Goal: Information Seeking & Learning: Learn about a topic

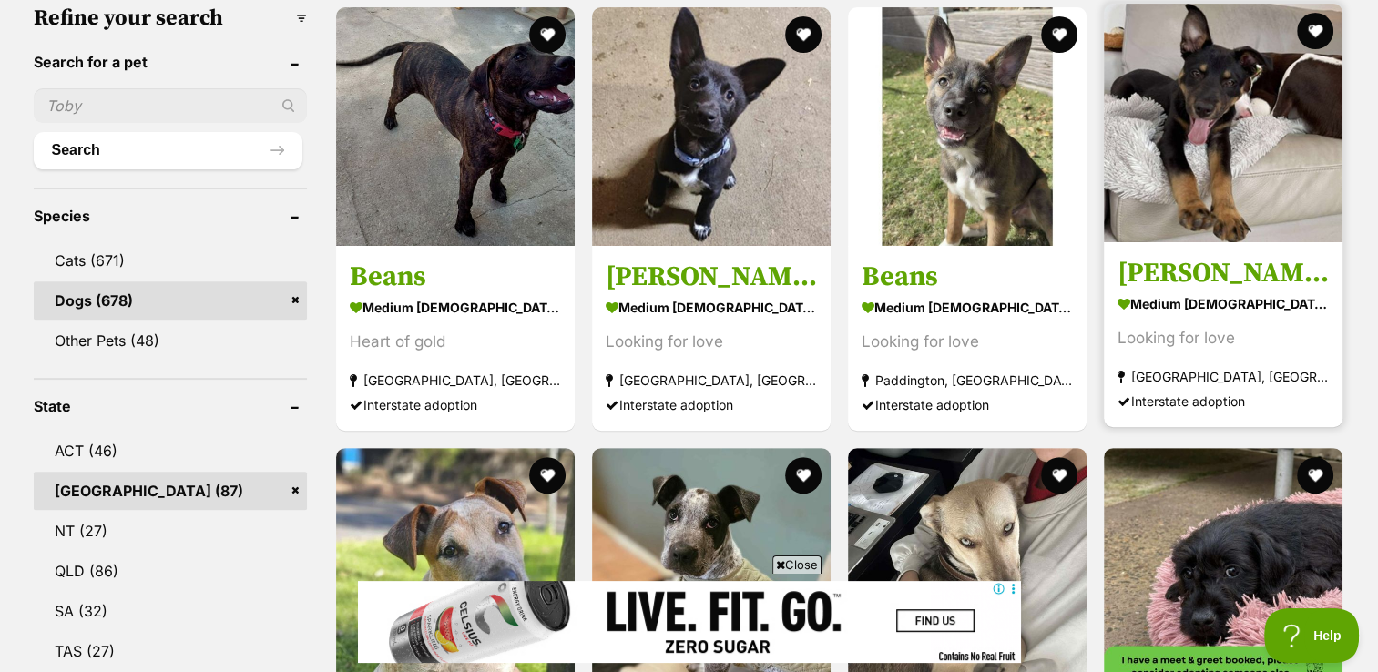
click at [1228, 177] on img at bounding box center [1223, 123] width 239 height 239
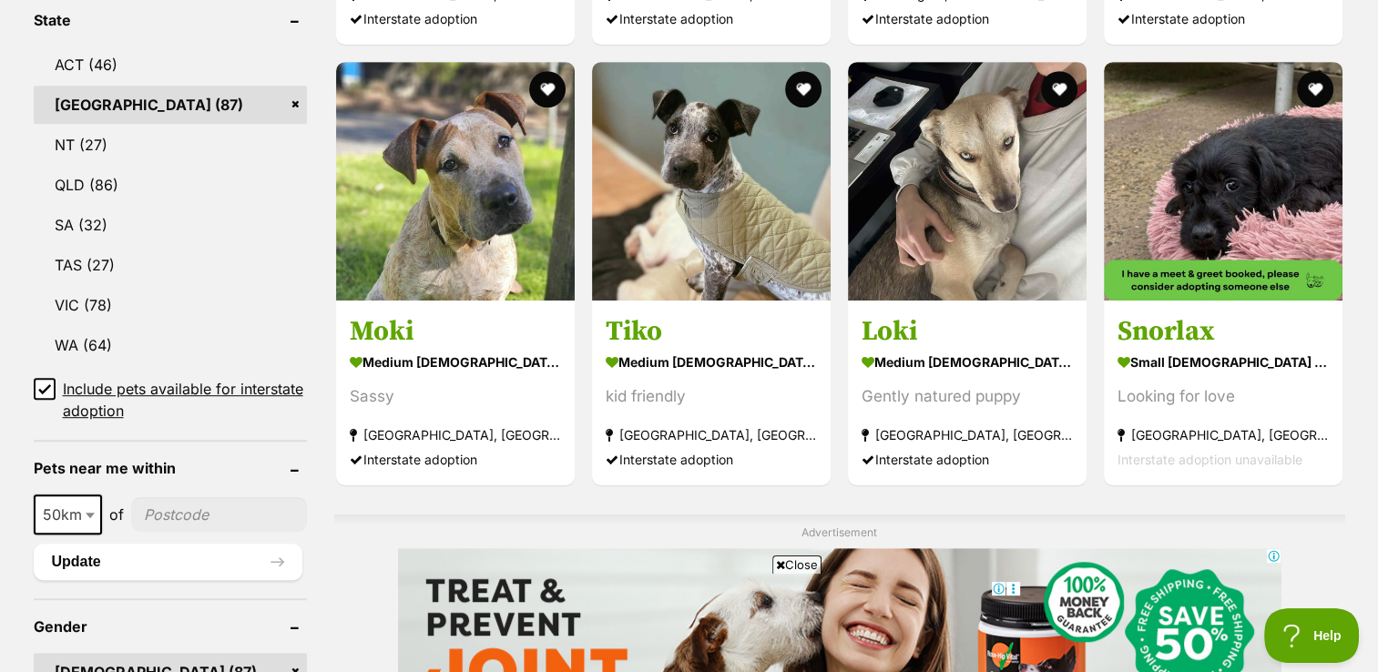
scroll to position [986, 0]
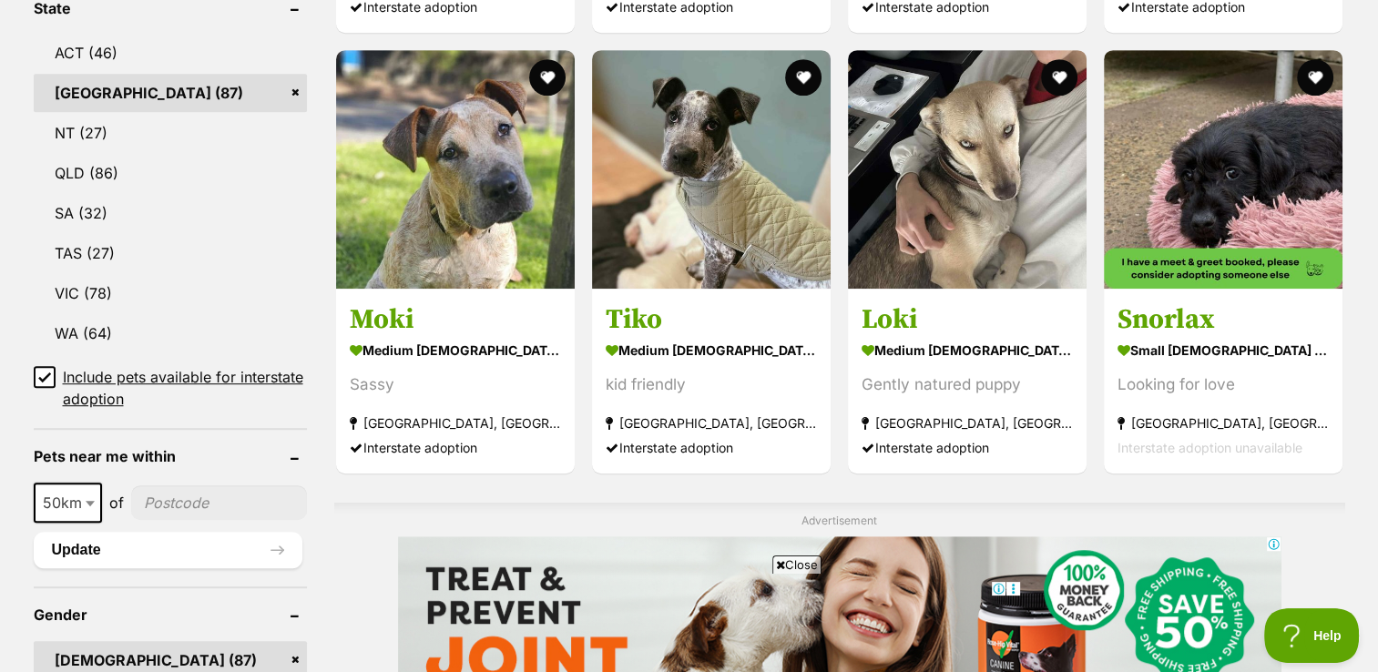
click at [44, 375] on icon at bounding box center [44, 377] width 13 height 13
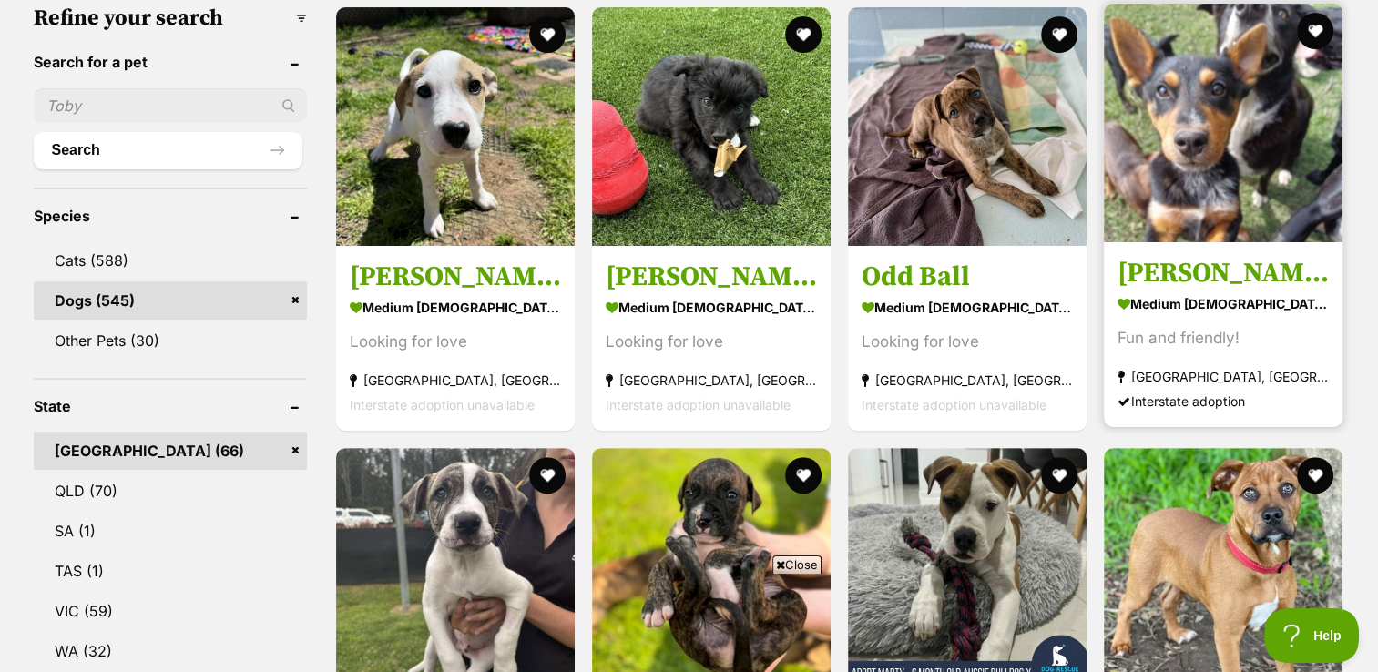
click at [1226, 139] on img at bounding box center [1223, 123] width 239 height 239
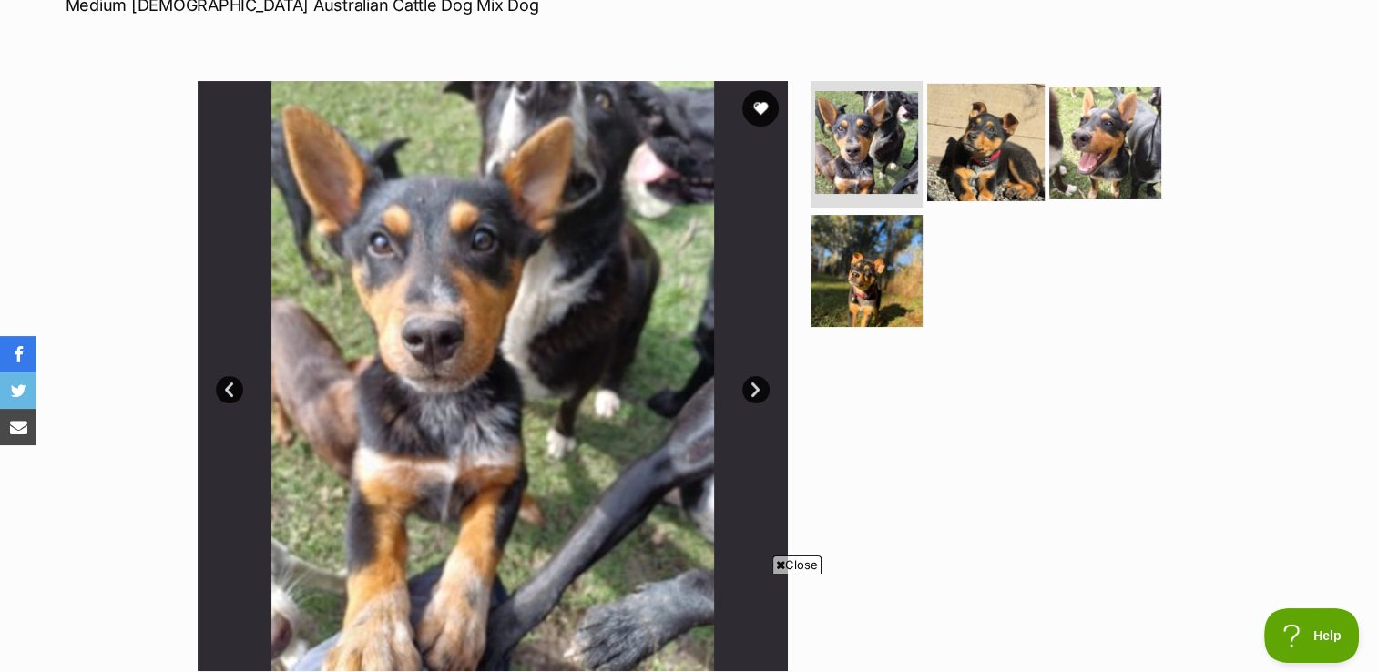
click at [975, 149] on img at bounding box center [985, 141] width 117 height 117
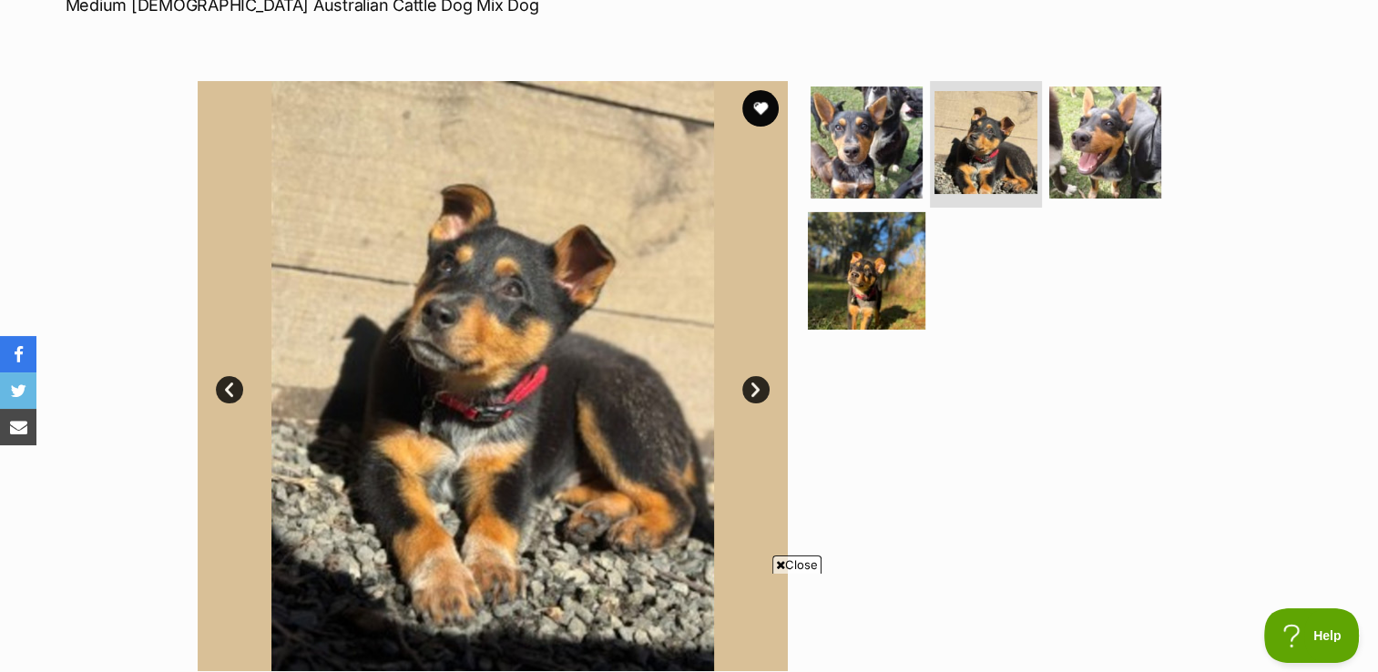
click at [882, 255] on img at bounding box center [866, 270] width 117 height 117
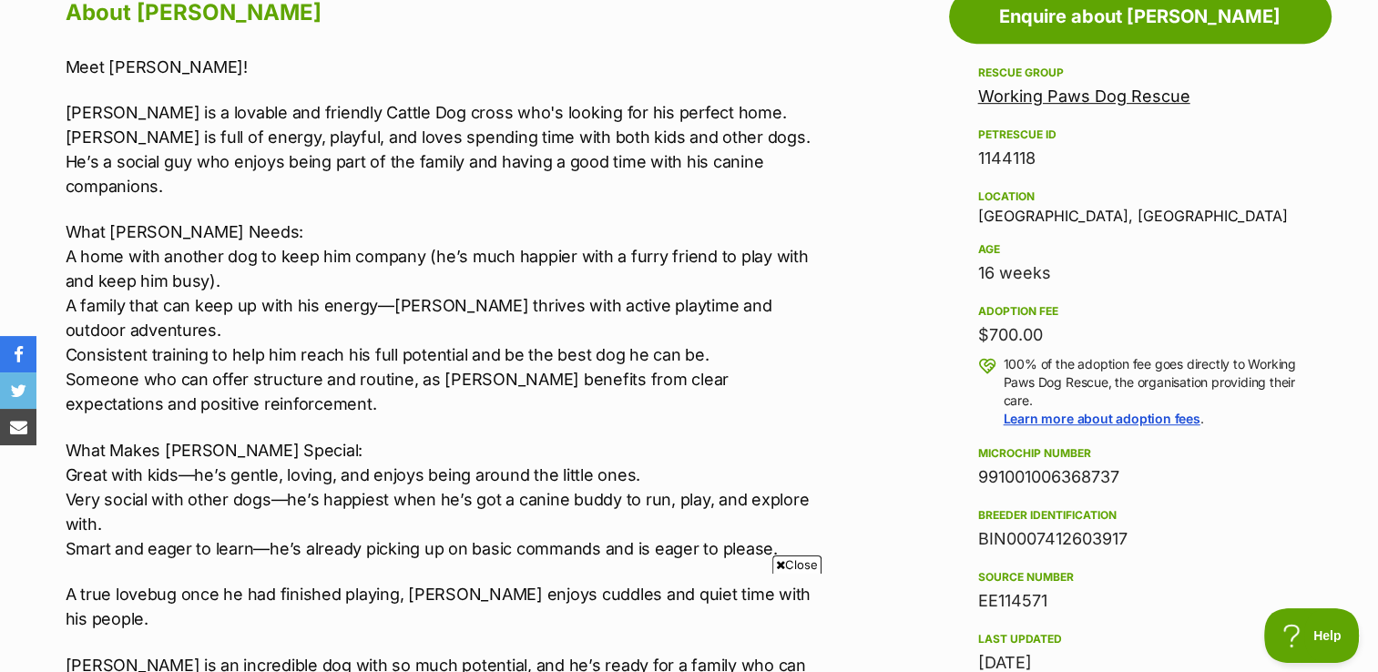
scroll to position [1067, 0]
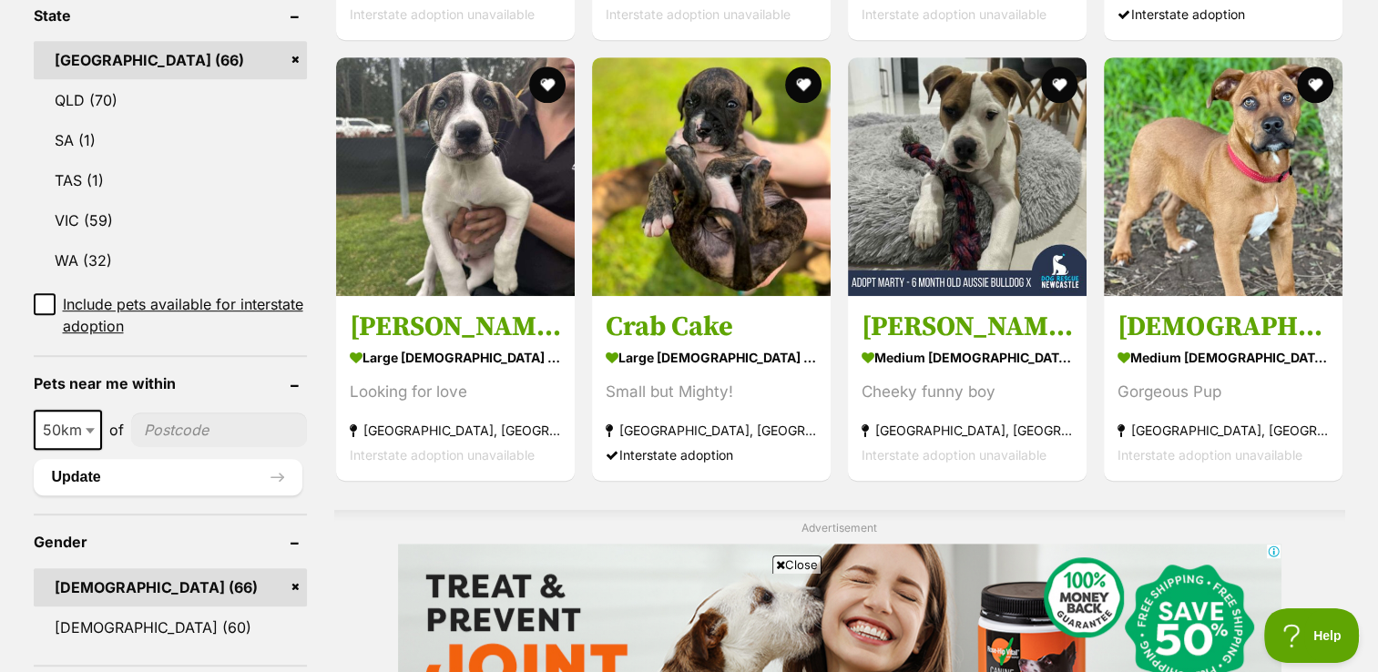
scroll to position [1093, 0]
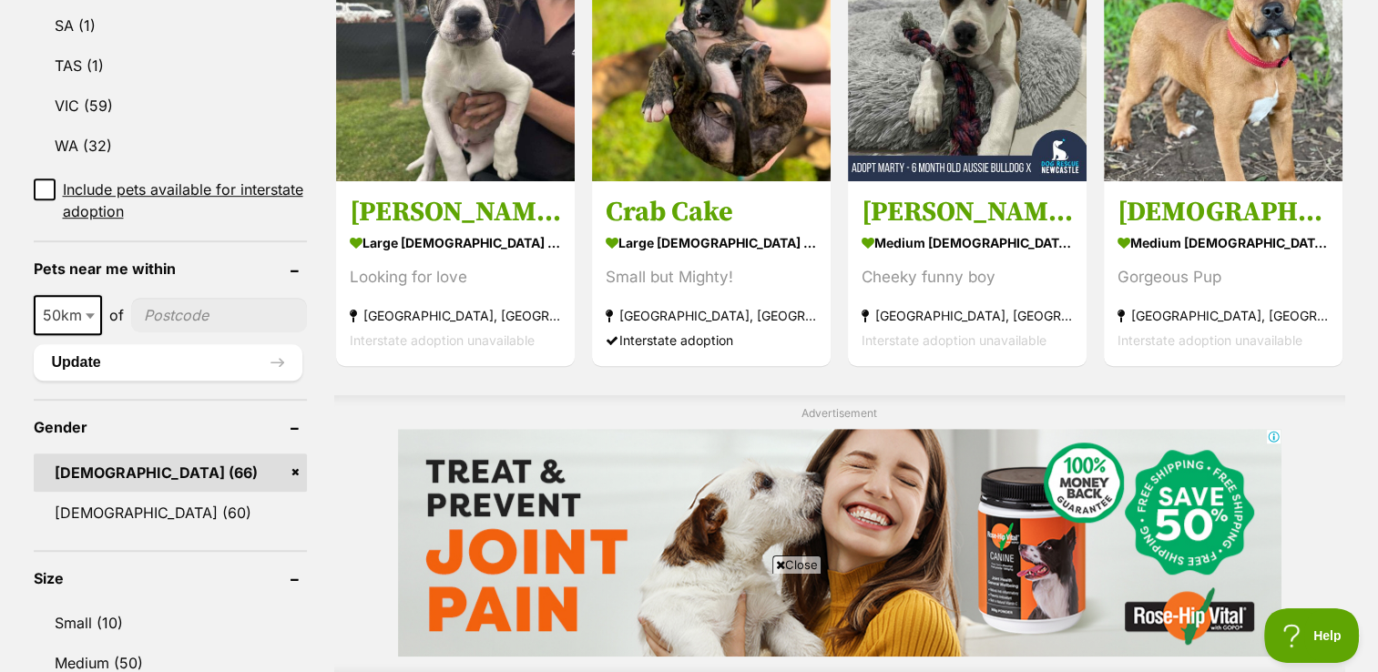
click at [86, 315] on b at bounding box center [90, 315] width 9 height 5
select select "100"
click at [225, 312] on input"] "postcode" at bounding box center [222, 315] width 169 height 35
type input"] "2064"
click at [215, 354] on button "Update" at bounding box center [168, 362] width 269 height 36
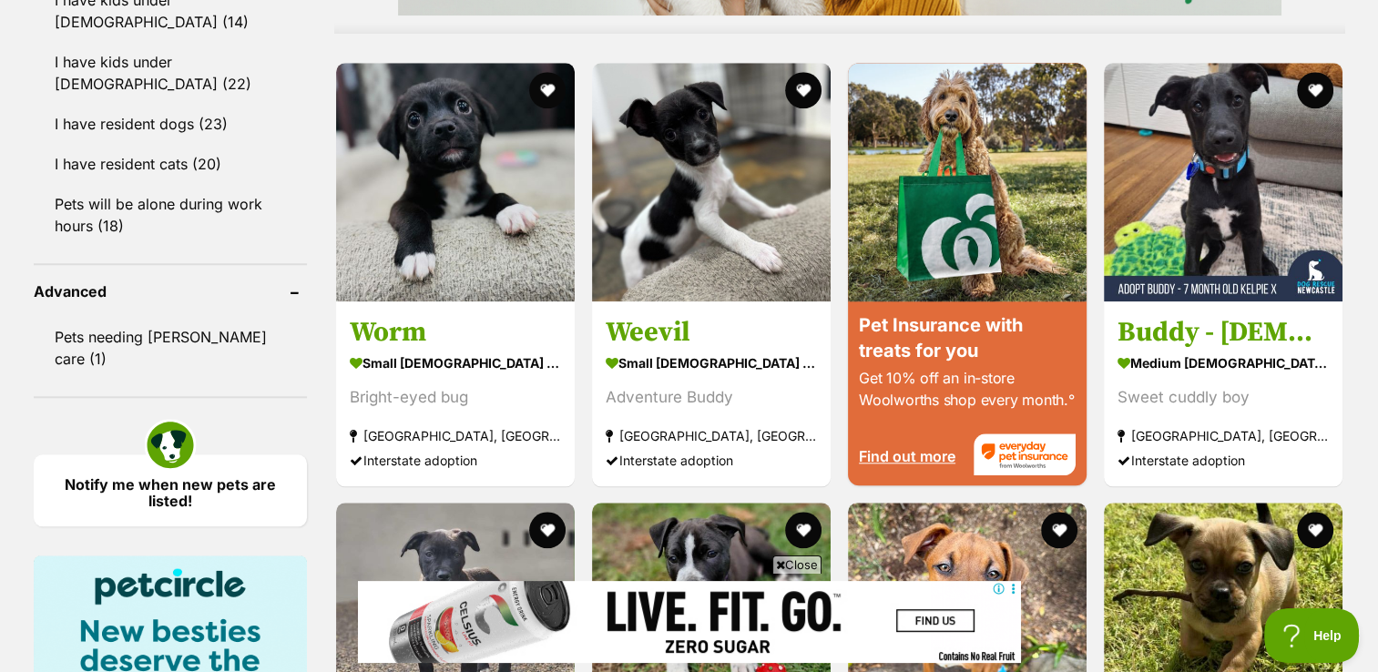
scroll to position [1768, 0]
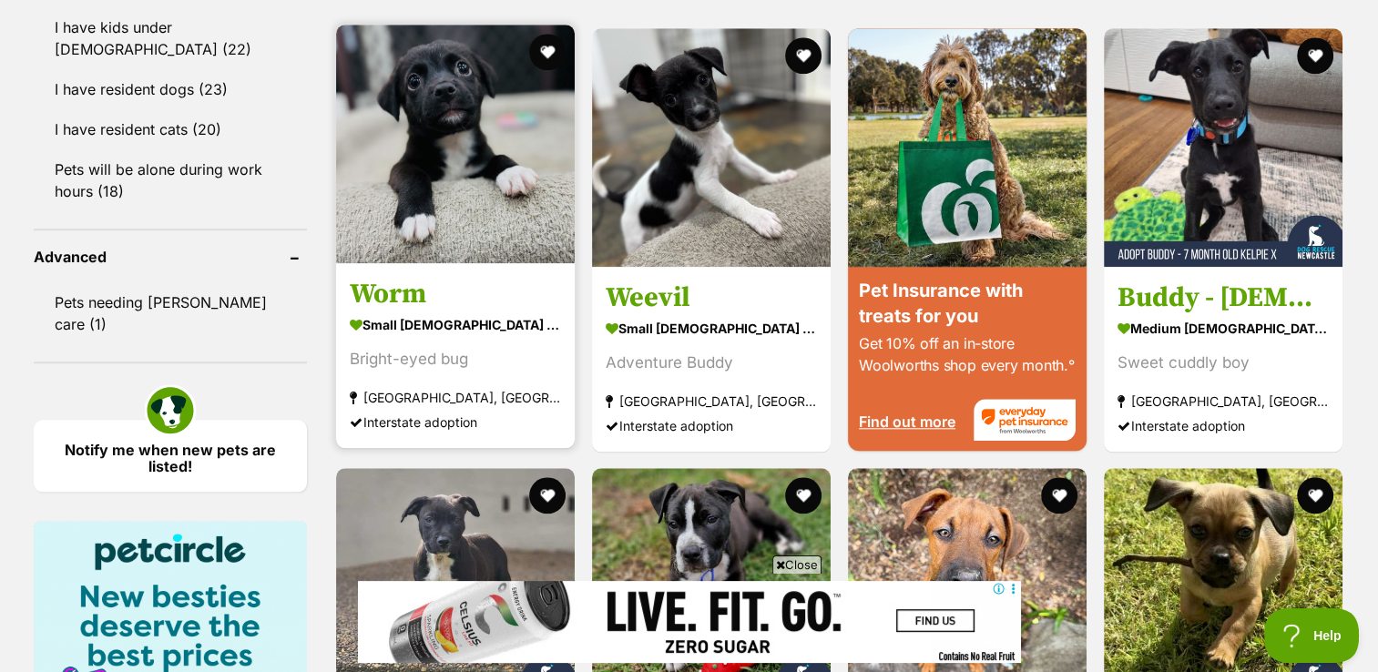
click at [467, 124] on img at bounding box center [455, 144] width 239 height 239
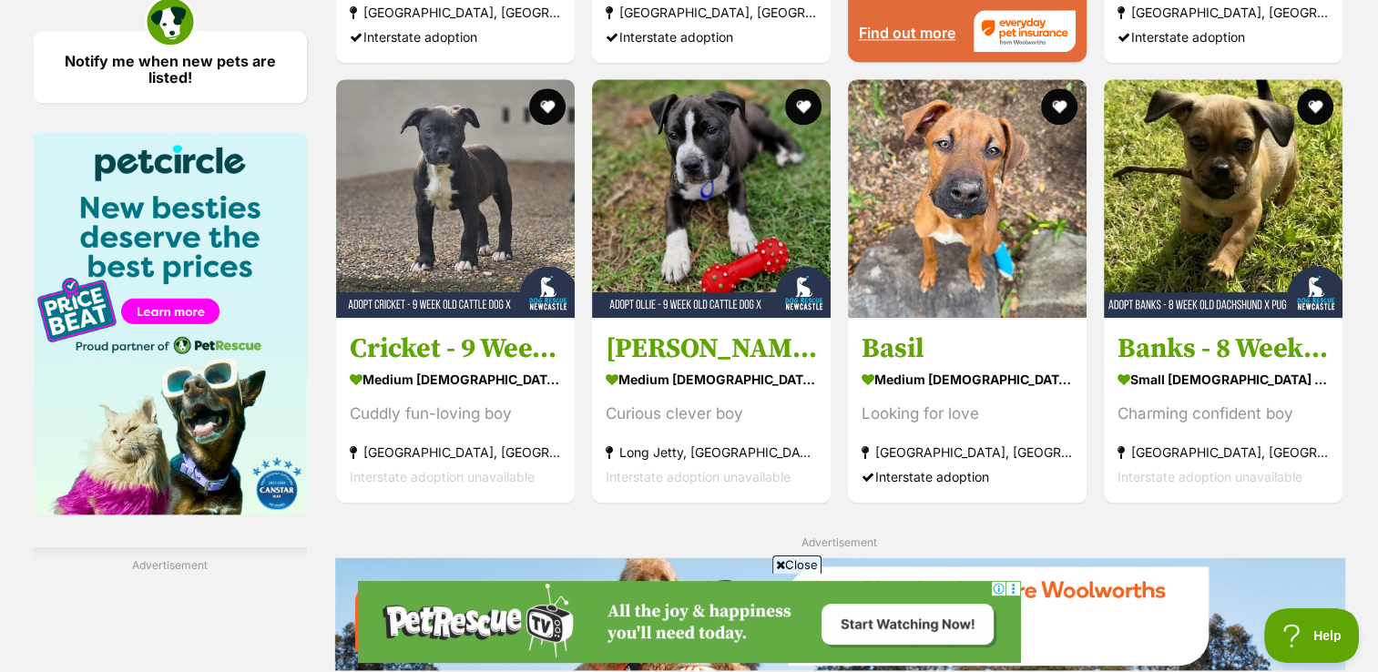
scroll to position [2163, 0]
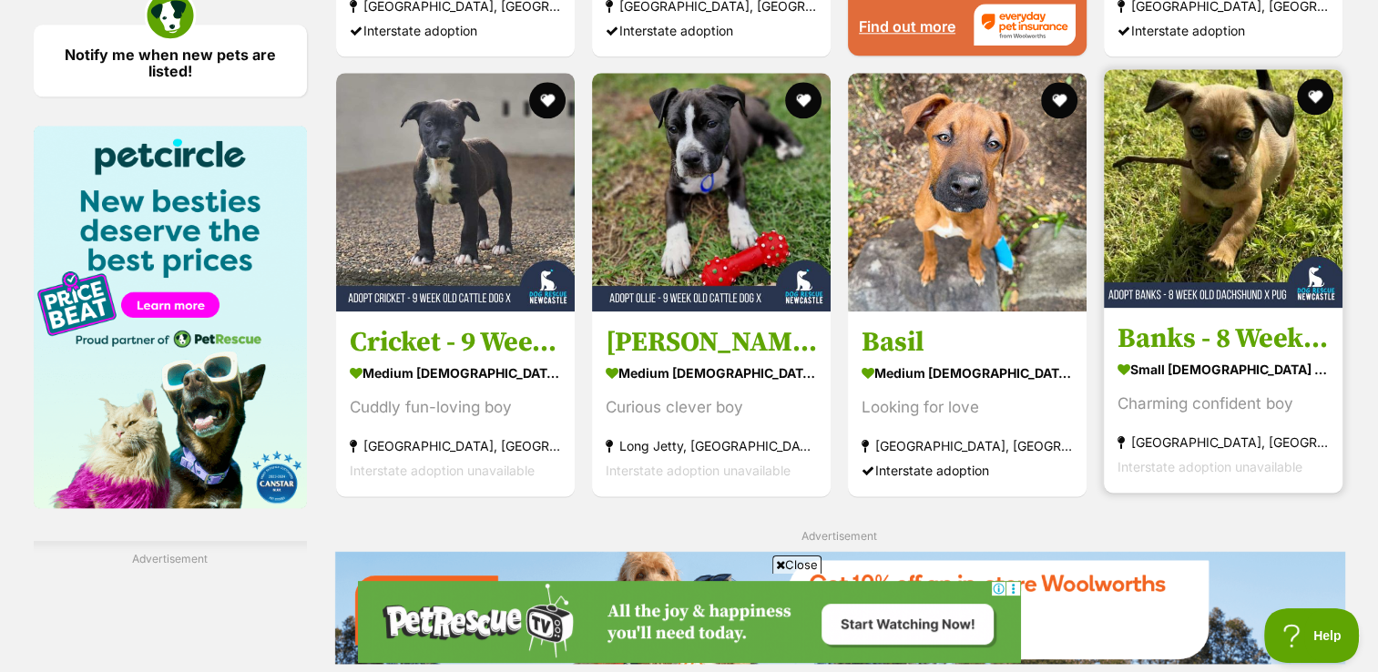
click at [1221, 196] on img at bounding box center [1223, 188] width 239 height 239
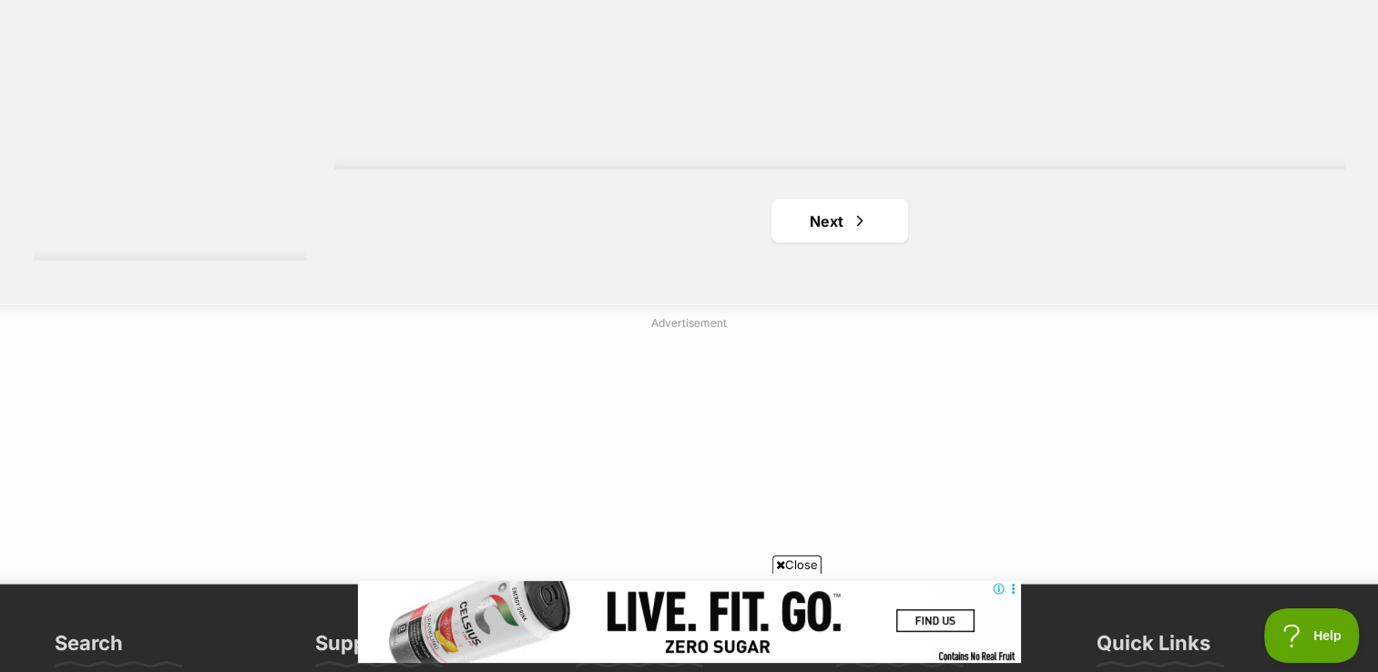
scroll to position [3159, 0]
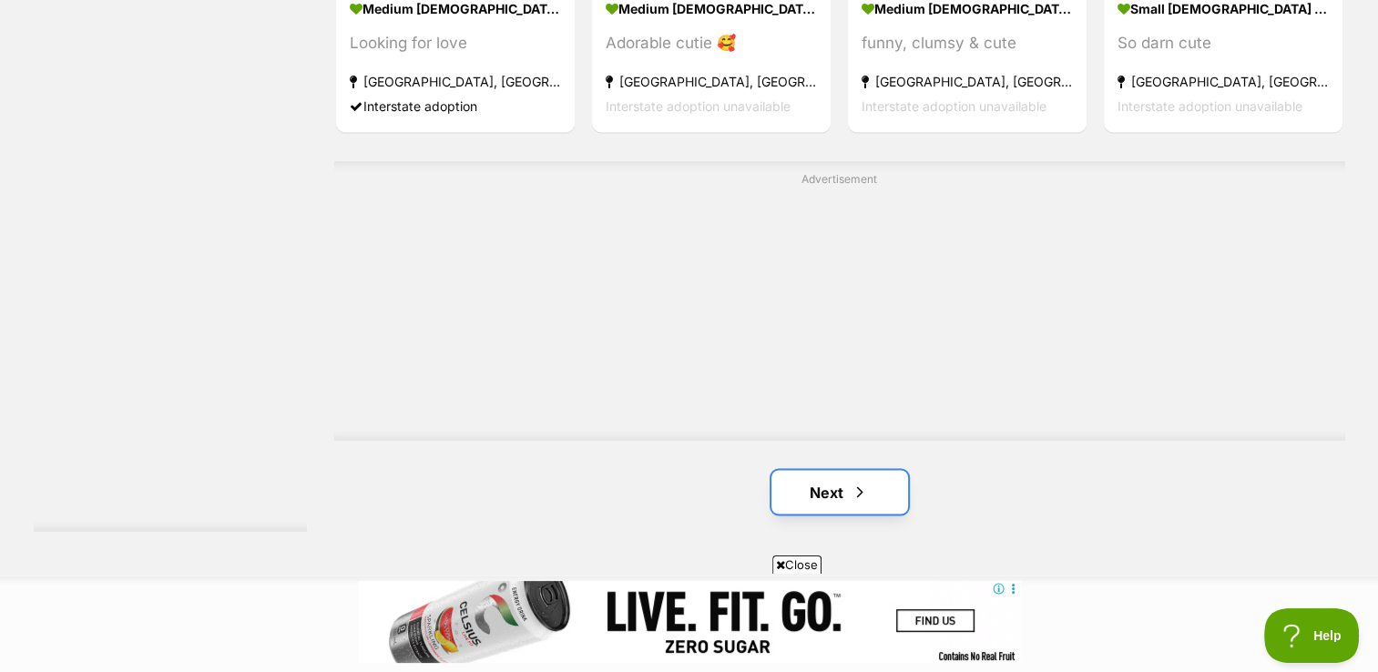
click at [838, 486] on link "Next" at bounding box center [839, 492] width 137 height 44
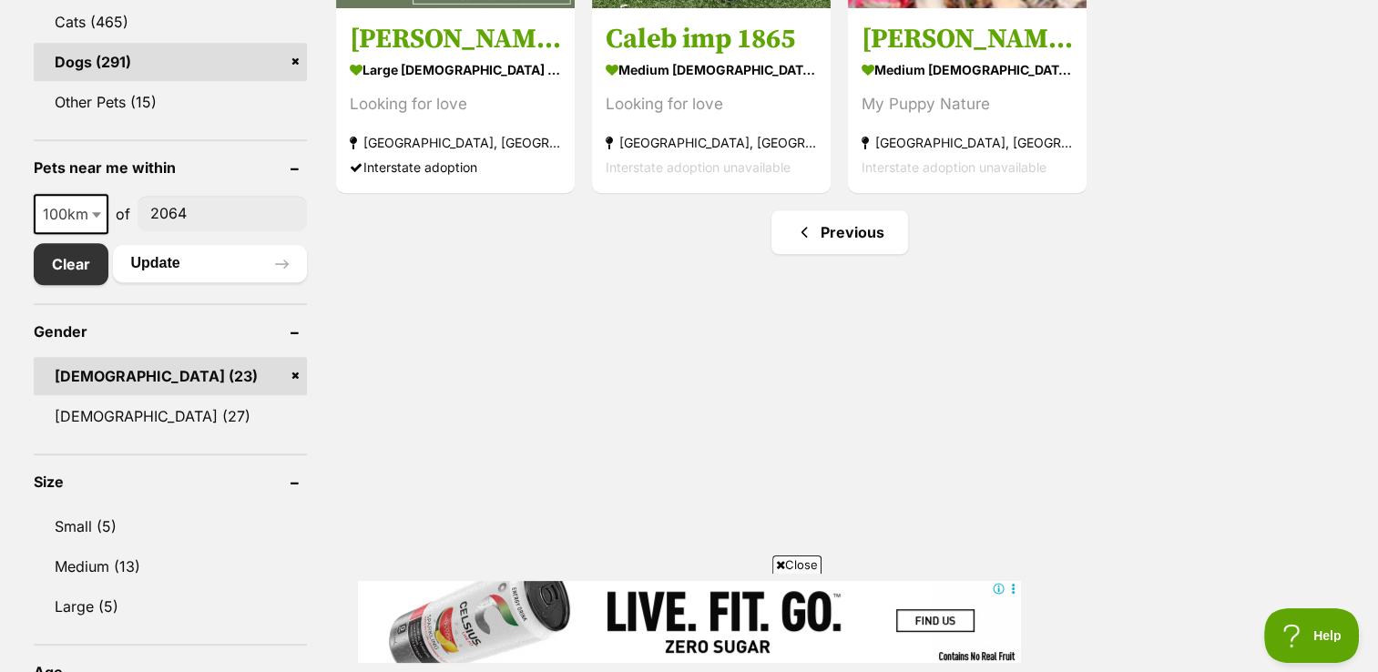
scroll to position [845, 0]
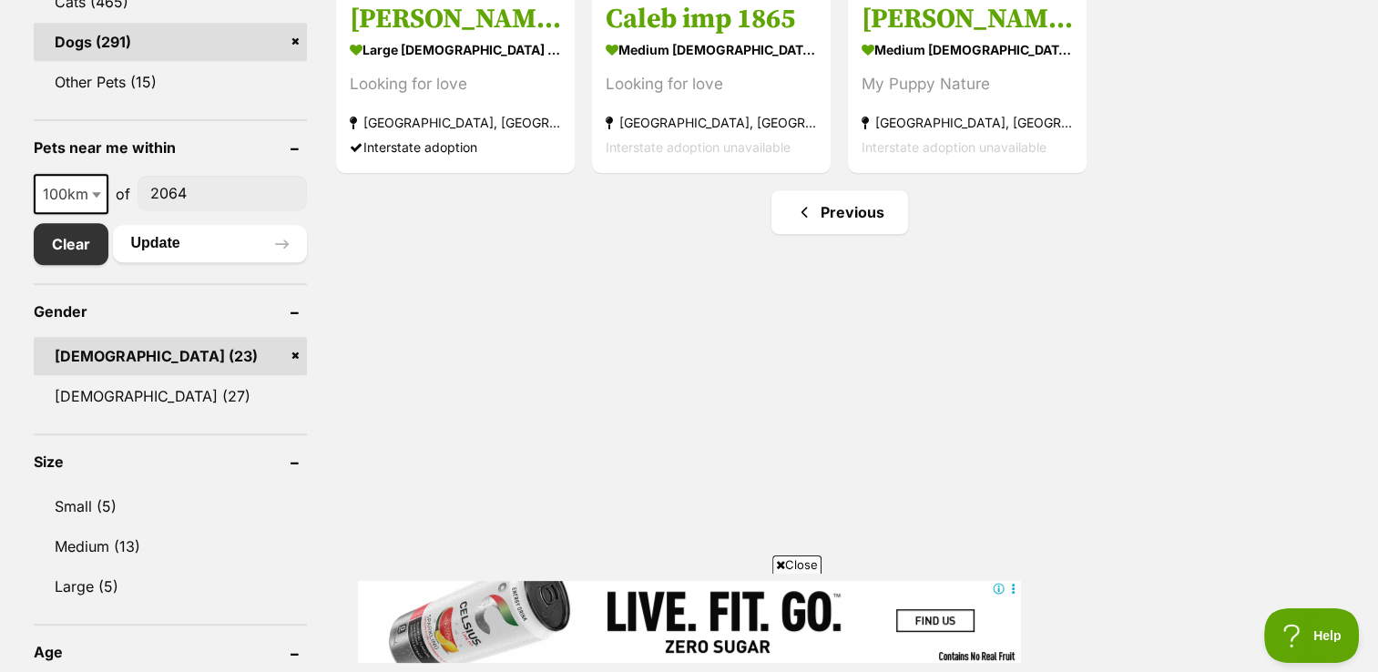
click at [92, 177] on span at bounding box center [98, 194] width 18 height 40
select select "250"
click at [211, 249] on button "Update" at bounding box center [210, 243] width 194 height 36
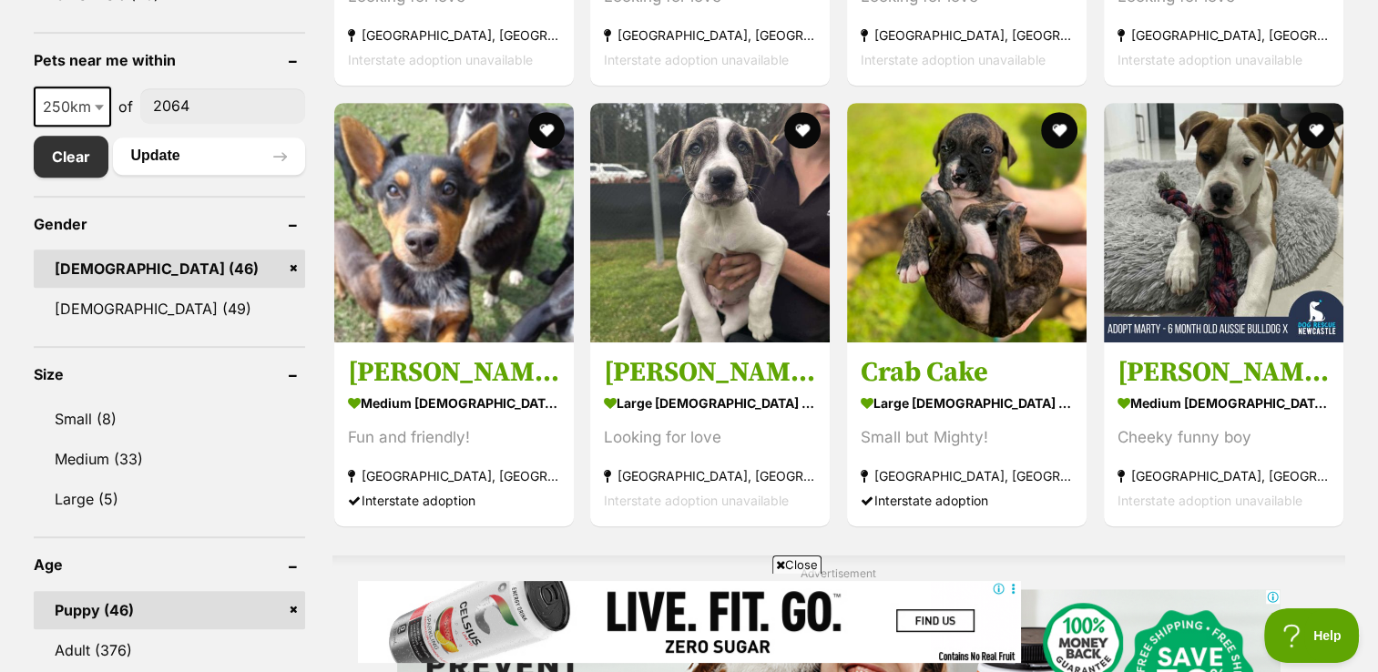
click at [291, 269] on link "Male (46)" at bounding box center [169, 269] width 271 height 38
click at [291, 262] on link "Male (46)" at bounding box center [169, 269] width 271 height 38
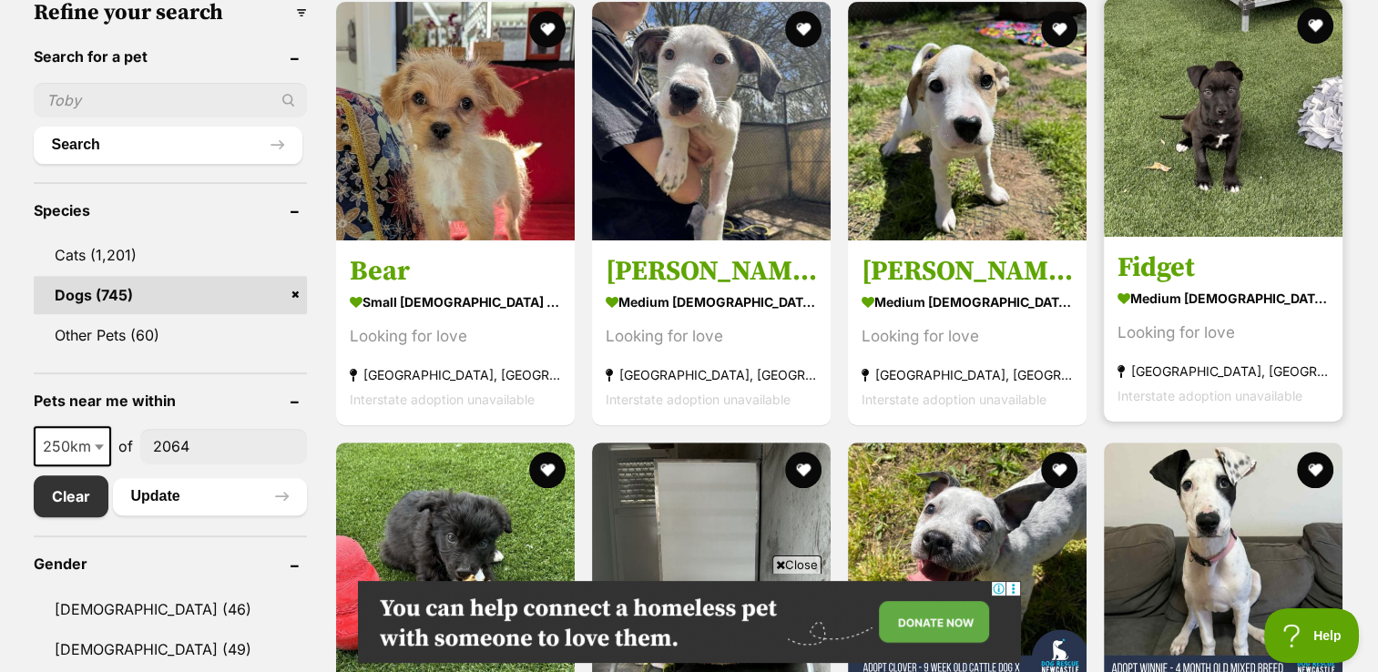
click at [1216, 139] on img at bounding box center [1223, 117] width 239 height 239
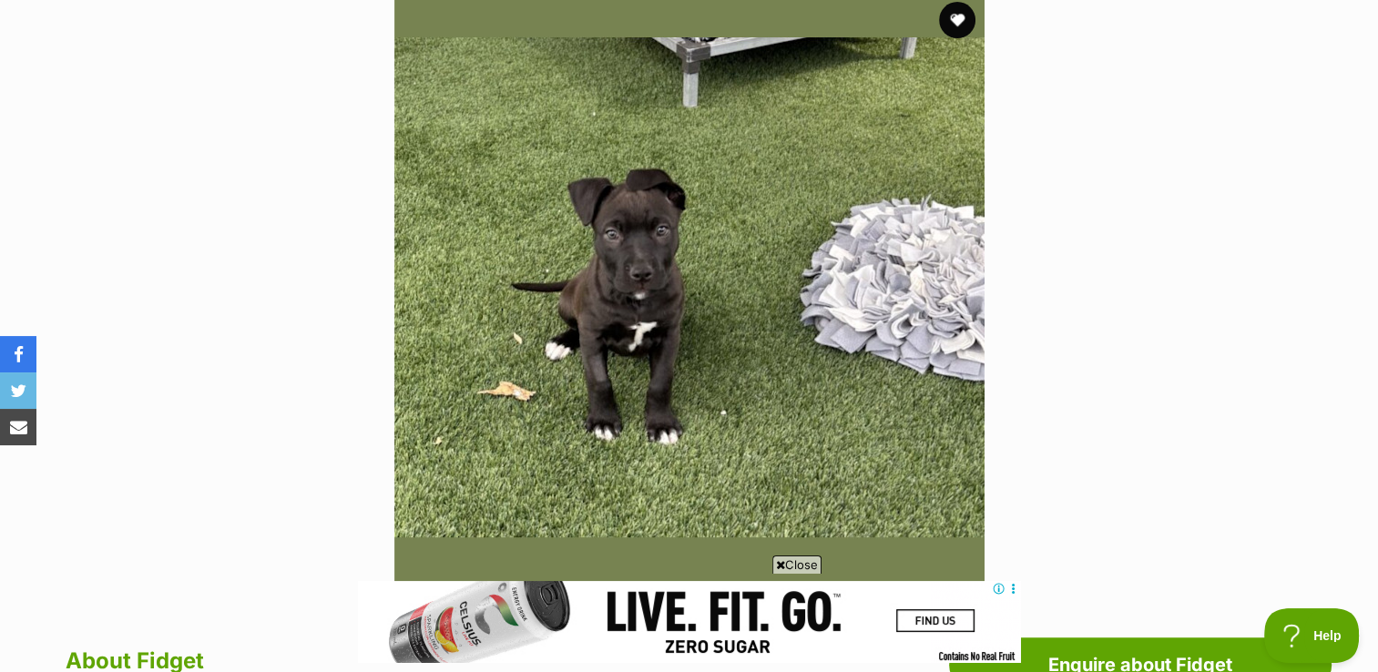
scroll to position [355, 0]
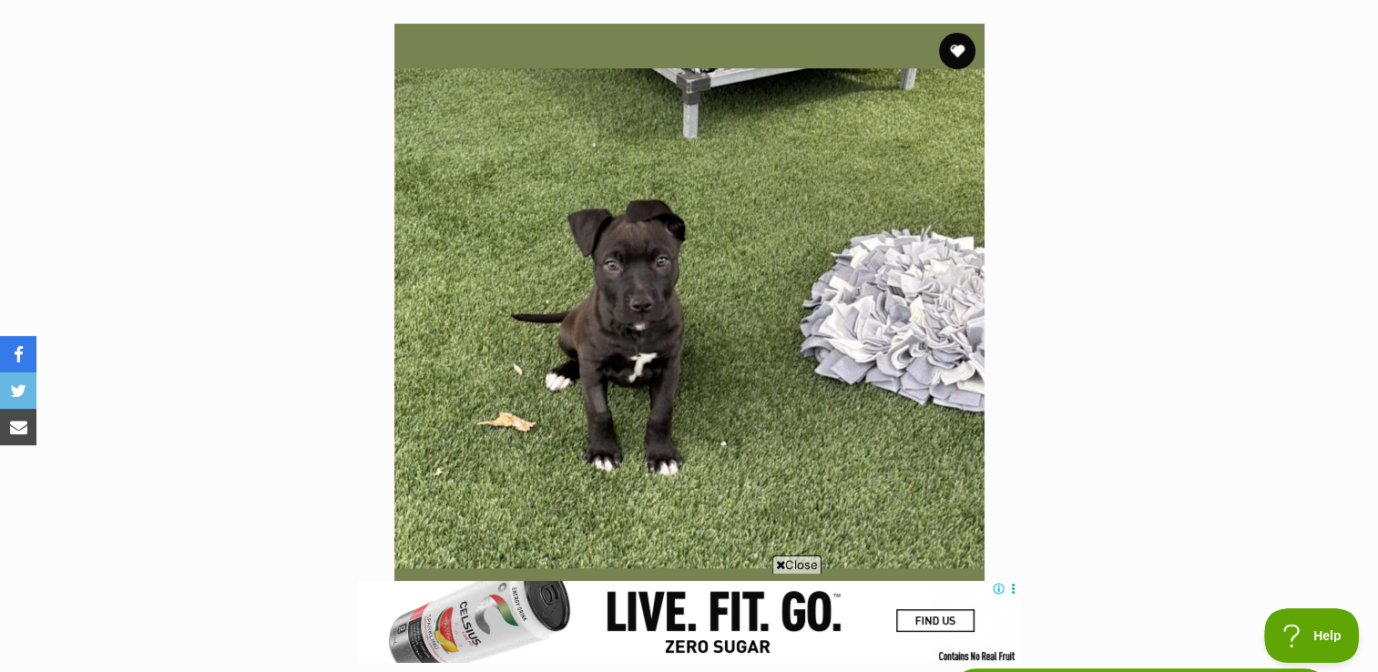
click at [1375, 117] on div "Available 1 of 1 images Next Prev 1" at bounding box center [689, 305] width 1378 height 618
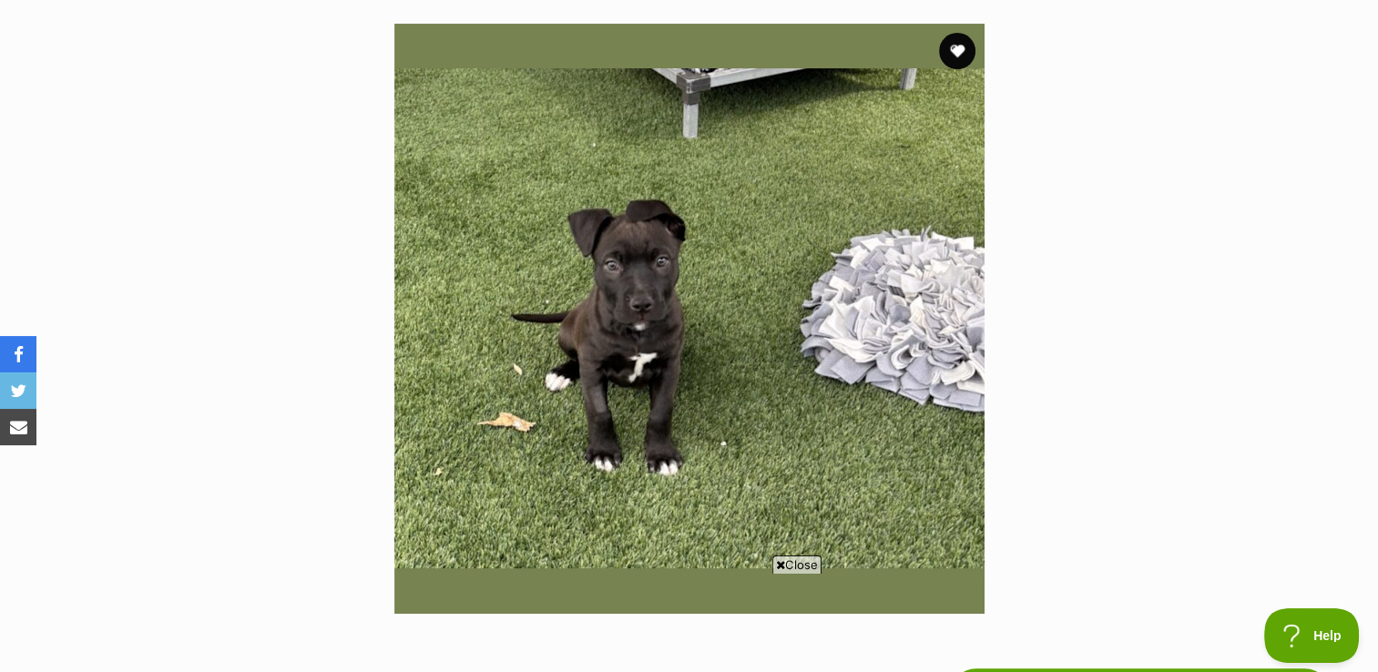
scroll to position [0, 0]
click at [965, 49] on button "favourite" at bounding box center [957, 51] width 40 height 40
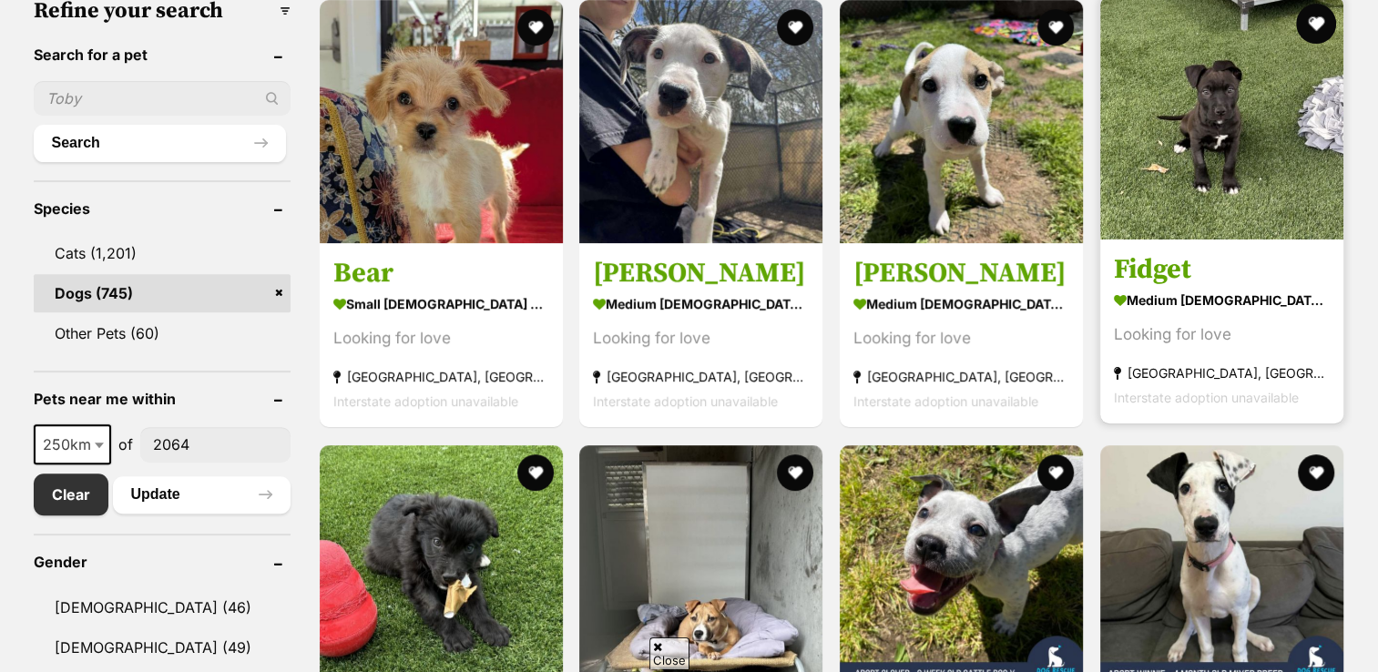
click at [1317, 18] on button "favourite" at bounding box center [1316, 24] width 40 height 40
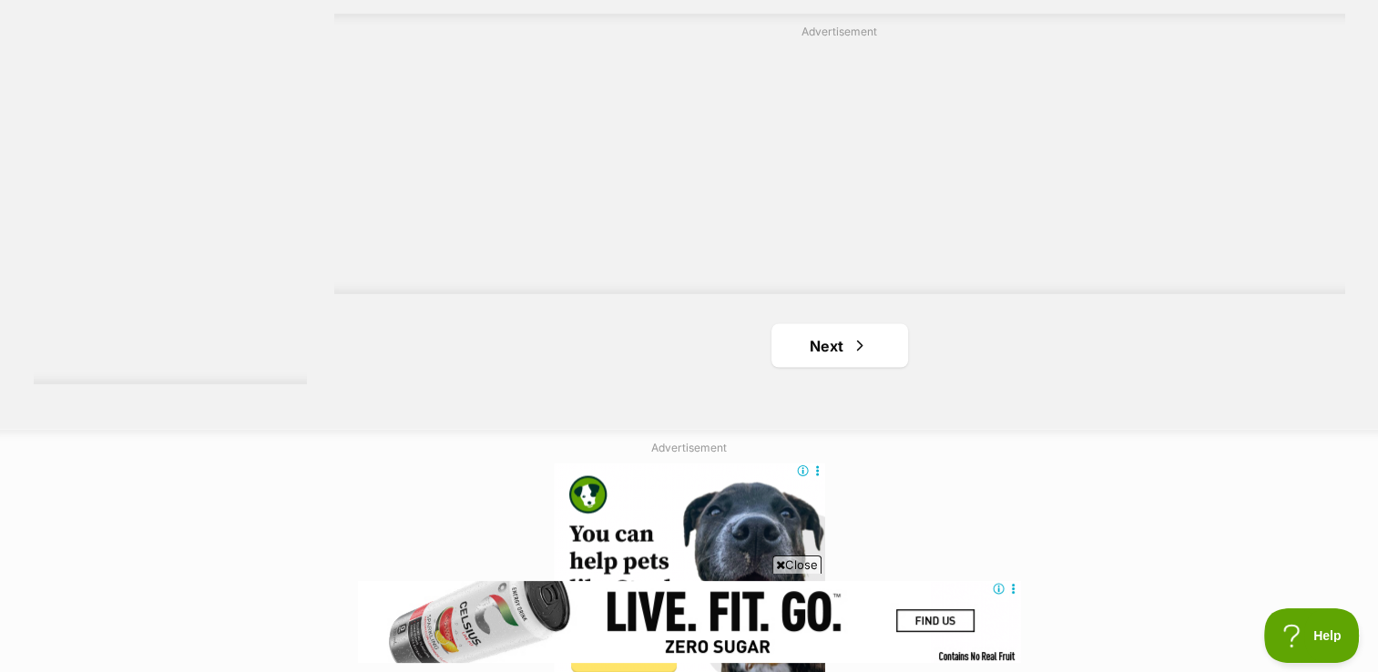
scroll to position [3289, 0]
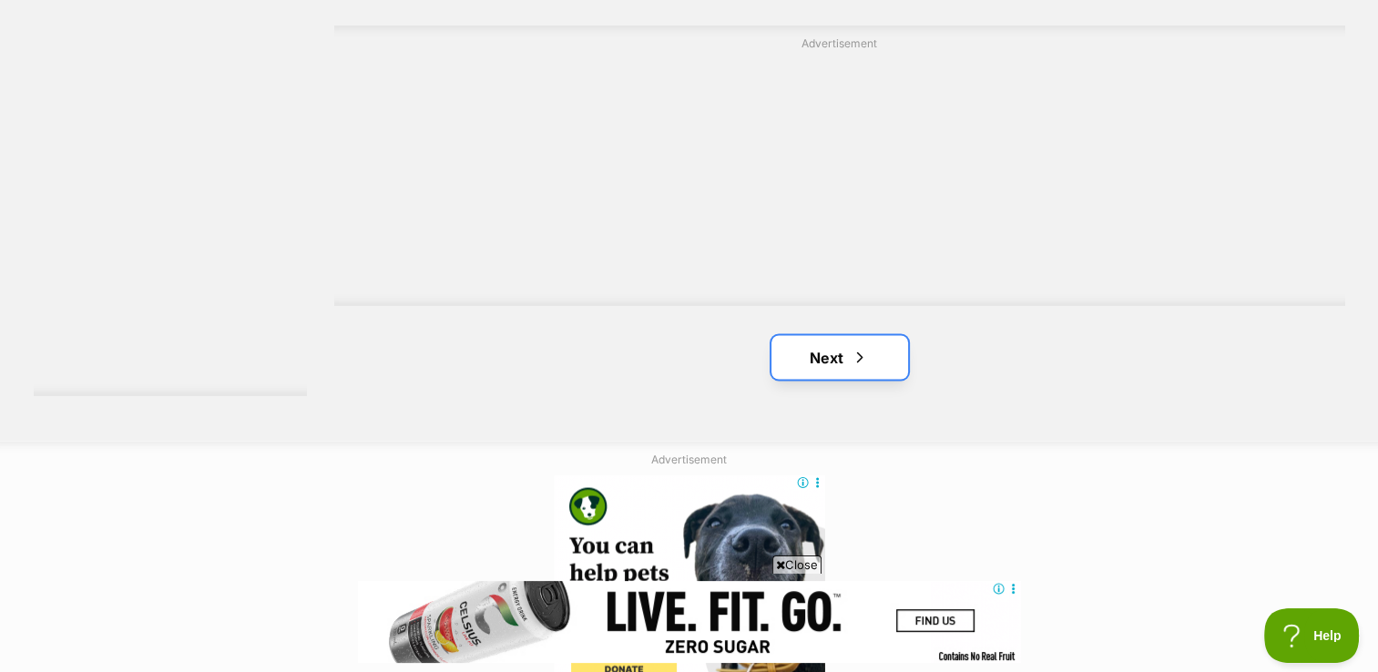
click at [873, 358] on link "Next" at bounding box center [839, 357] width 137 height 44
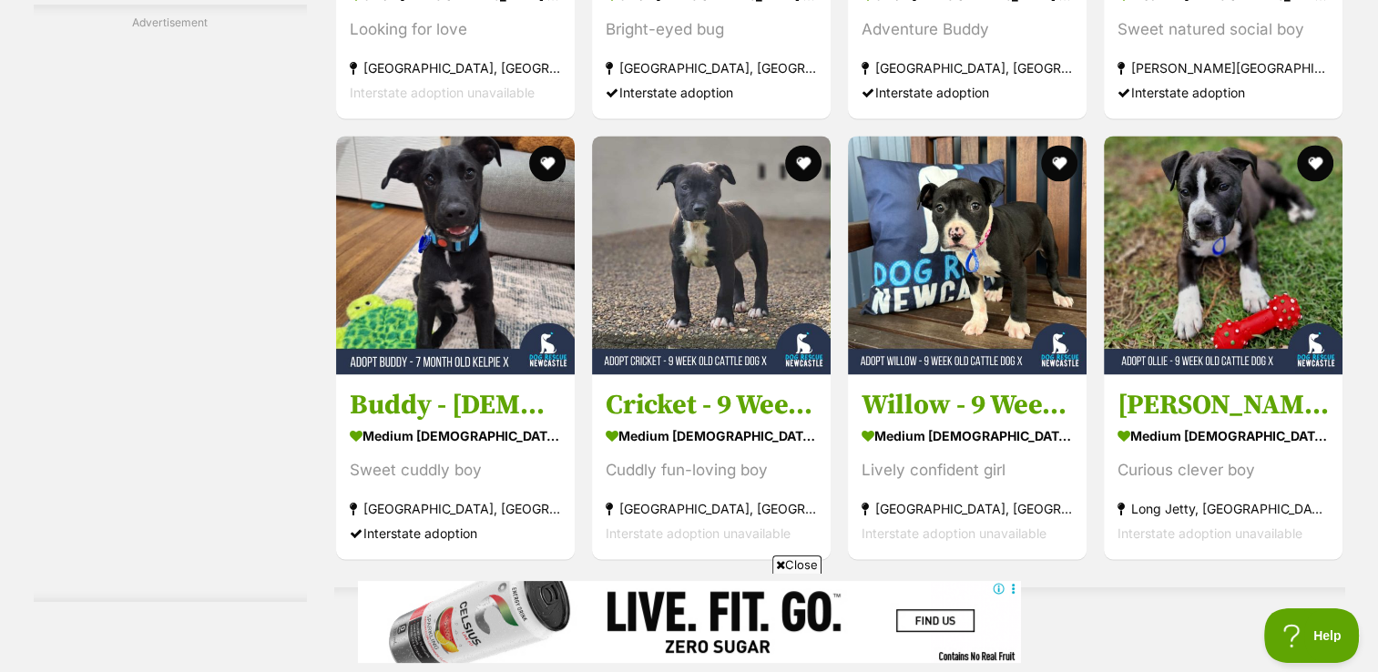
scroll to position [2766, 0]
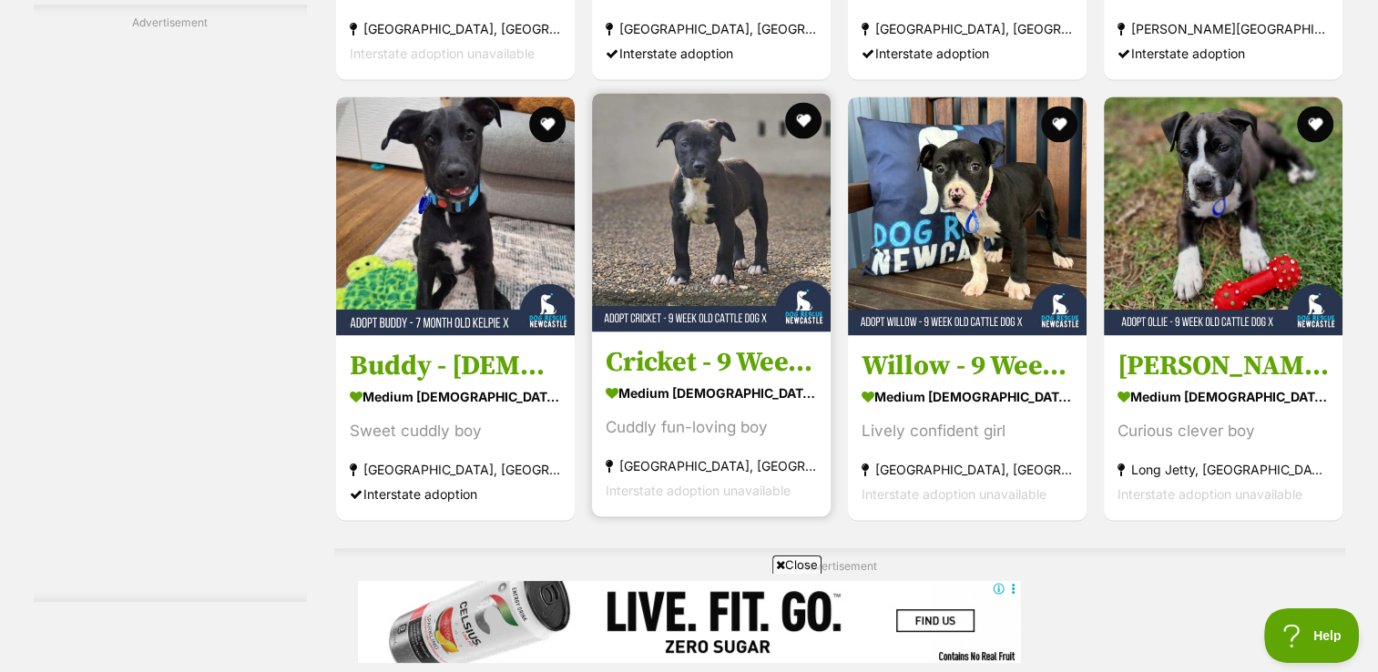
click at [707, 205] on img at bounding box center [711, 212] width 239 height 239
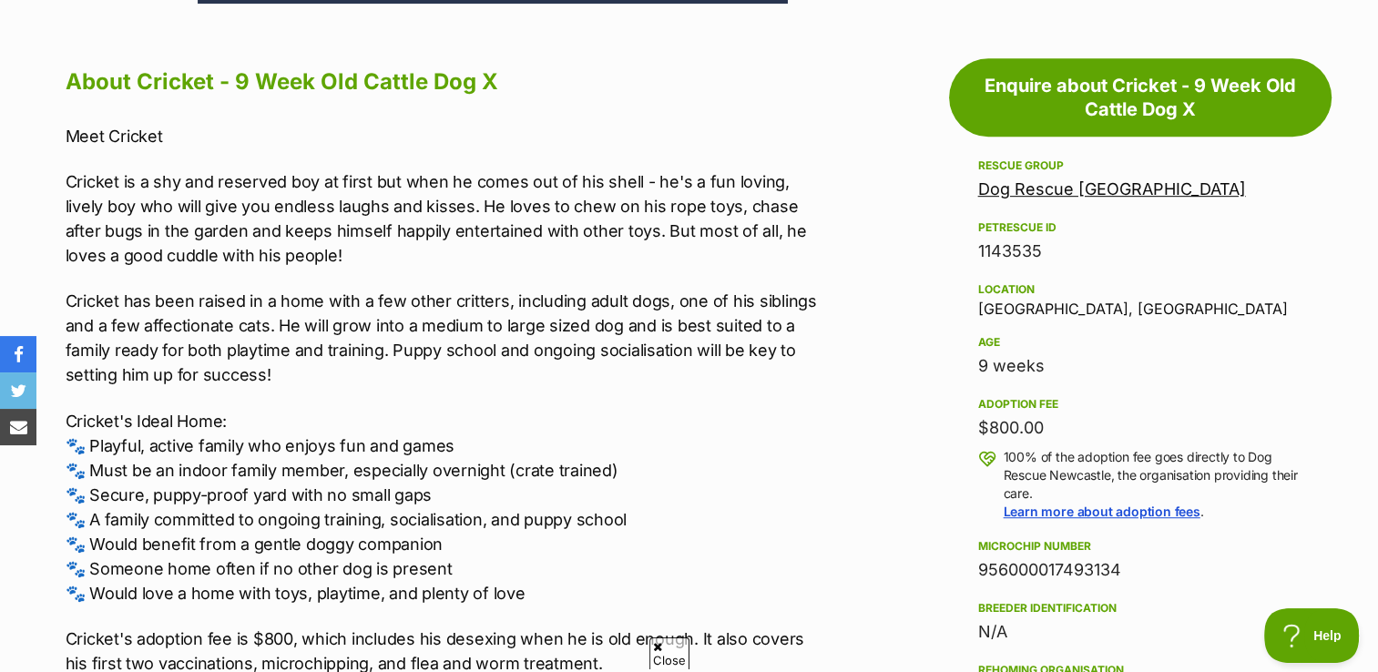
scroll to position [1018, 0]
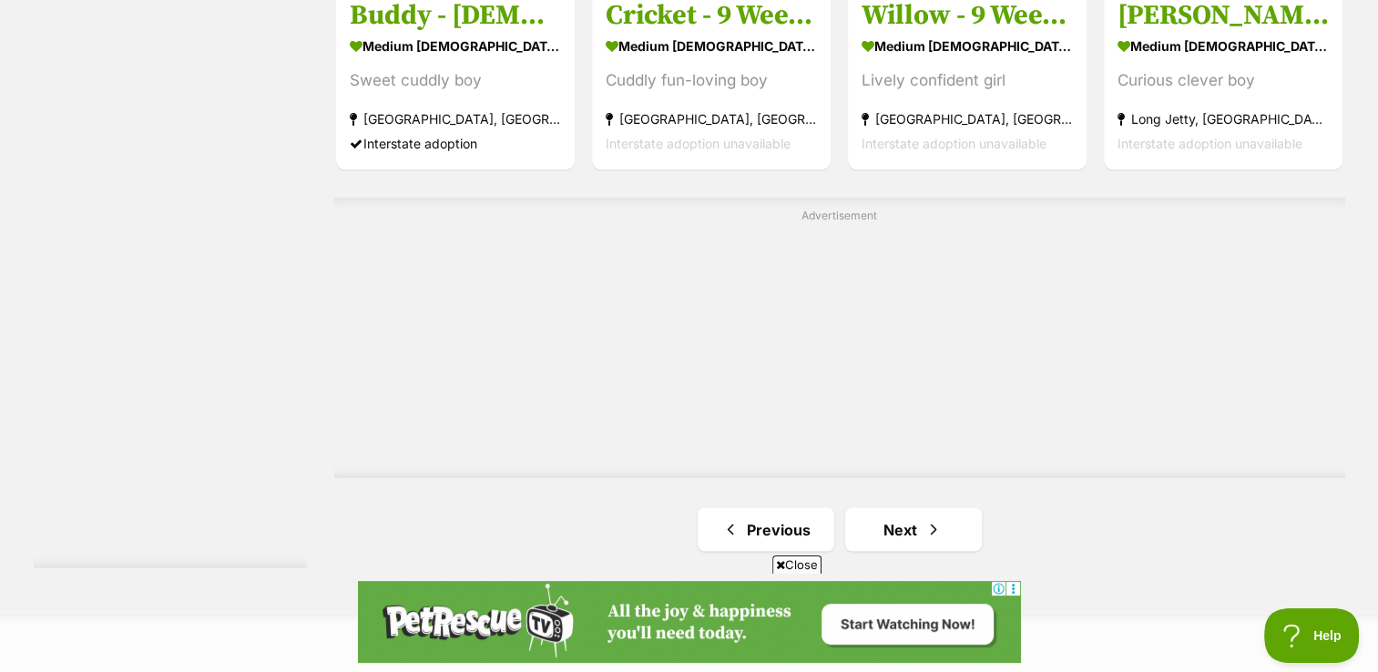
scroll to position [3210, 0]
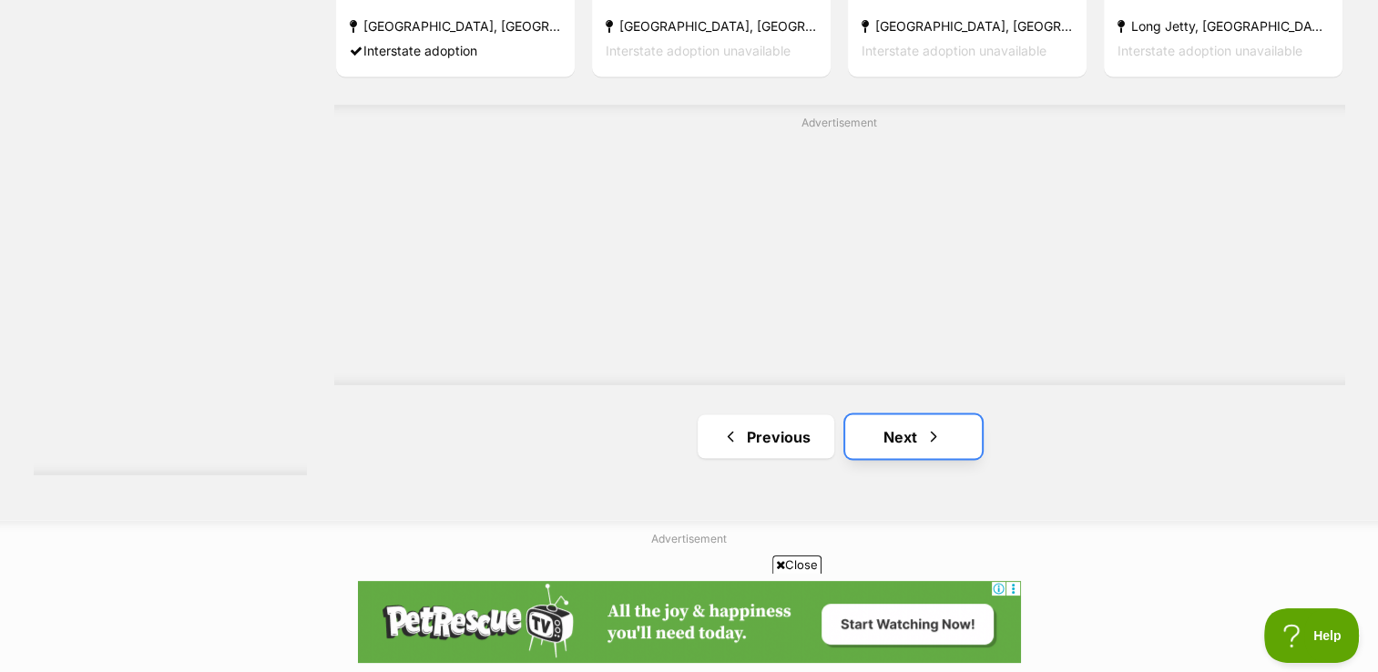
click at [931, 414] on link "Next" at bounding box center [913, 436] width 137 height 44
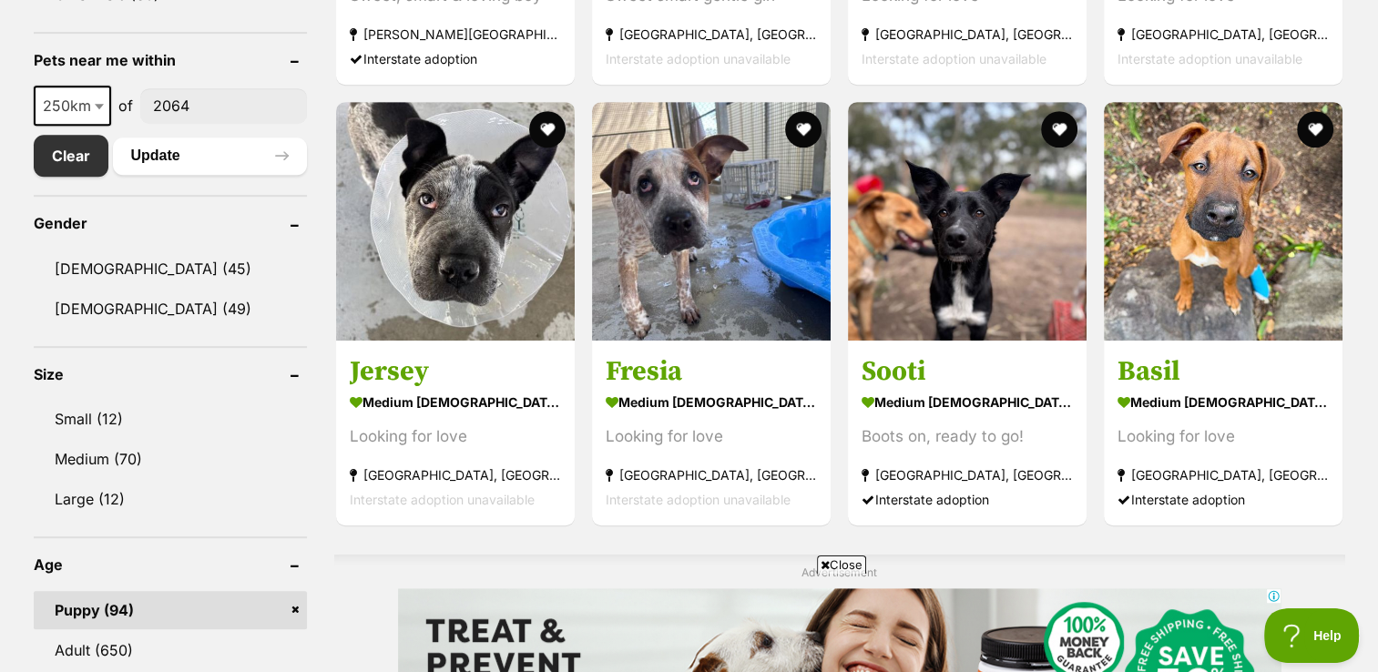
scroll to position [950, 0]
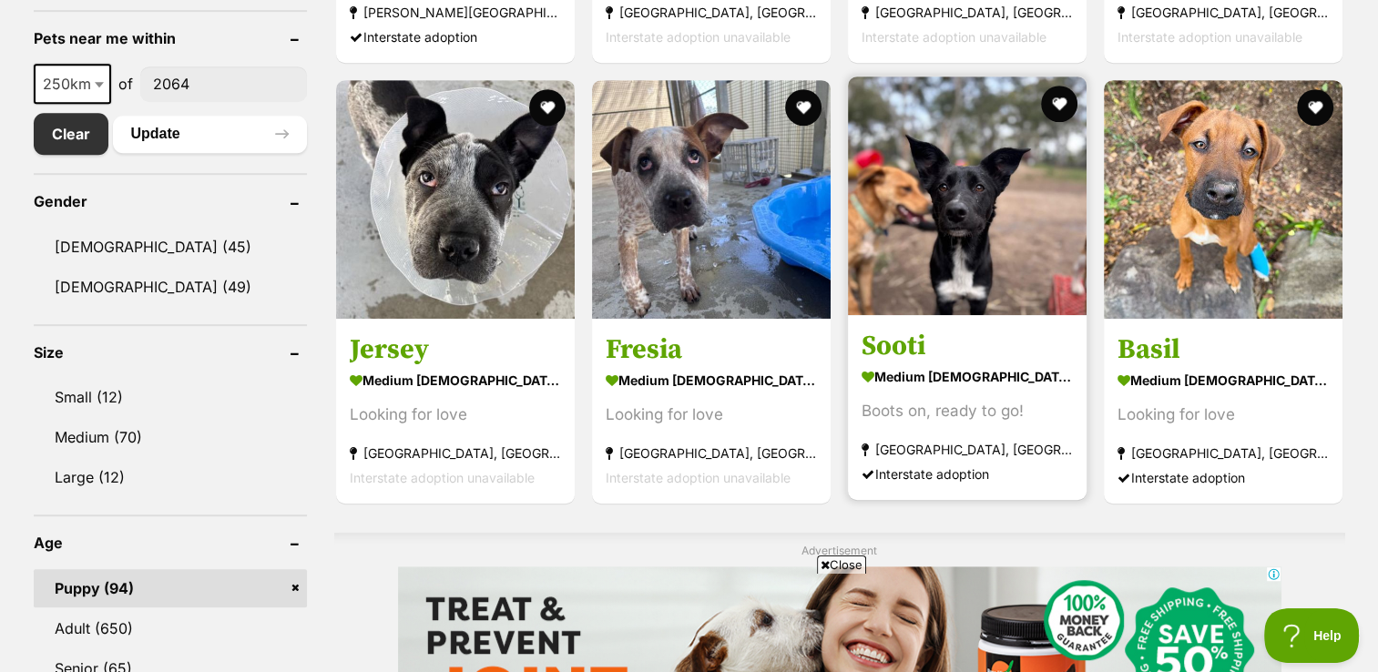
click at [947, 227] on img at bounding box center [967, 196] width 239 height 239
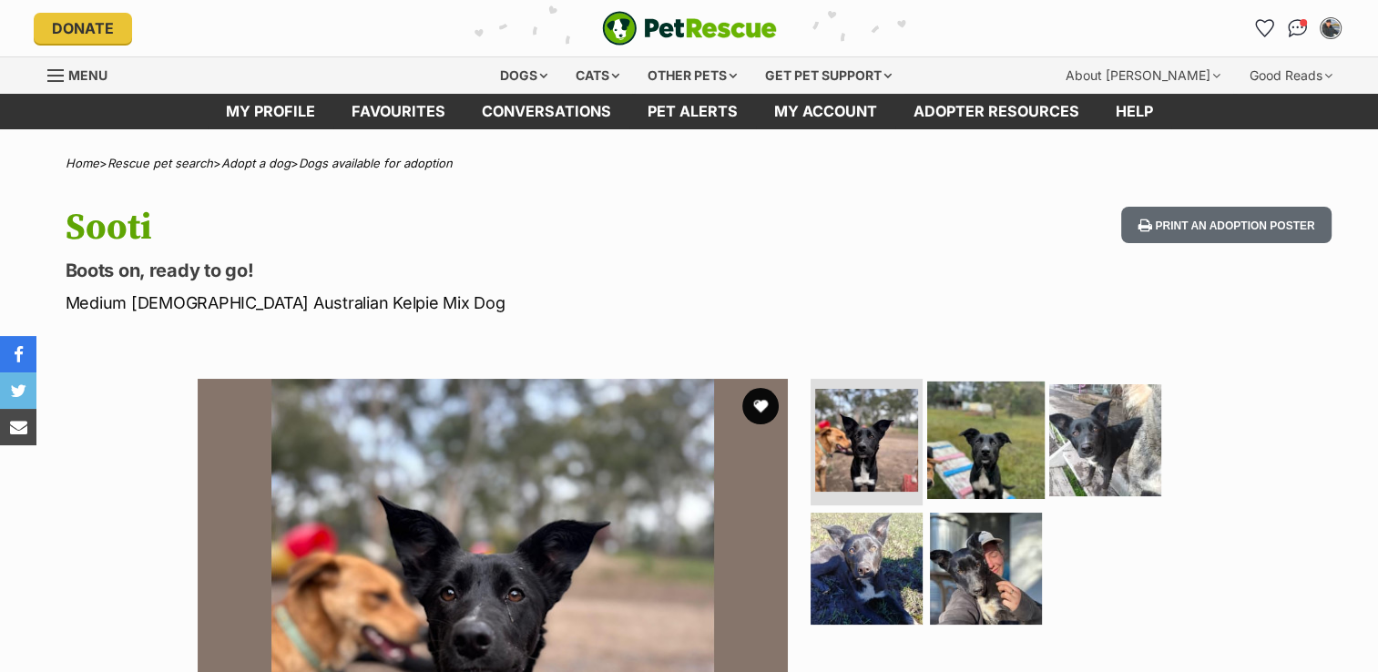
click at [993, 437] on img at bounding box center [985, 439] width 117 height 117
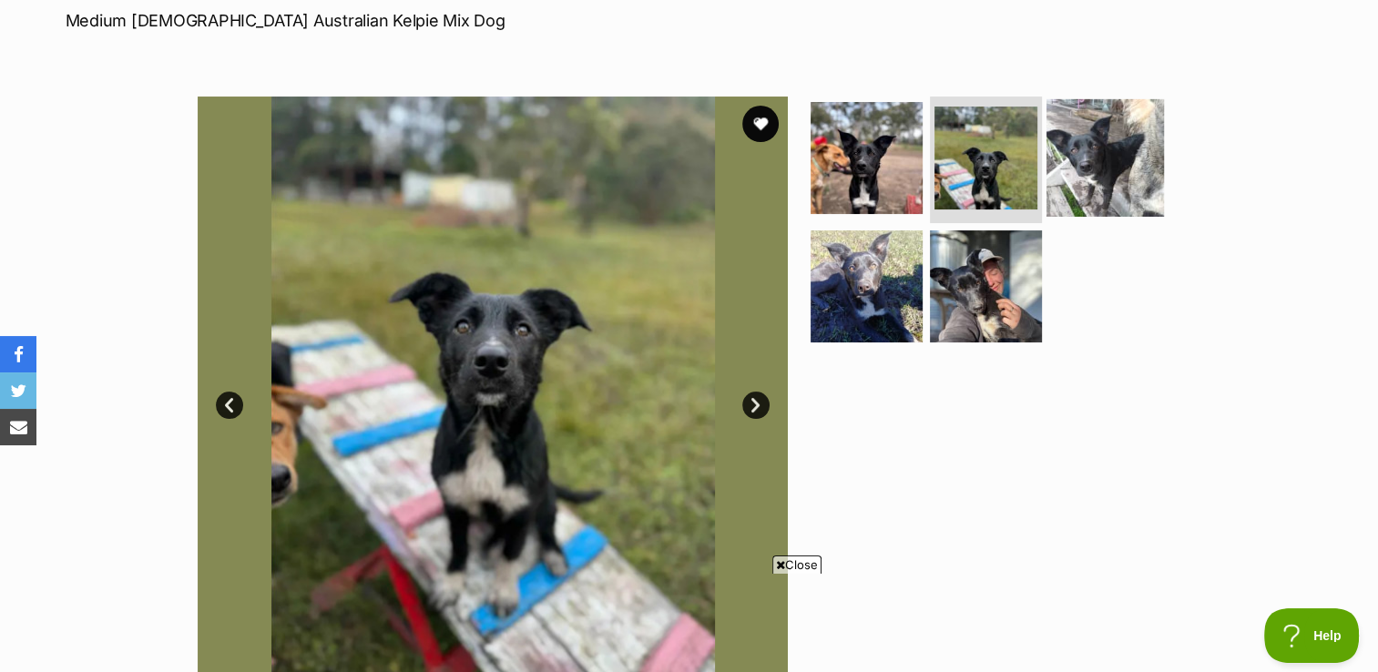
click at [1095, 148] on img at bounding box center [1105, 156] width 117 height 117
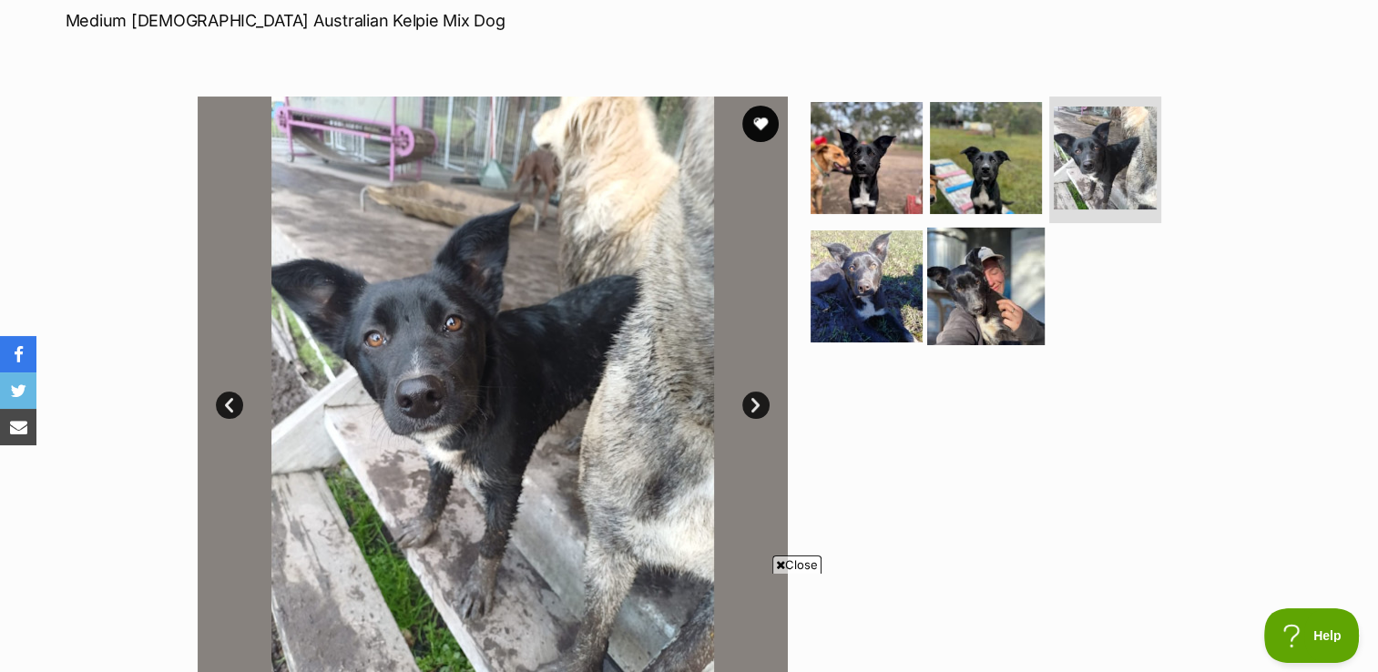
click at [983, 301] on img at bounding box center [985, 286] width 117 height 117
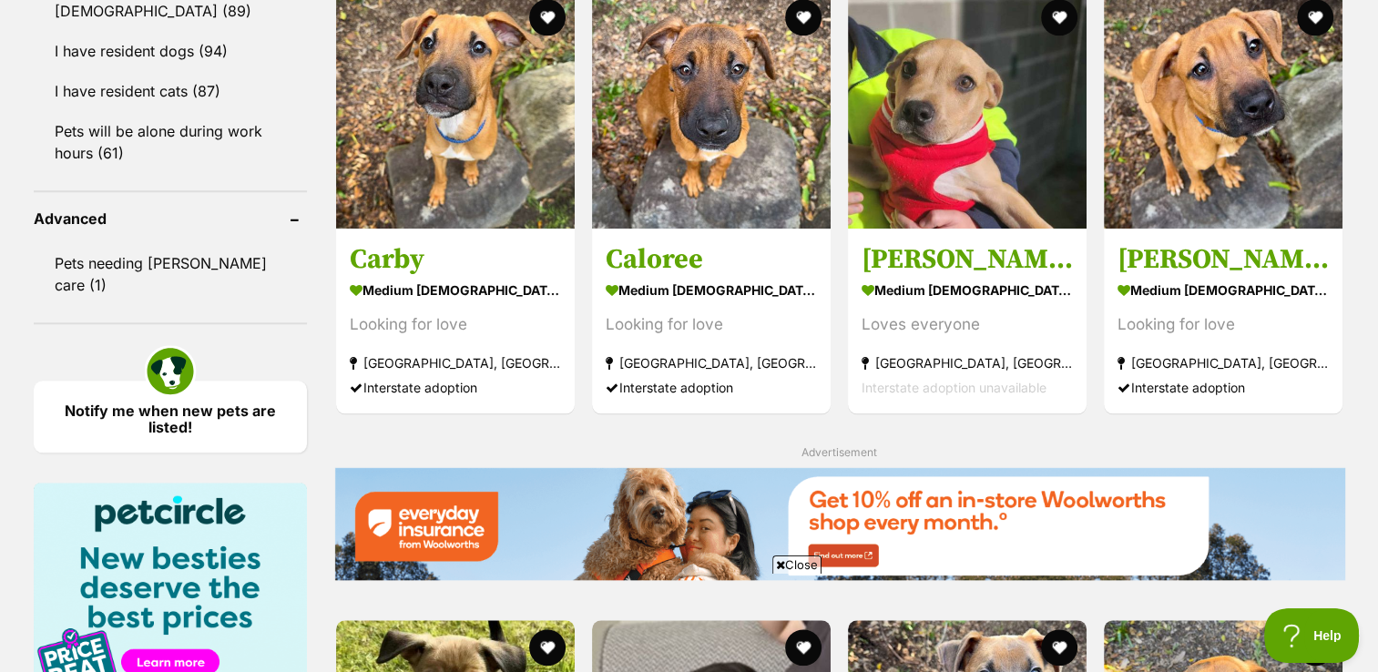
scroll to position [1796, 0]
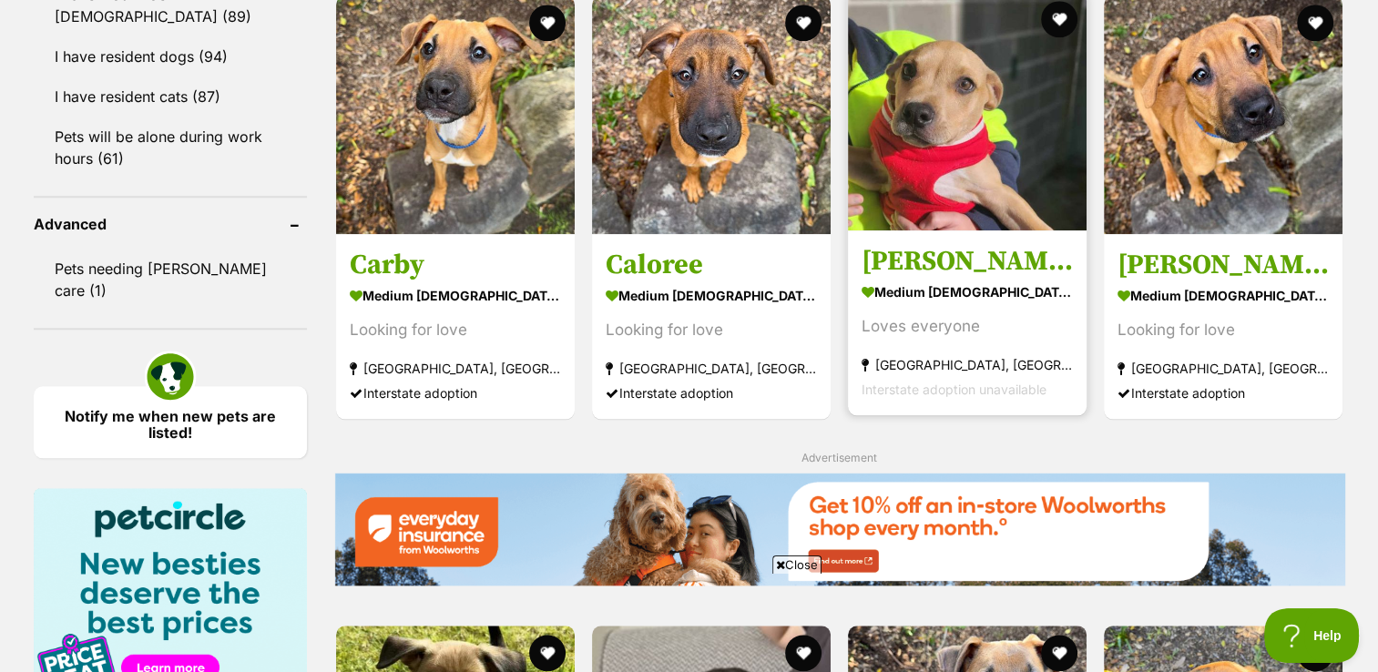
click at [934, 131] on img at bounding box center [967, 111] width 239 height 239
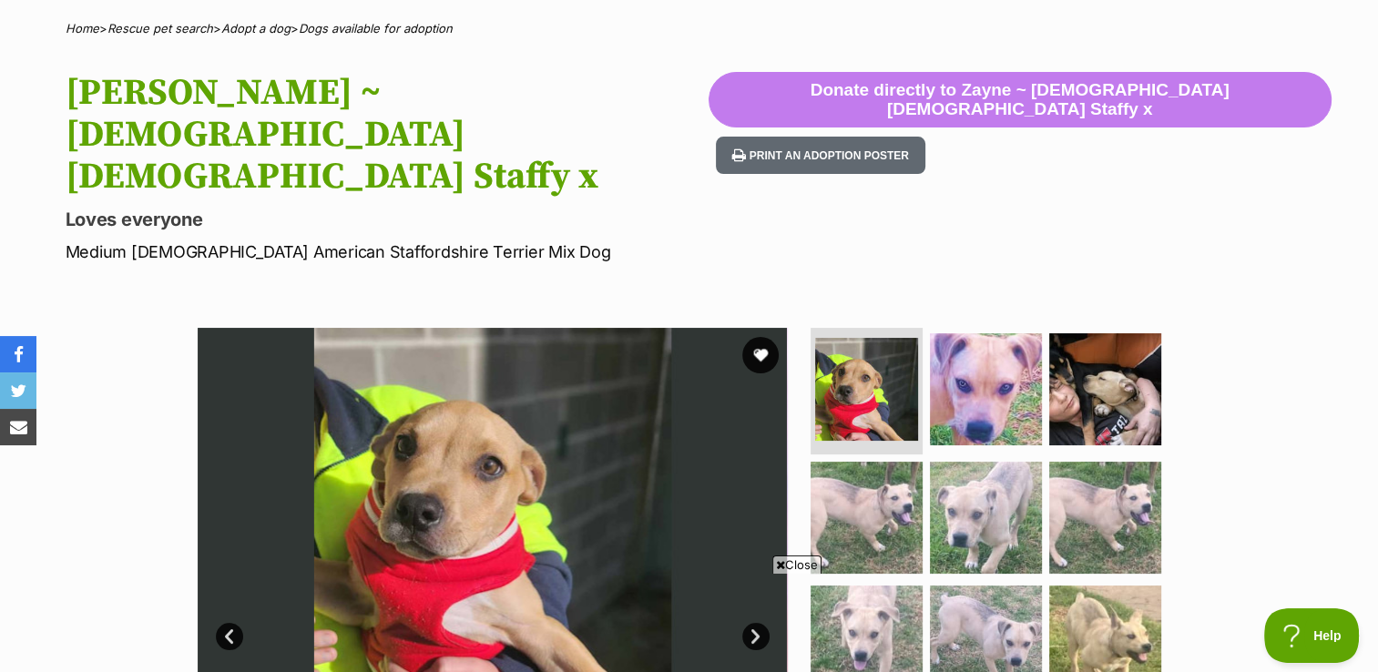
scroll to position [268, 0]
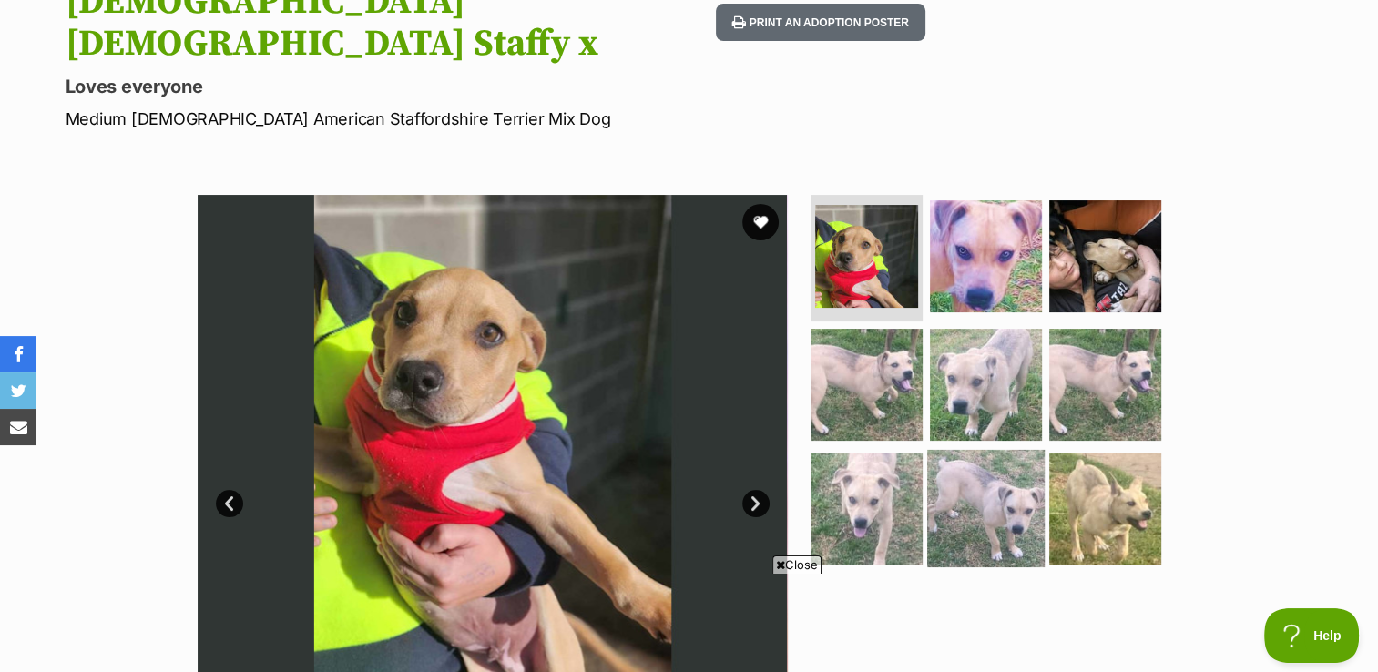
click at [969, 450] on img at bounding box center [985, 508] width 117 height 117
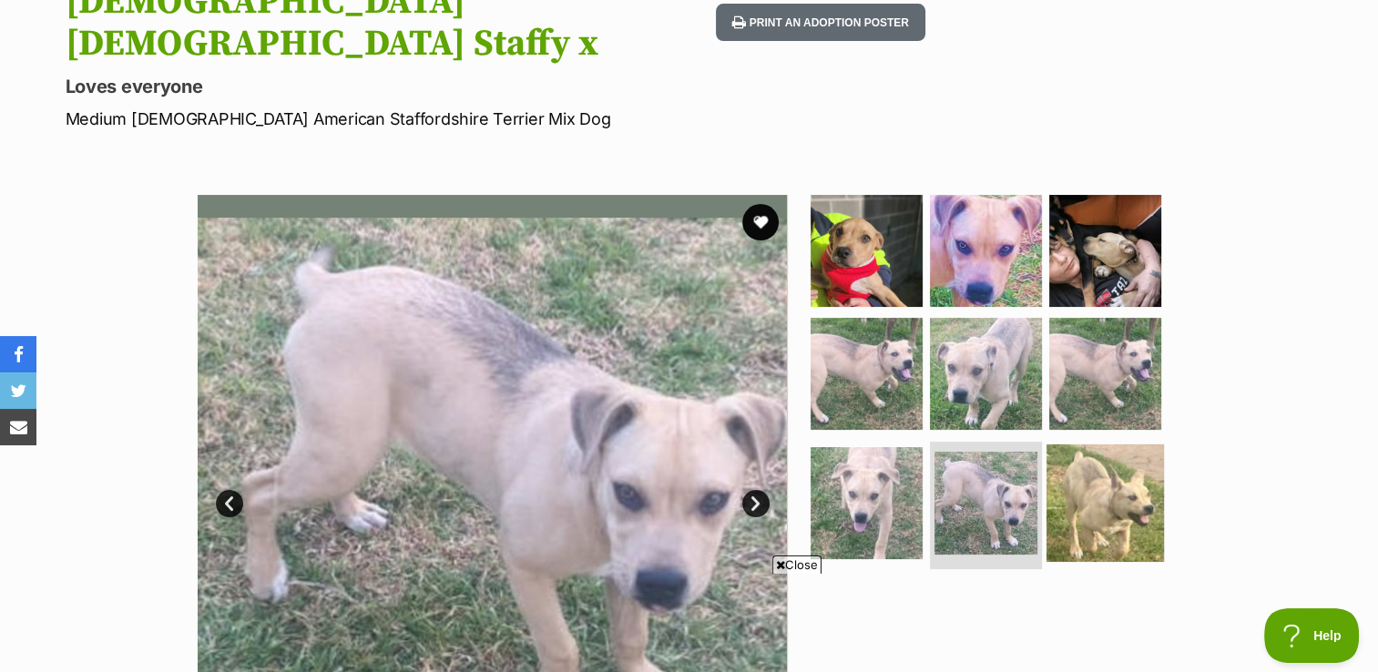
click at [1117, 444] on img at bounding box center [1105, 502] width 117 height 117
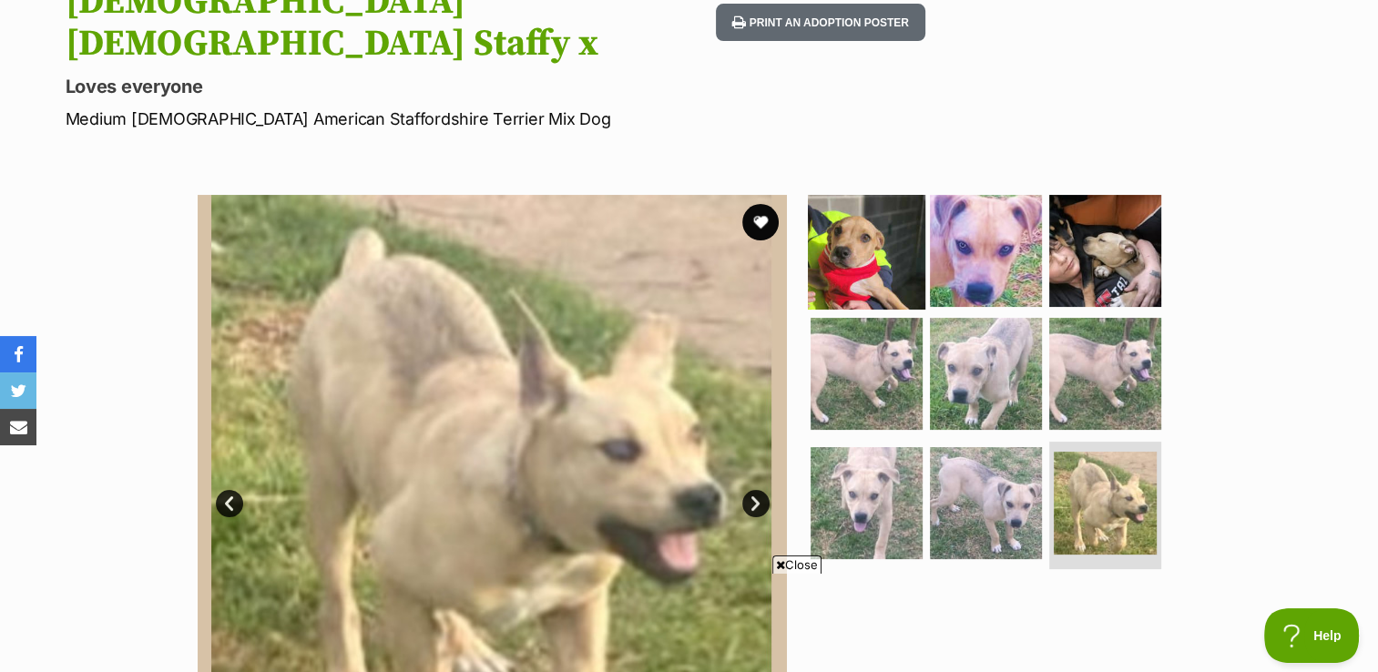
click at [859, 191] on img at bounding box center [866, 249] width 117 height 117
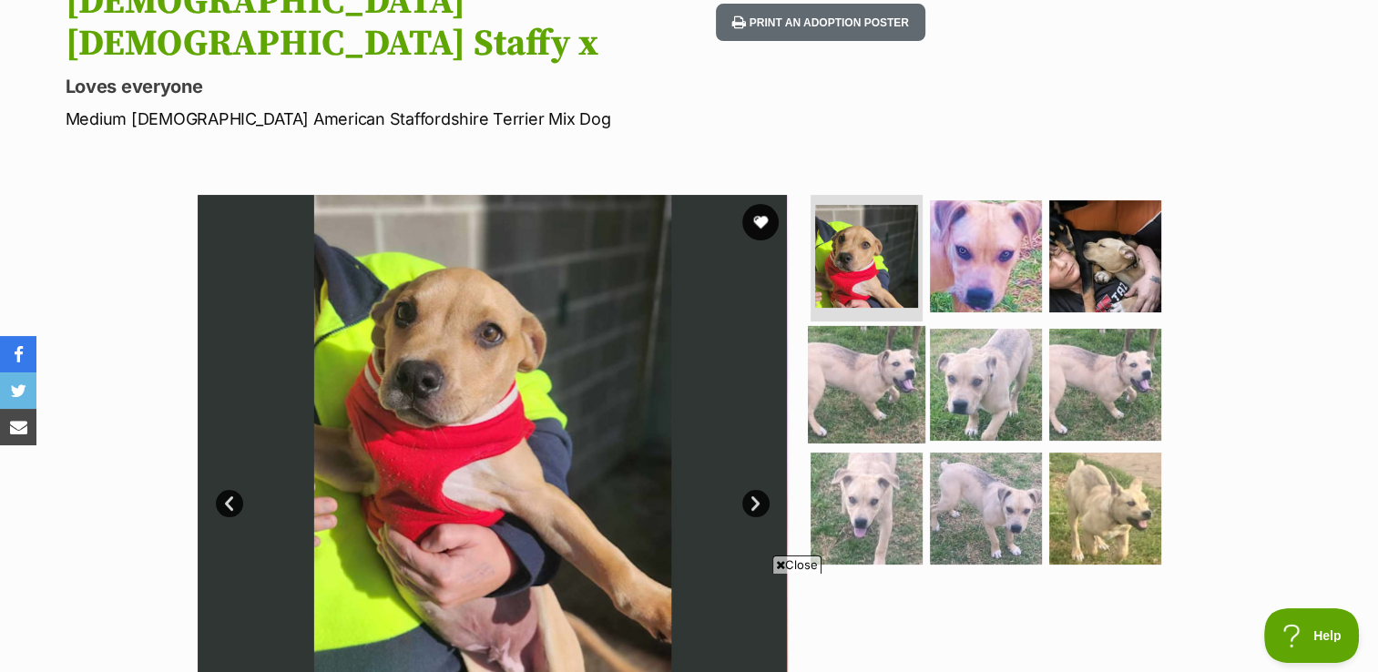
click at [867, 326] on img at bounding box center [866, 384] width 117 height 117
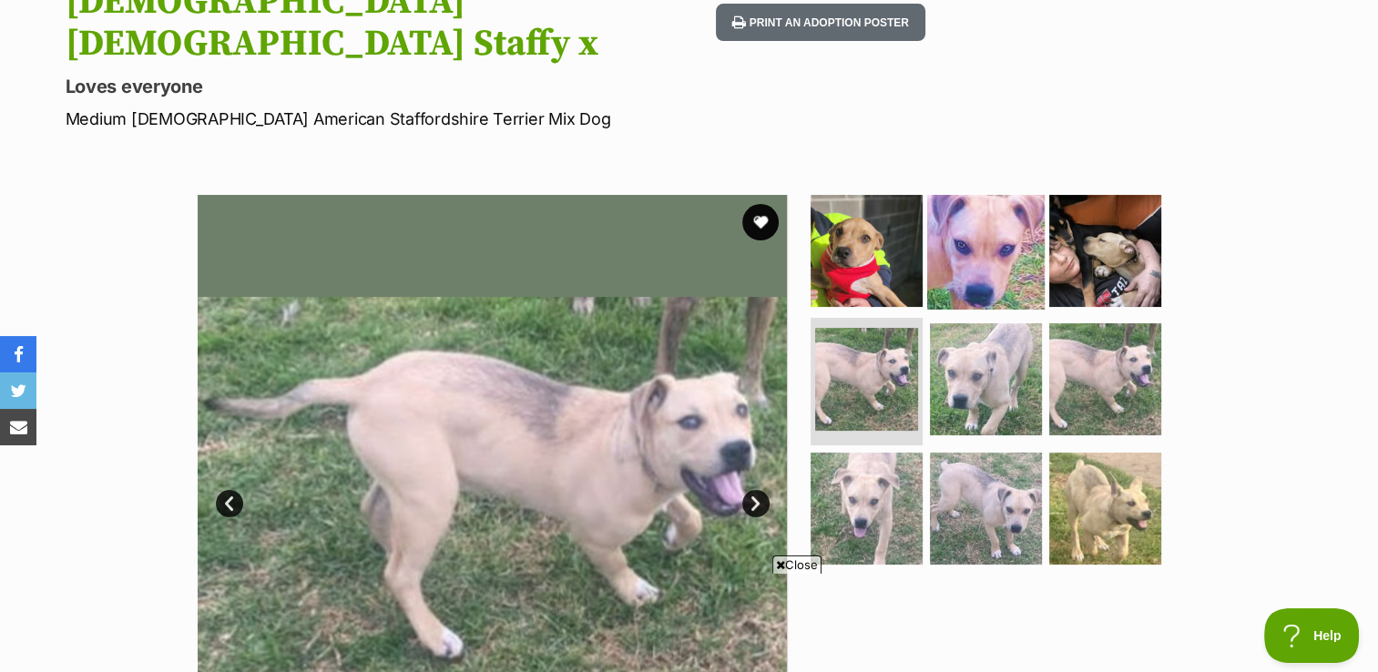
click at [980, 191] on img at bounding box center [985, 249] width 117 height 117
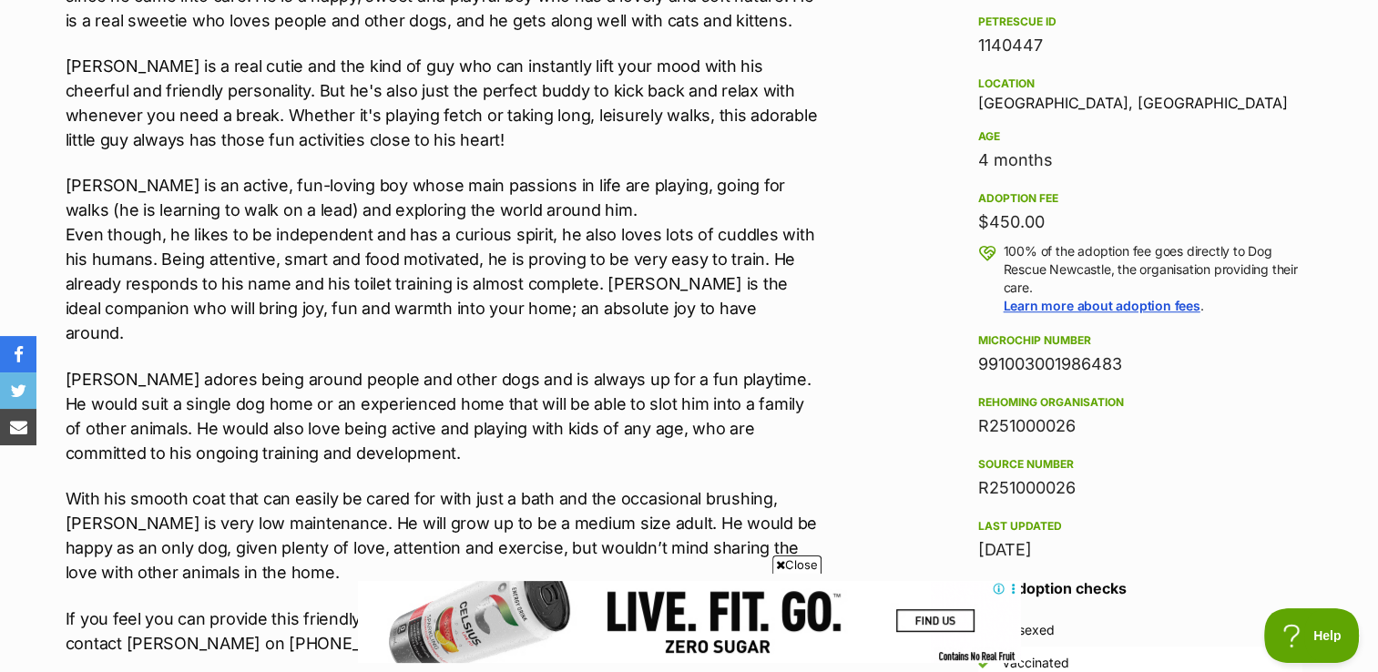
scroll to position [0, 0]
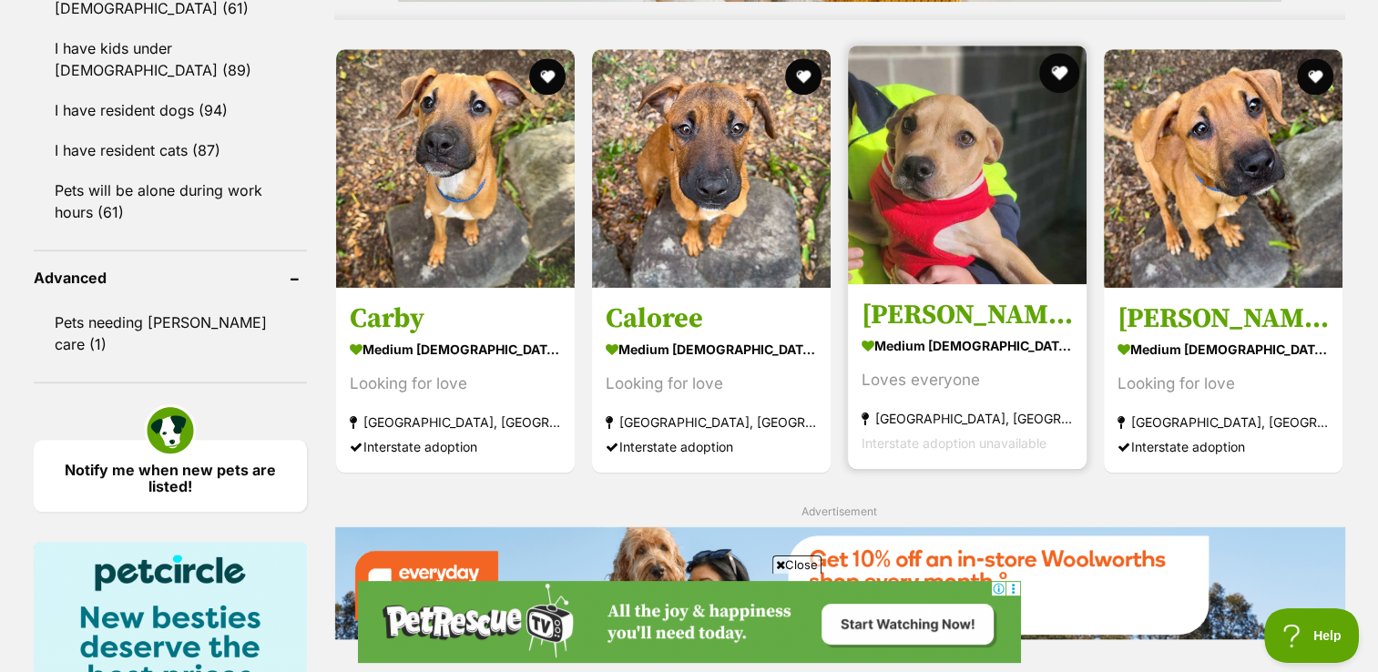
click at [1060, 64] on button "favourite" at bounding box center [1059, 73] width 40 height 40
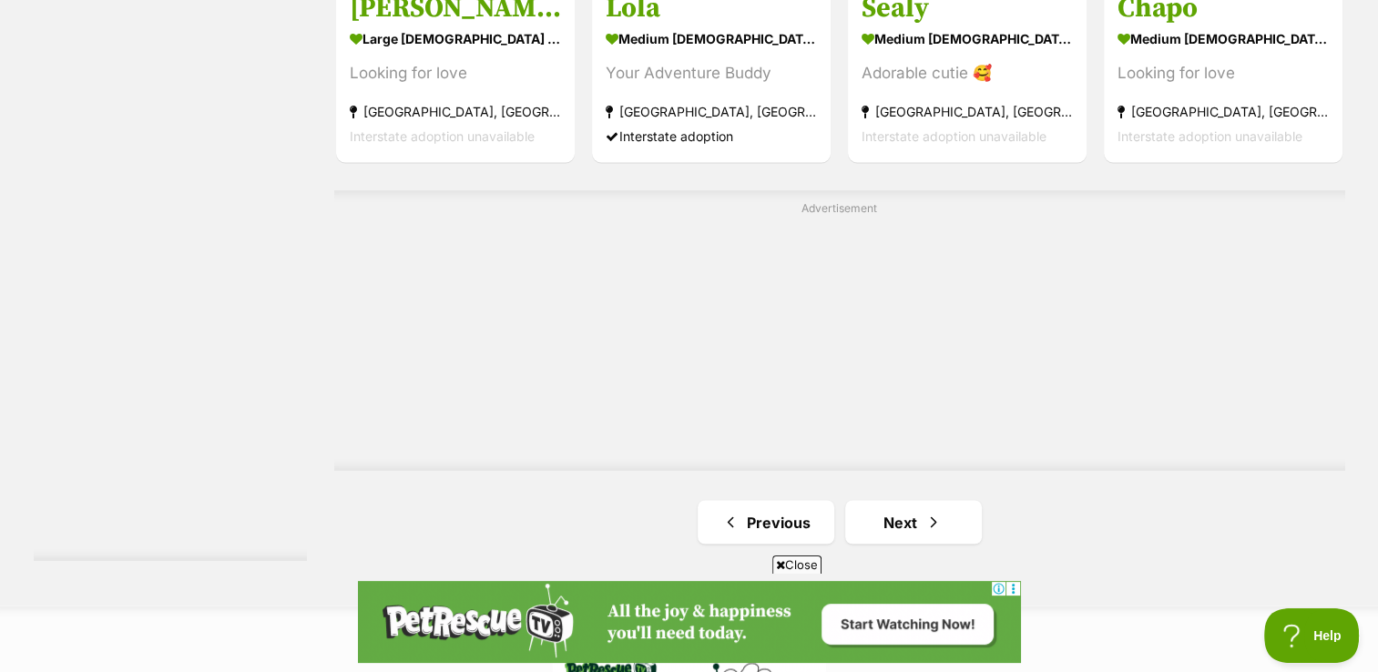
scroll to position [3159, 0]
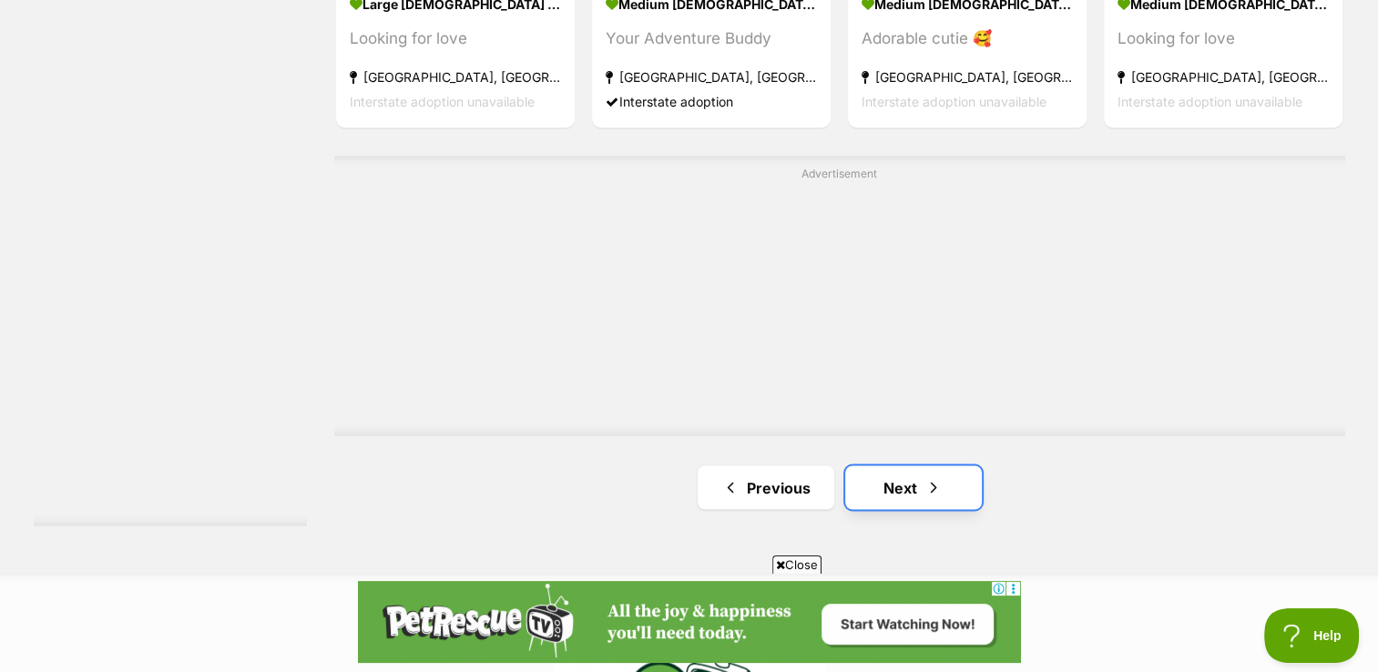
click at [936, 486] on span "Next page" at bounding box center [933, 487] width 18 height 22
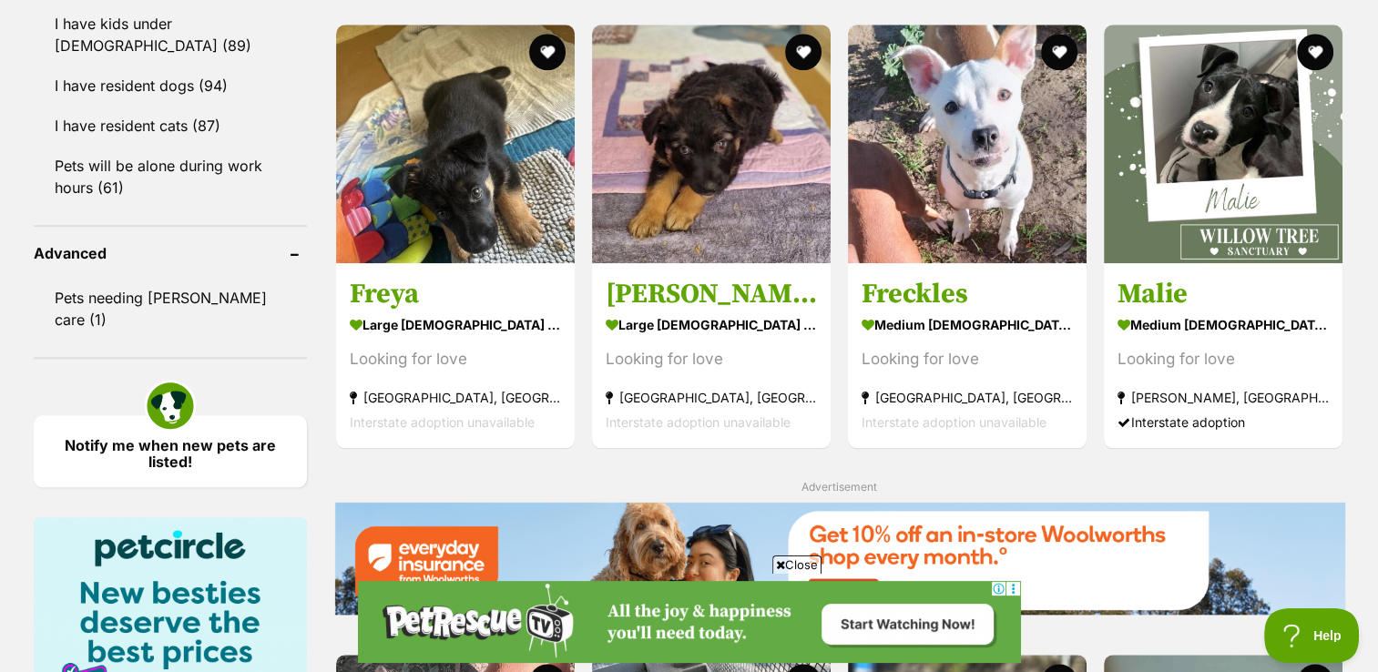
scroll to position [1772, 0]
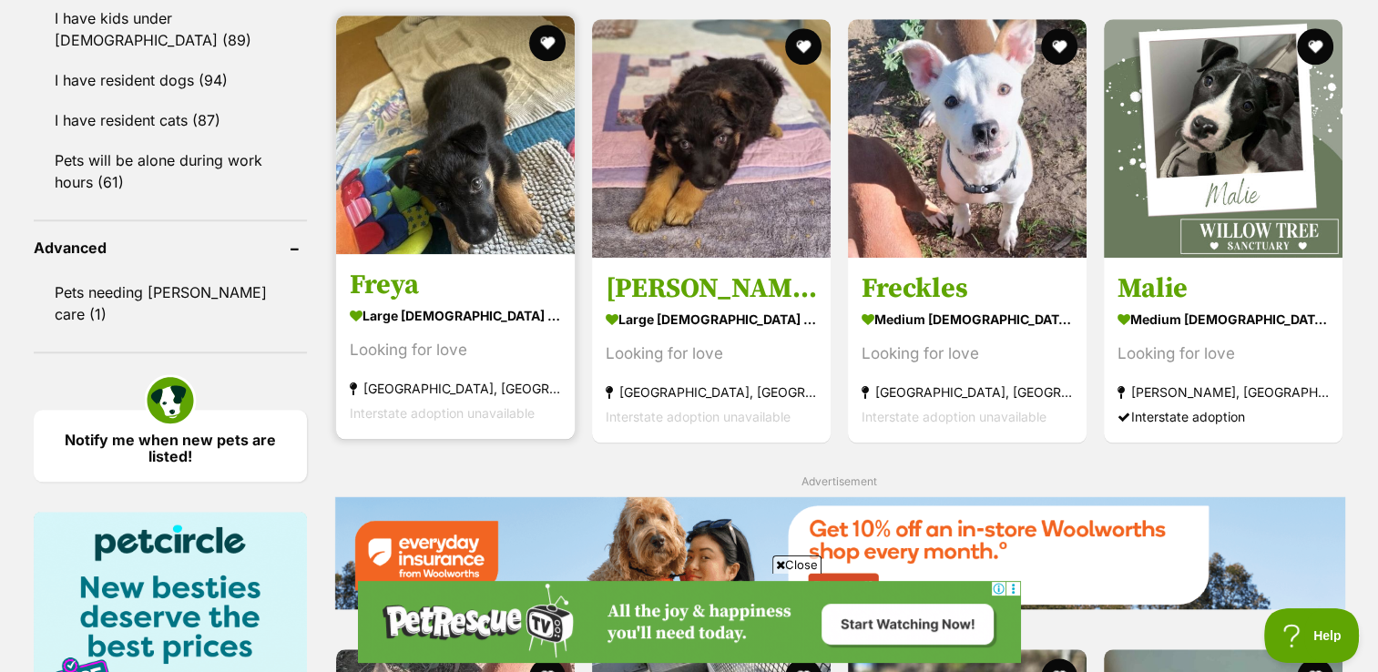
click at [450, 184] on img at bounding box center [455, 134] width 239 height 239
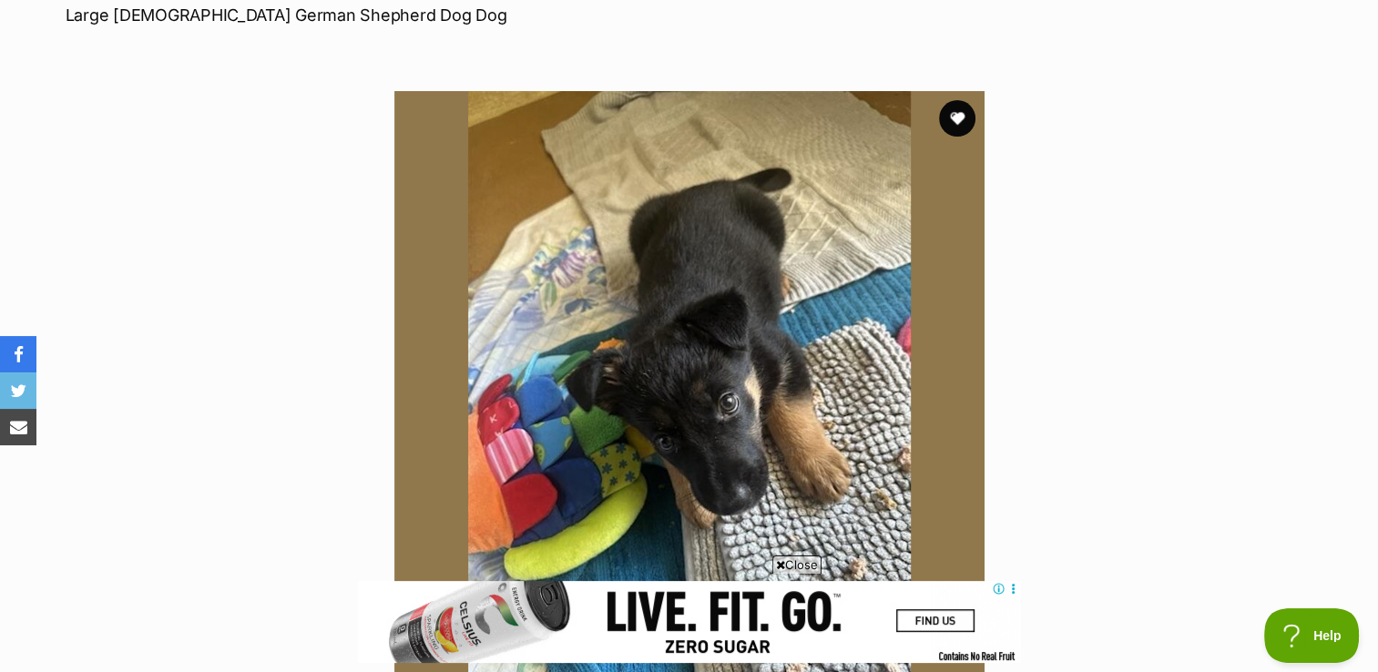
scroll to position [279, 0]
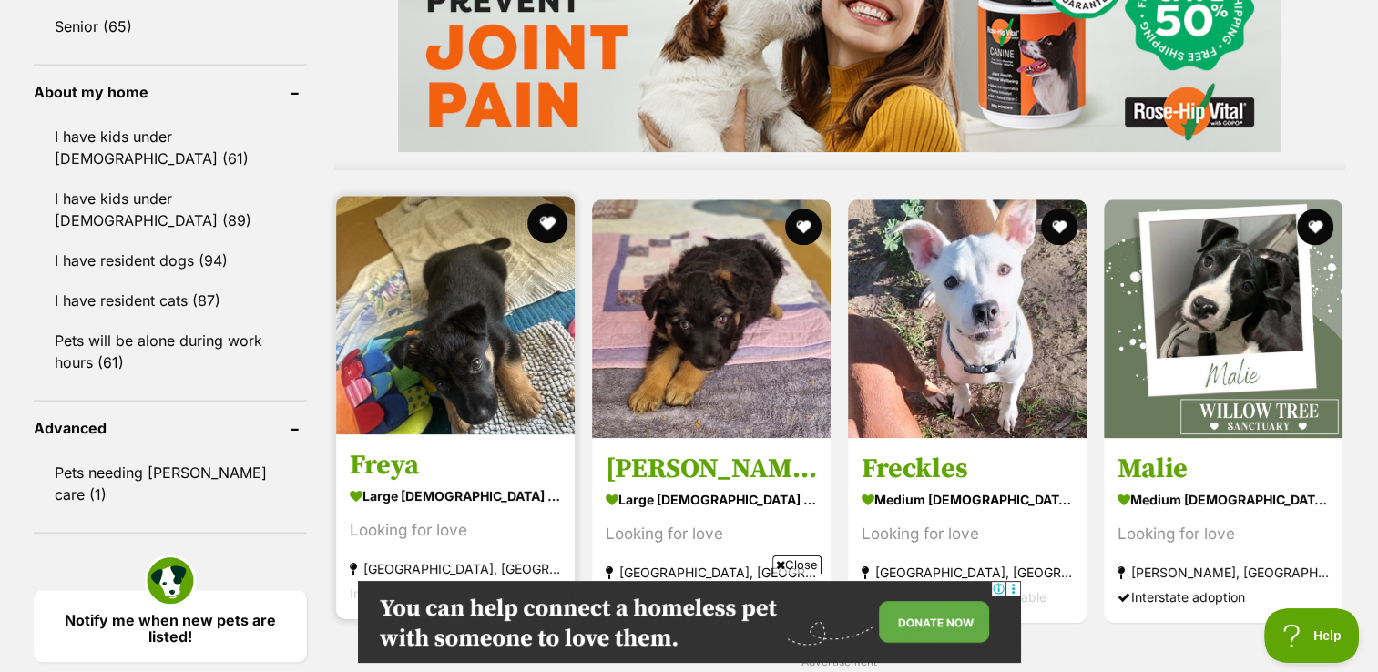
click at [547, 220] on button "favourite" at bounding box center [547, 223] width 40 height 40
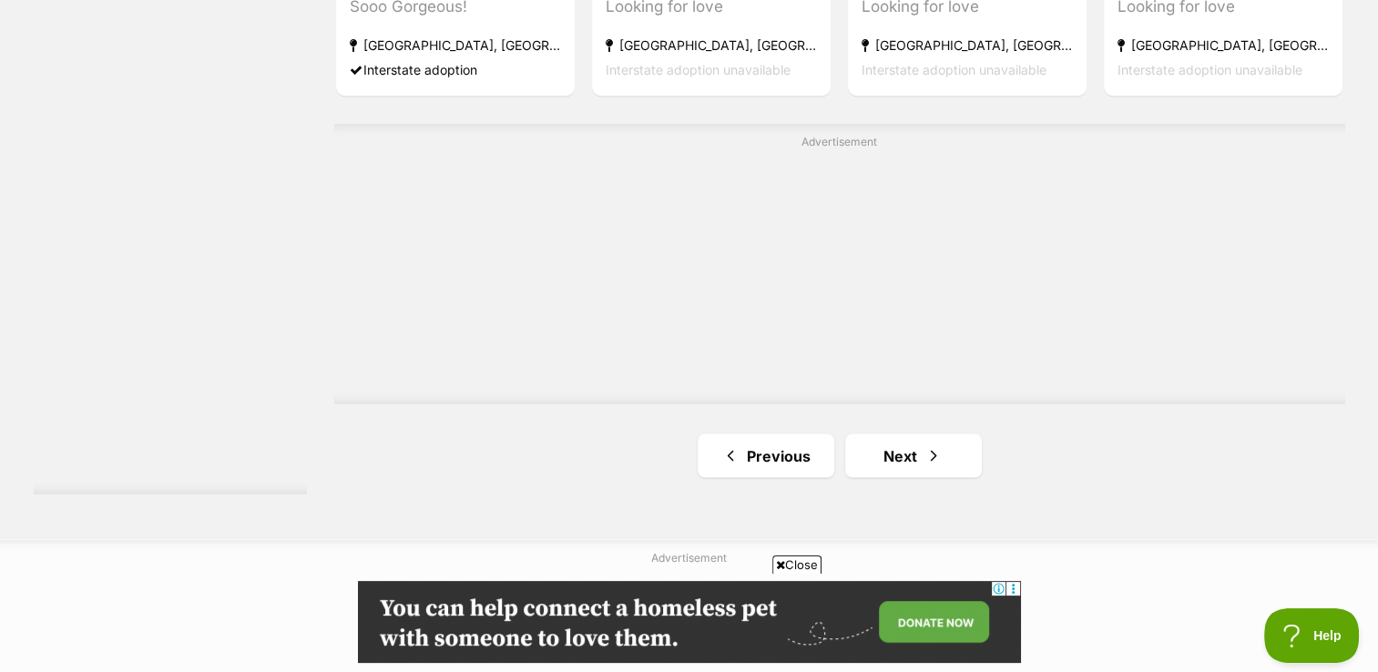
scroll to position [3196, 0]
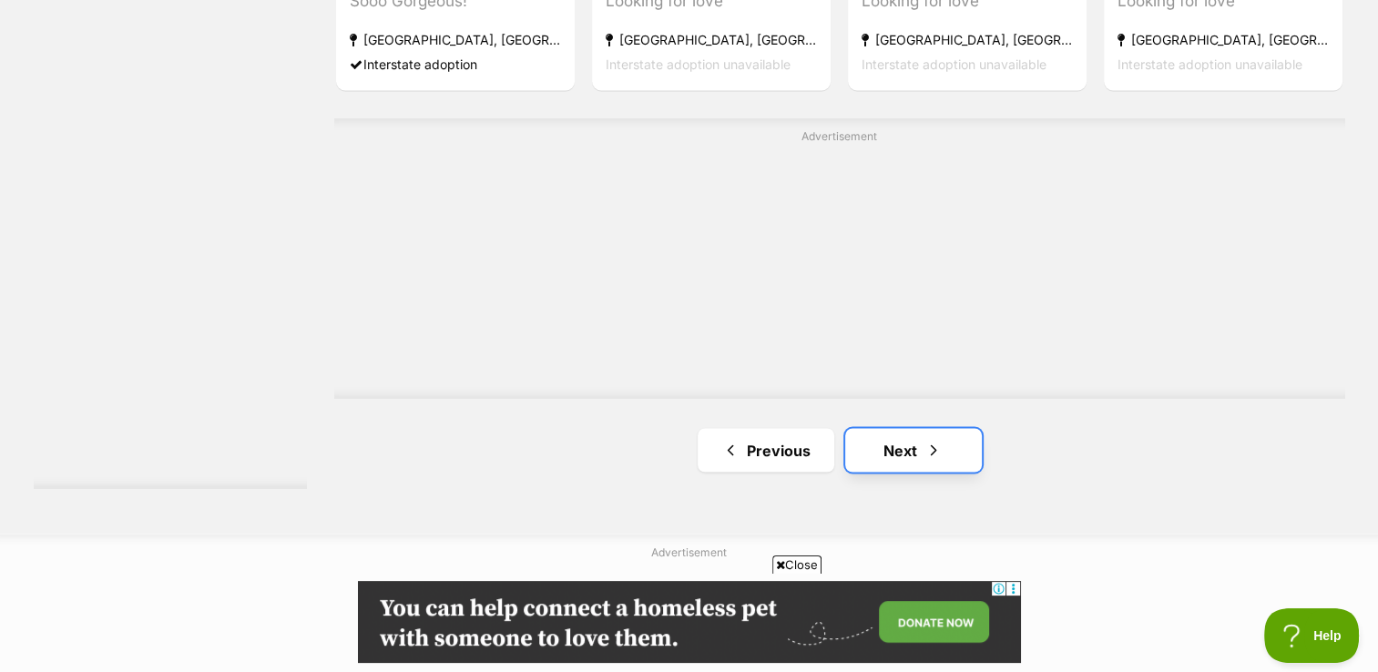
click at [898, 450] on link "Next" at bounding box center [913, 450] width 137 height 44
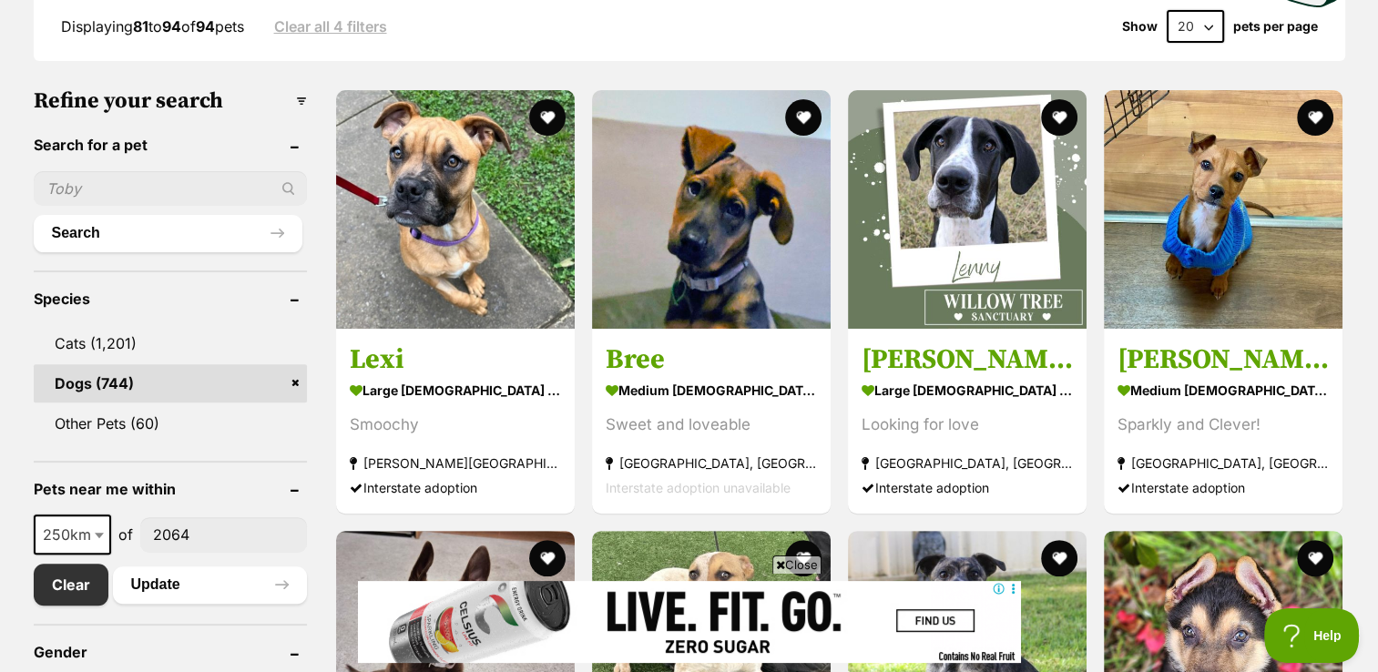
scroll to position [510, 0]
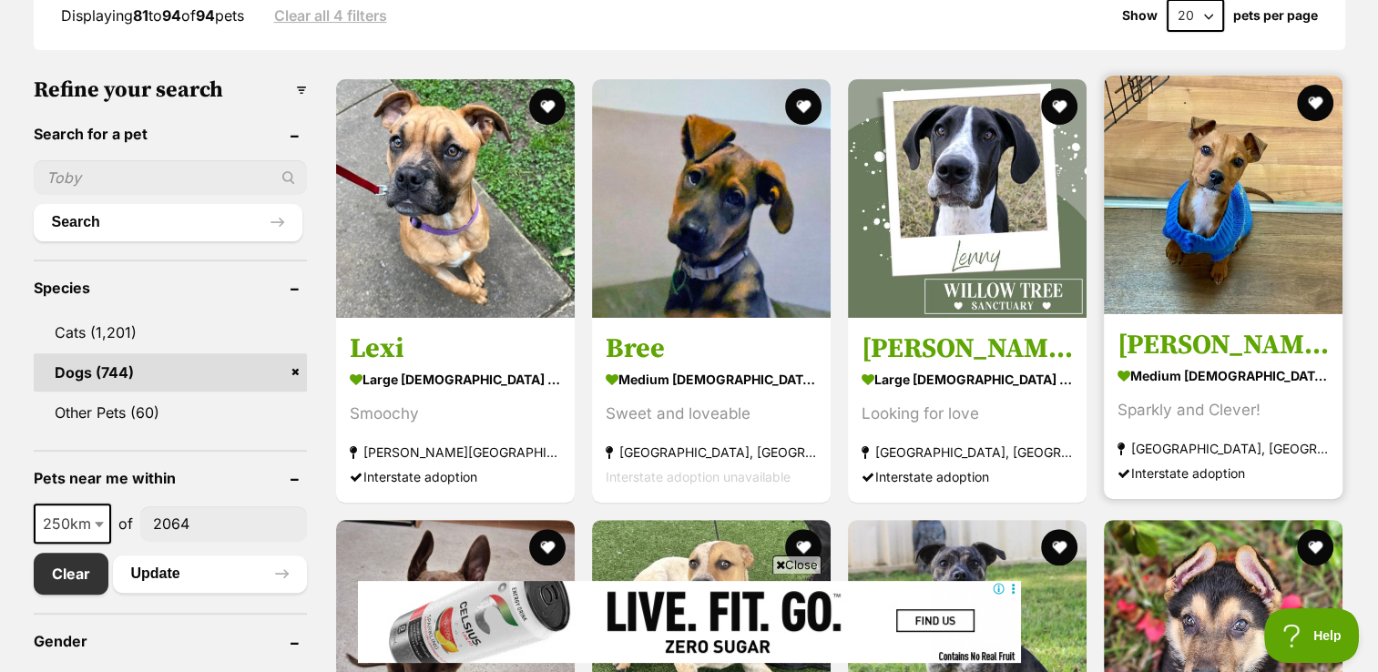
click at [1210, 213] on img at bounding box center [1223, 195] width 239 height 239
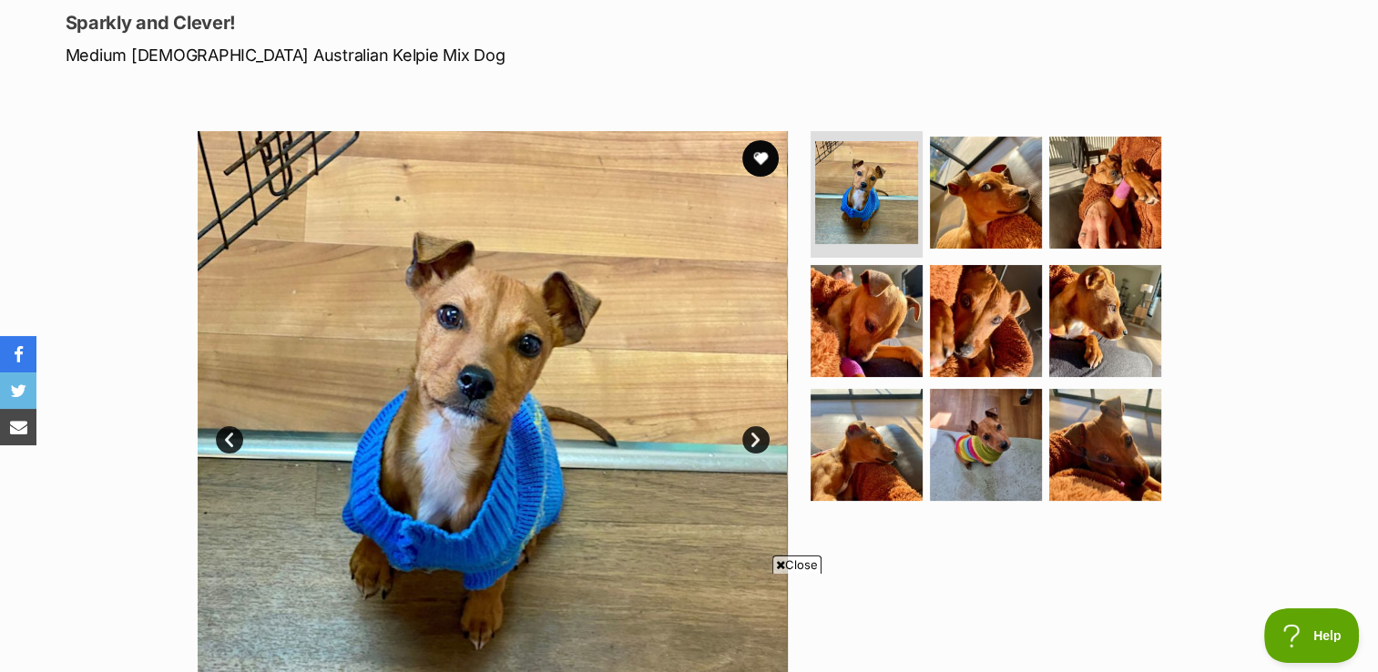
scroll to position [259, 0]
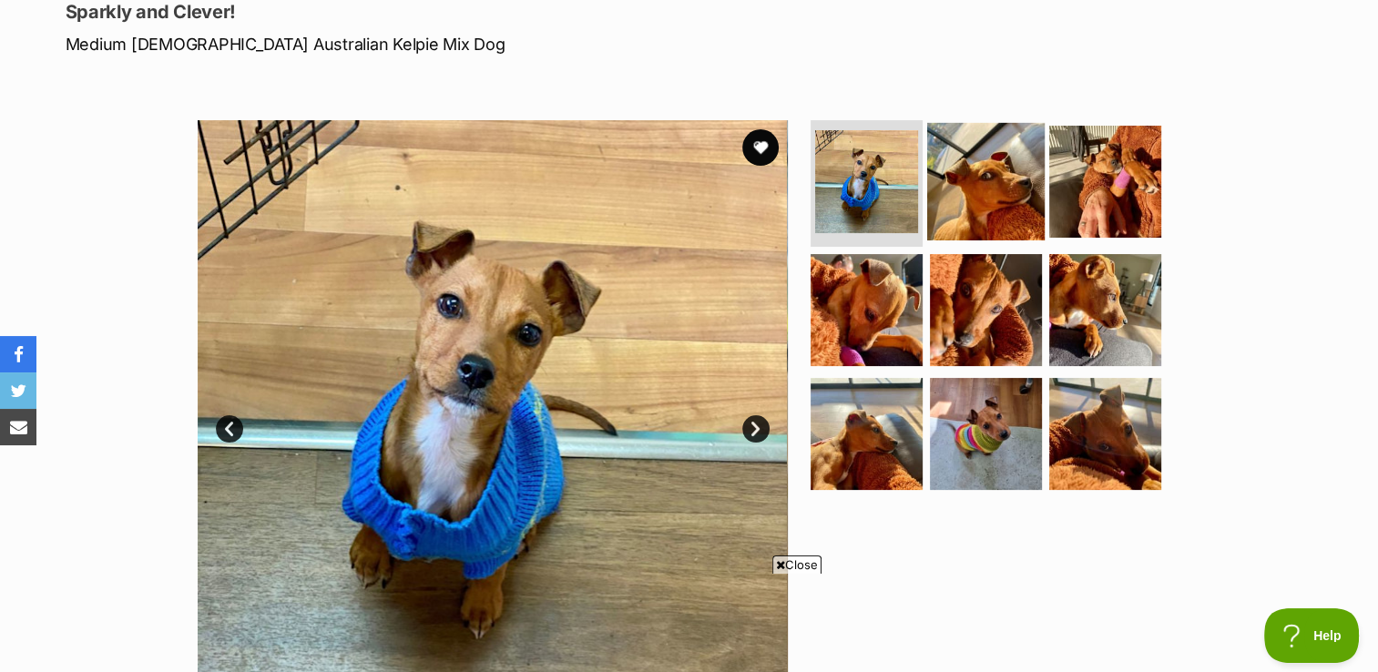
click at [986, 180] on img at bounding box center [985, 180] width 117 height 117
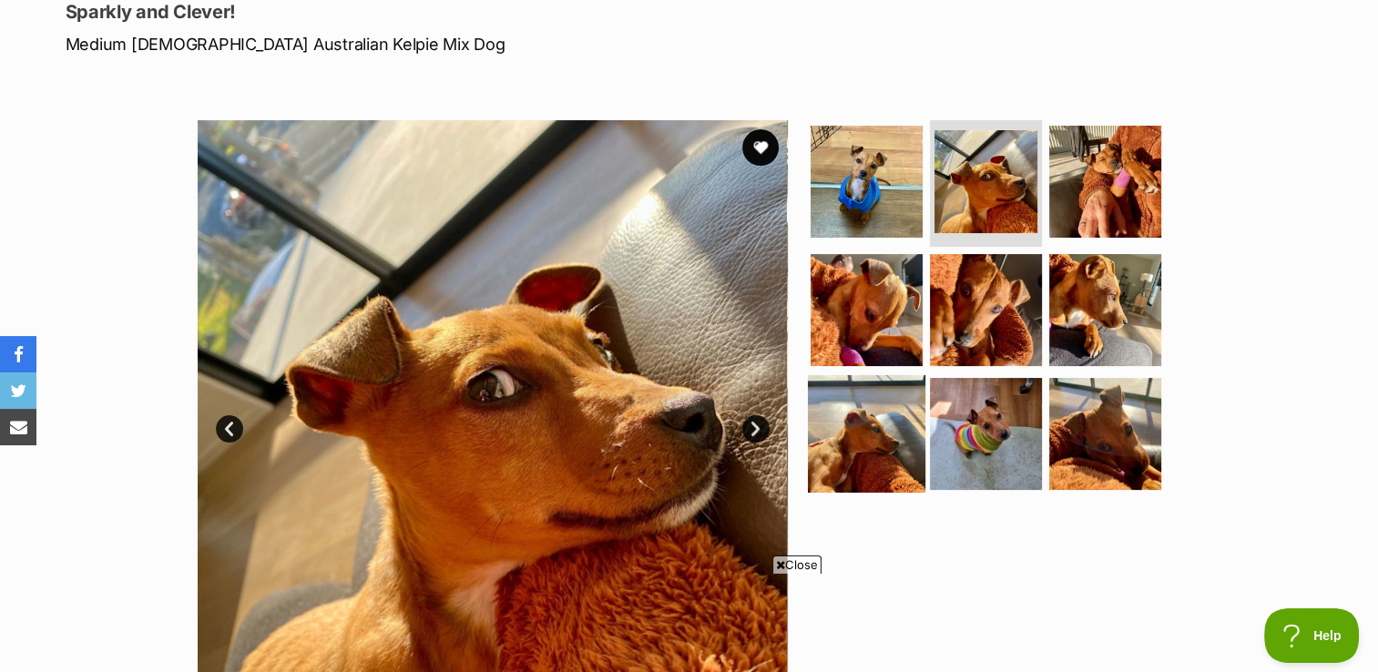
click at [861, 439] on img at bounding box center [866, 433] width 117 height 117
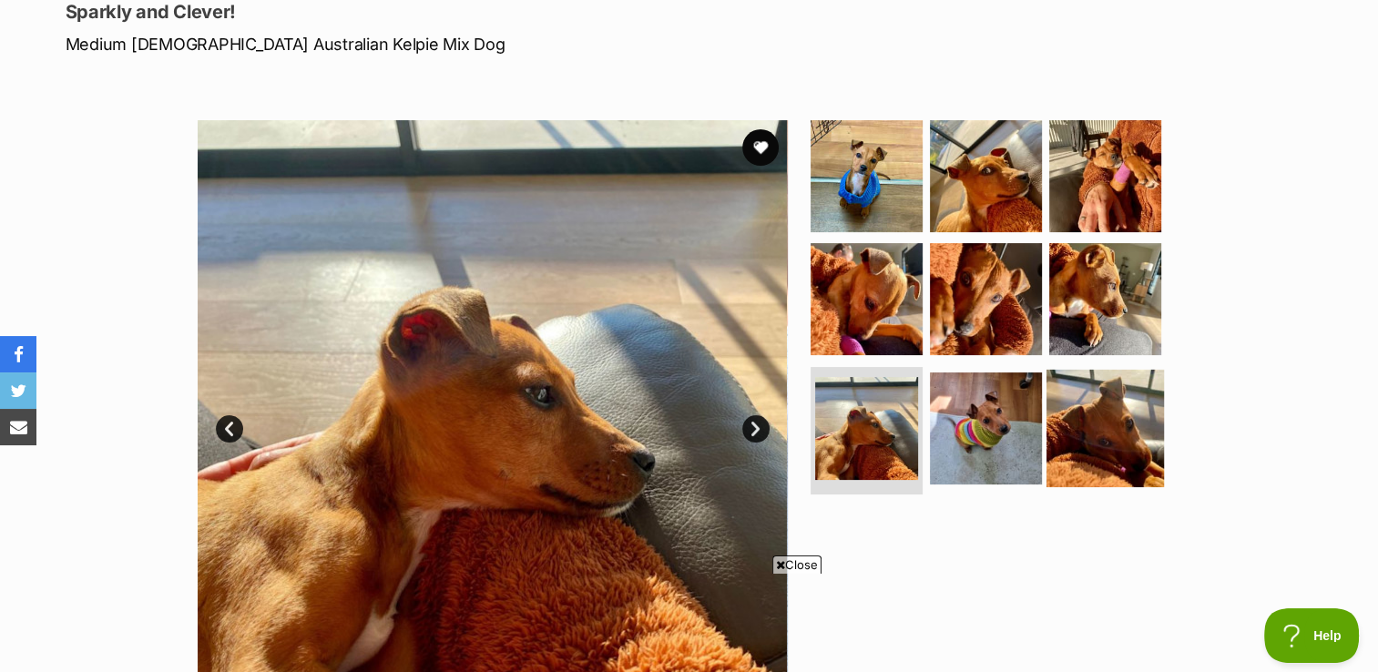
click at [1108, 413] on img at bounding box center [1105, 428] width 117 height 117
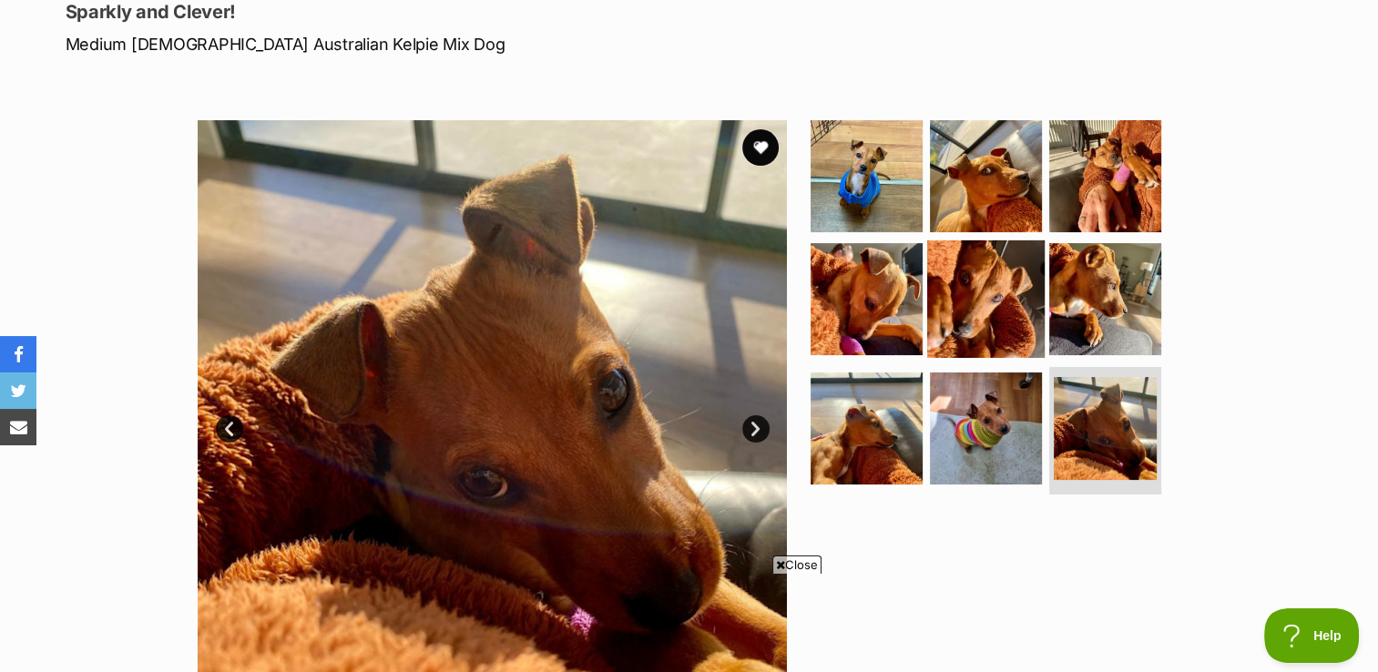
click at [998, 266] on img at bounding box center [985, 298] width 117 height 117
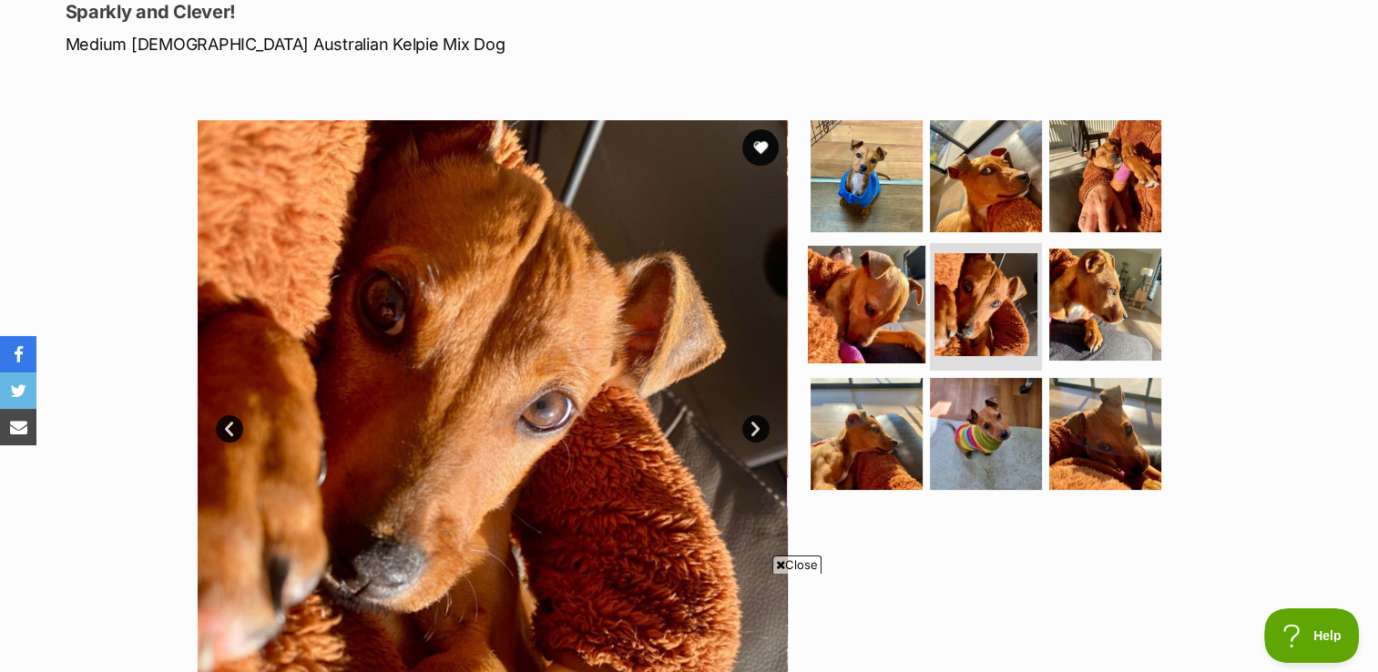
click at [856, 319] on img at bounding box center [866, 304] width 117 height 117
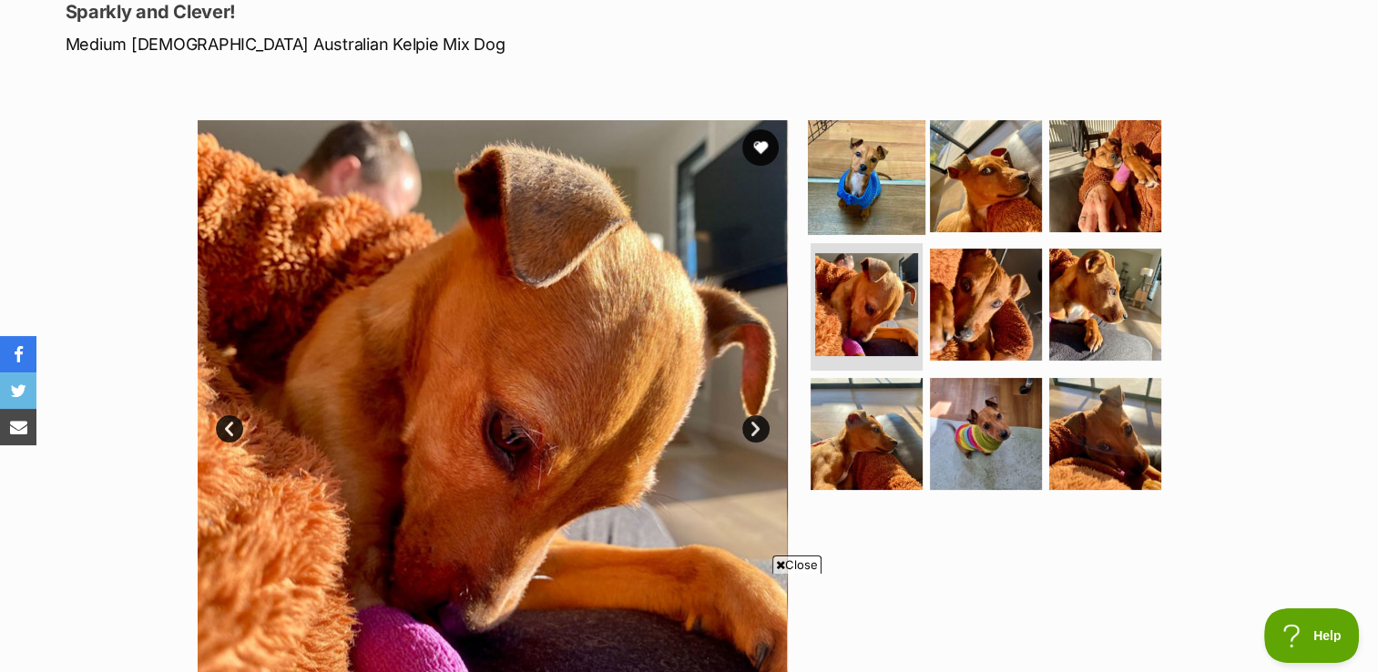
click at [853, 166] on img at bounding box center [866, 175] width 117 height 117
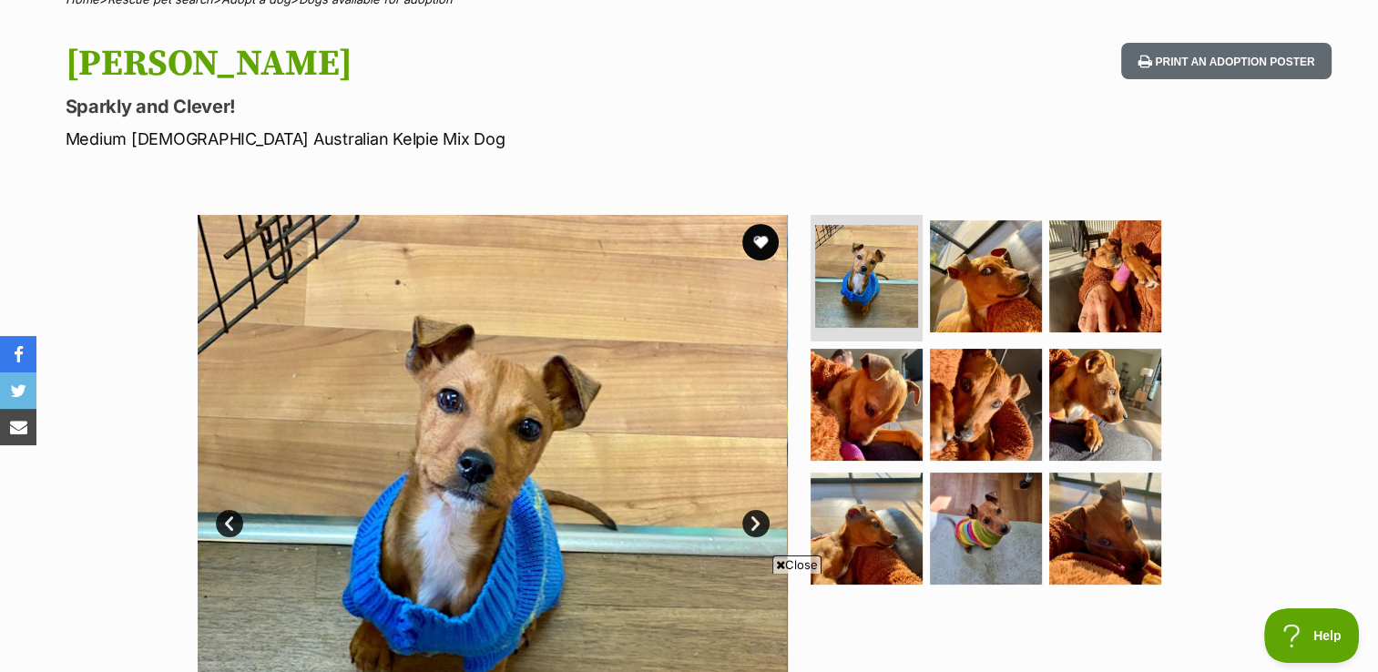
scroll to position [159, 0]
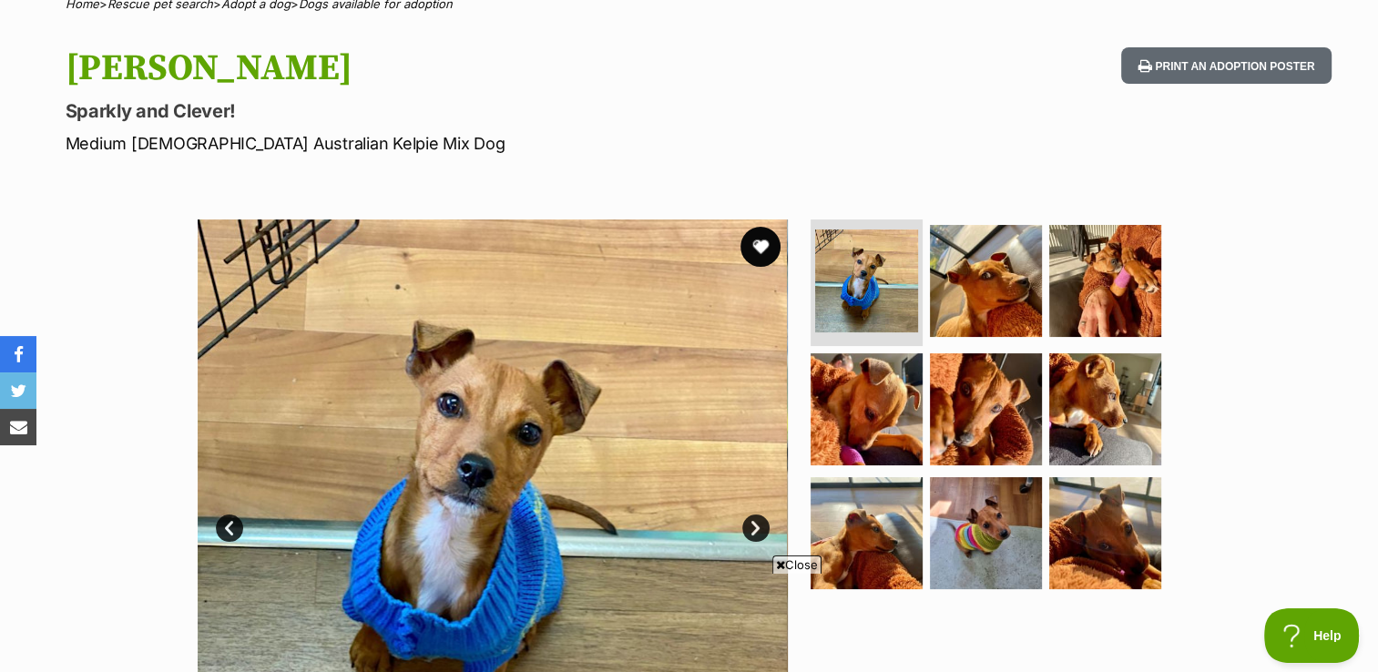
click at [747, 253] on button "favourite" at bounding box center [761, 247] width 40 height 40
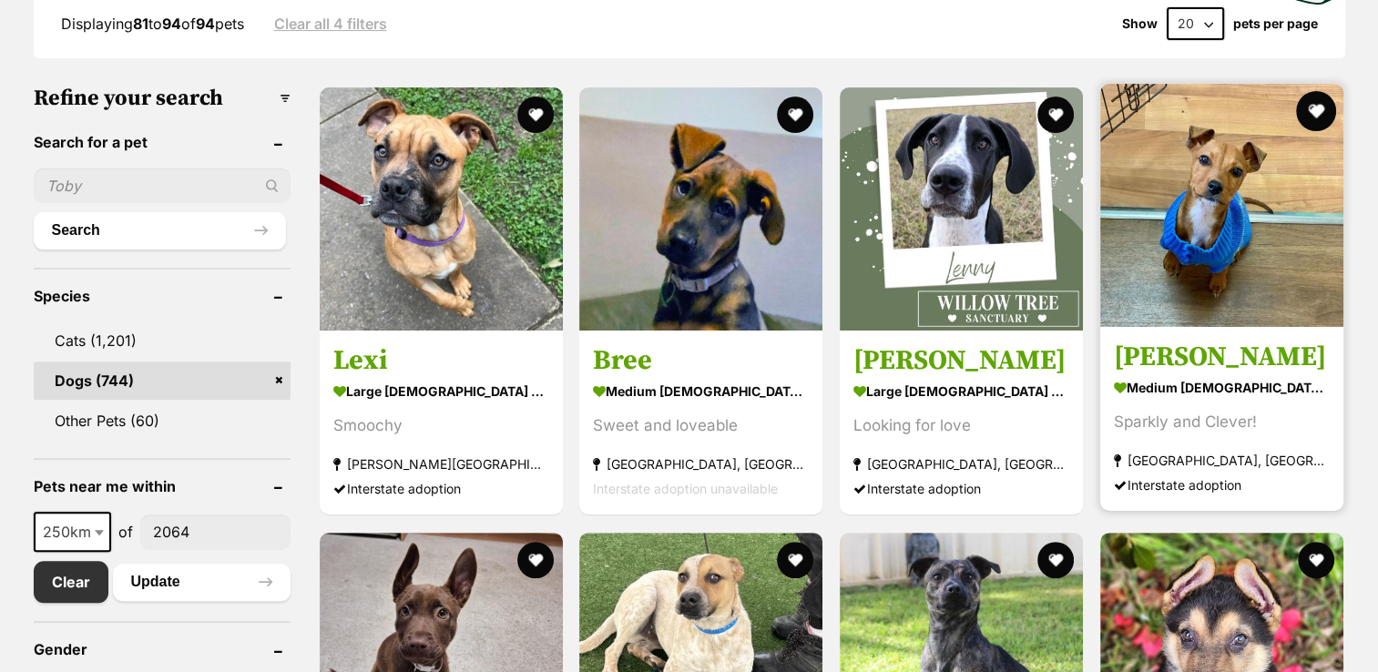
click at [1322, 111] on button "favourite" at bounding box center [1316, 111] width 40 height 40
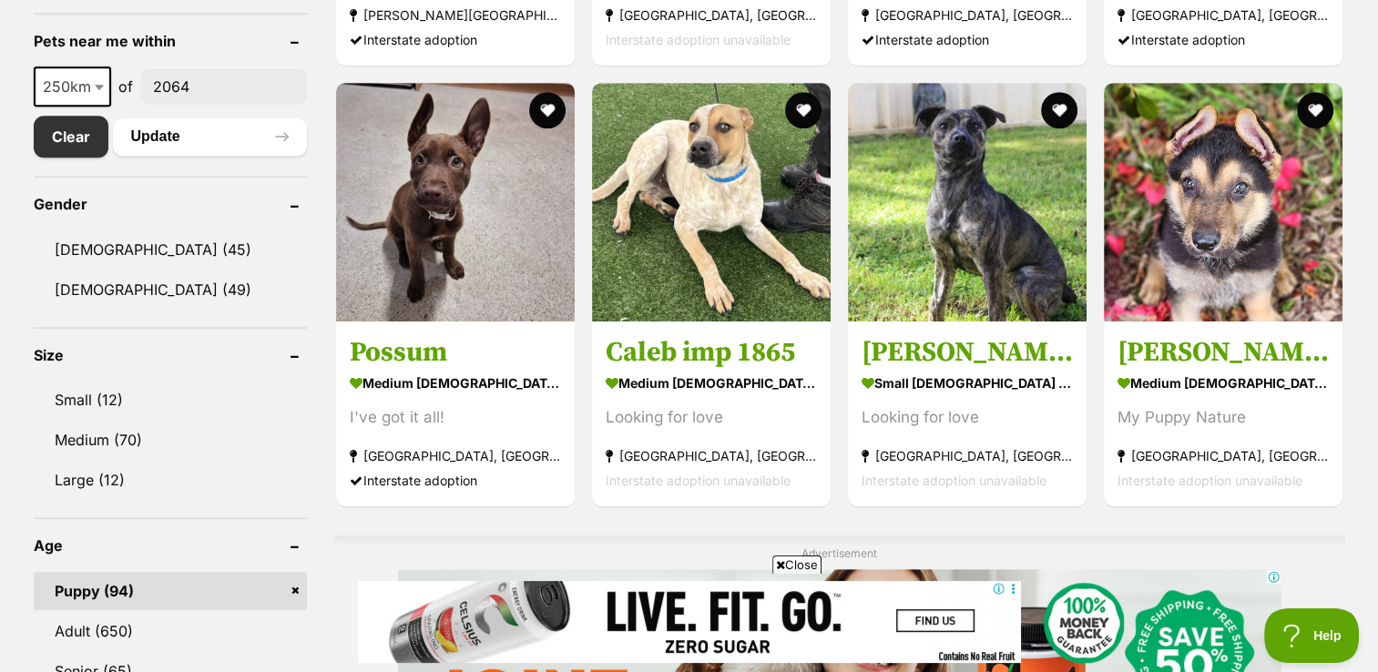
scroll to position [989, 0]
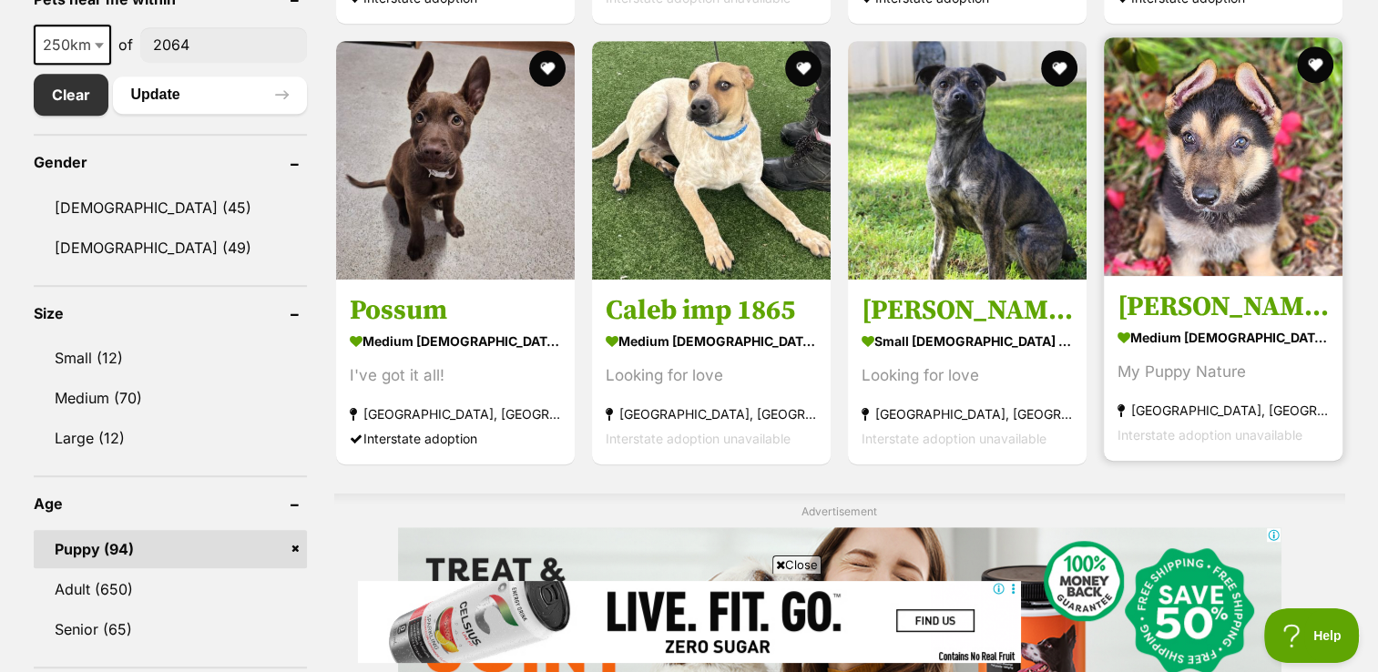
click at [1220, 144] on img at bounding box center [1223, 156] width 239 height 239
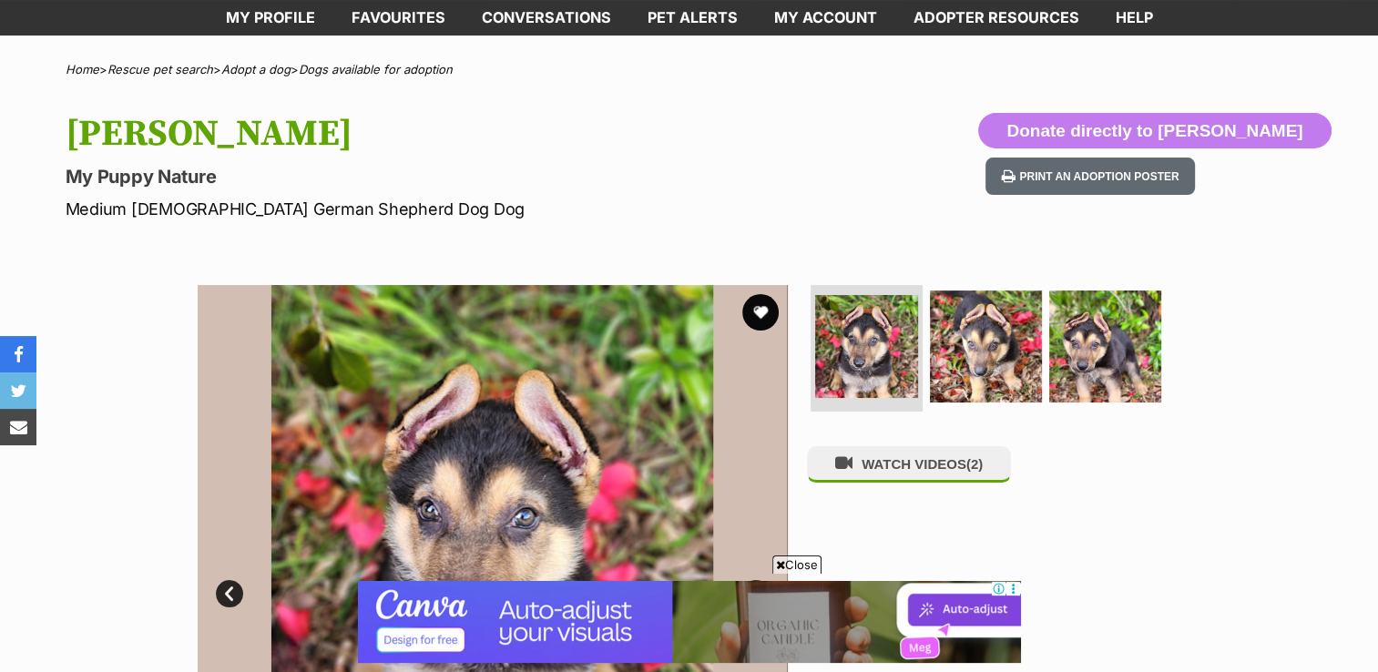
scroll to position [85, 0]
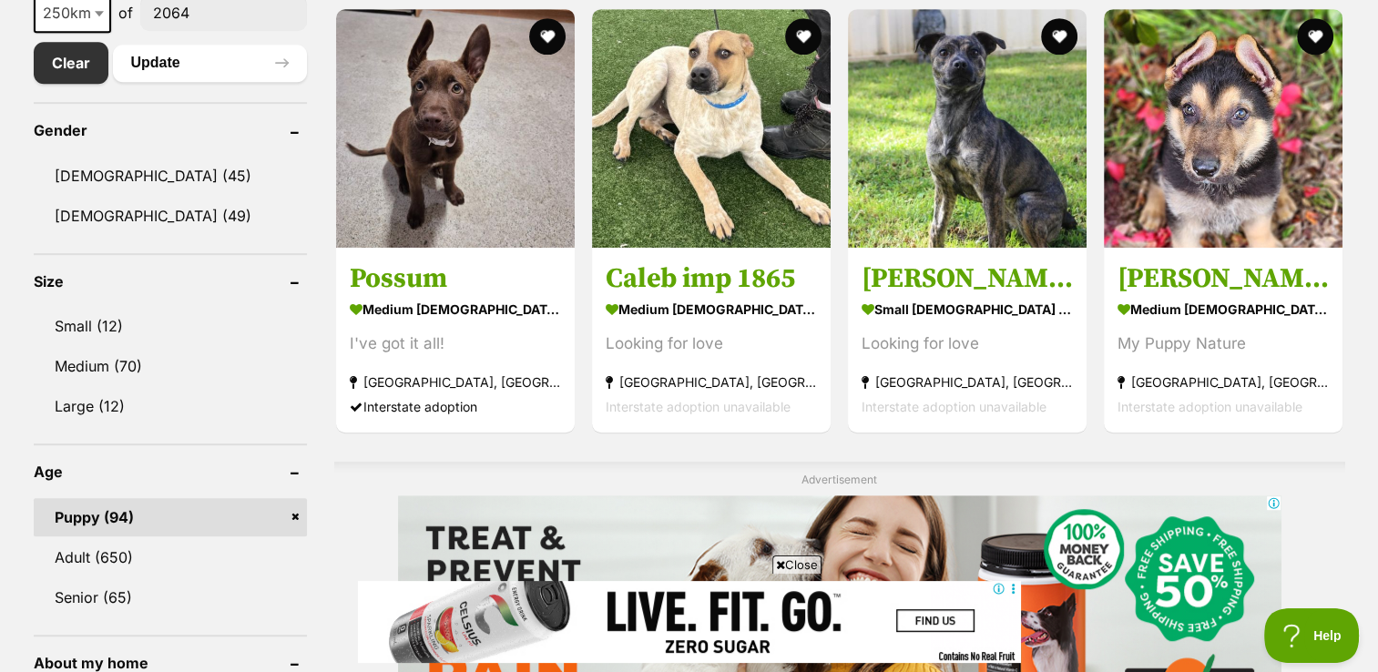
scroll to position [1011, 0]
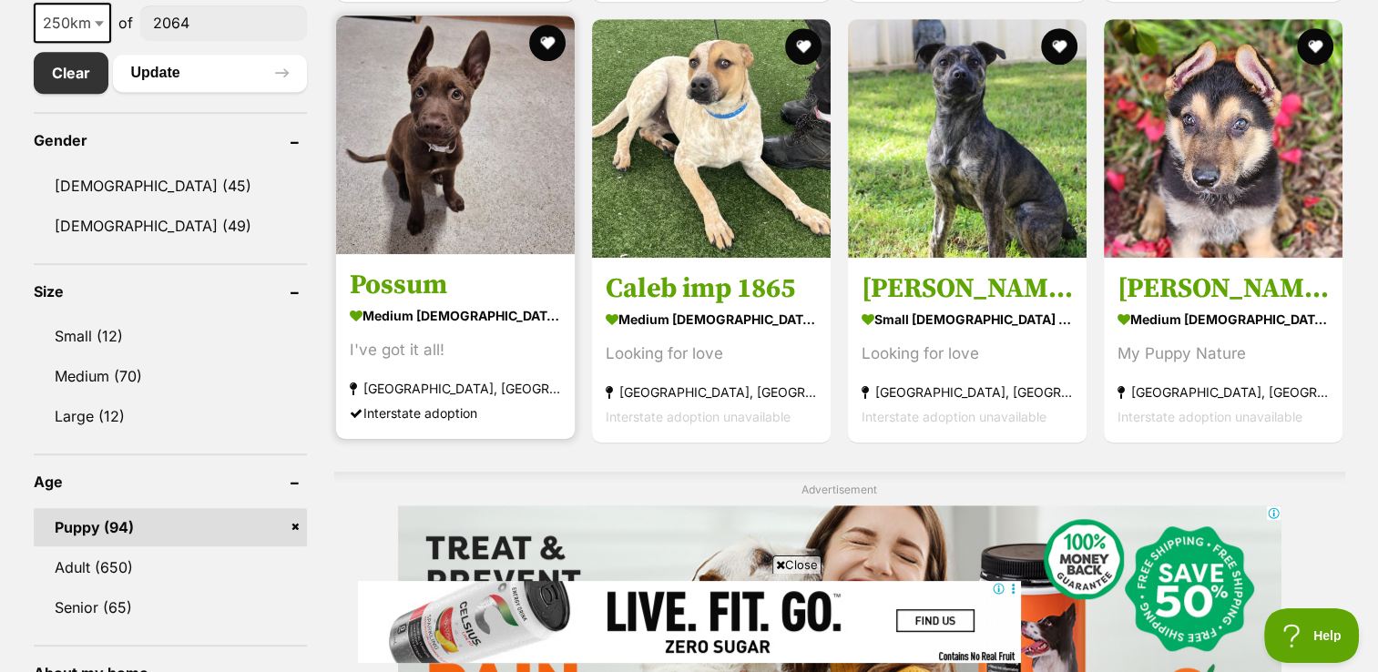
click at [454, 190] on img at bounding box center [455, 134] width 239 height 239
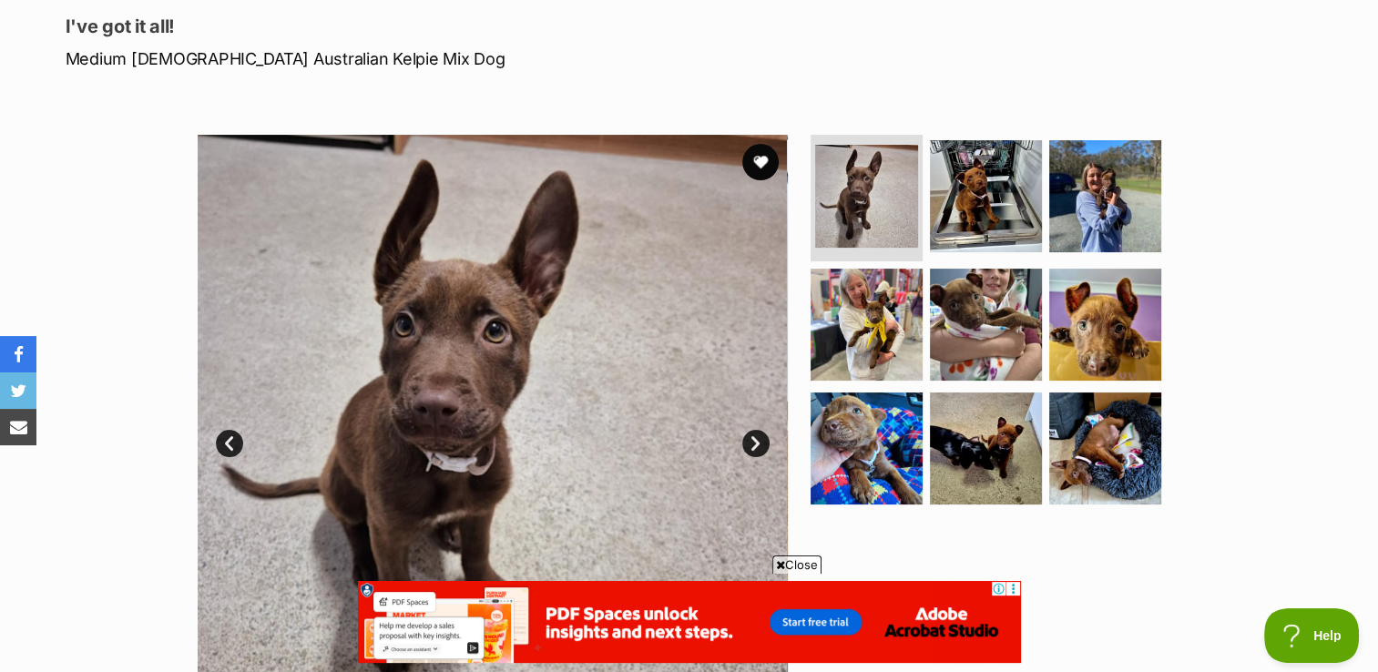
scroll to position [248, 0]
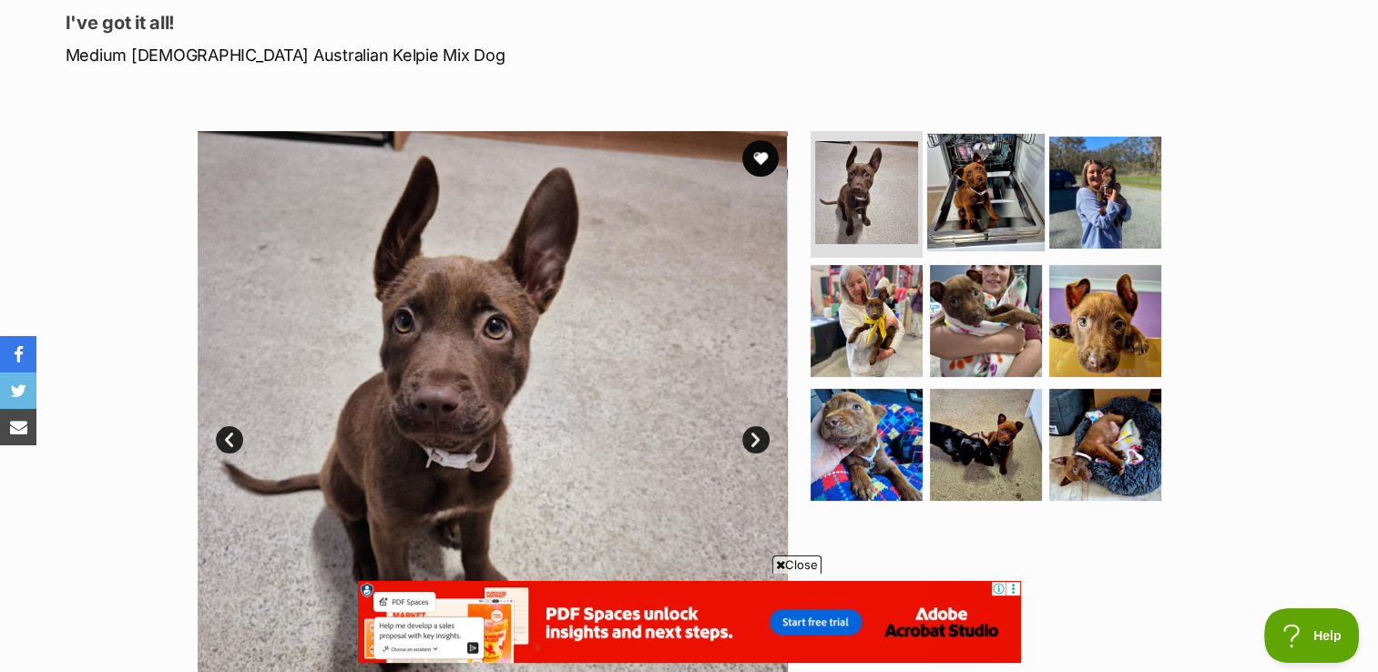
click at [995, 184] on img at bounding box center [985, 191] width 117 height 117
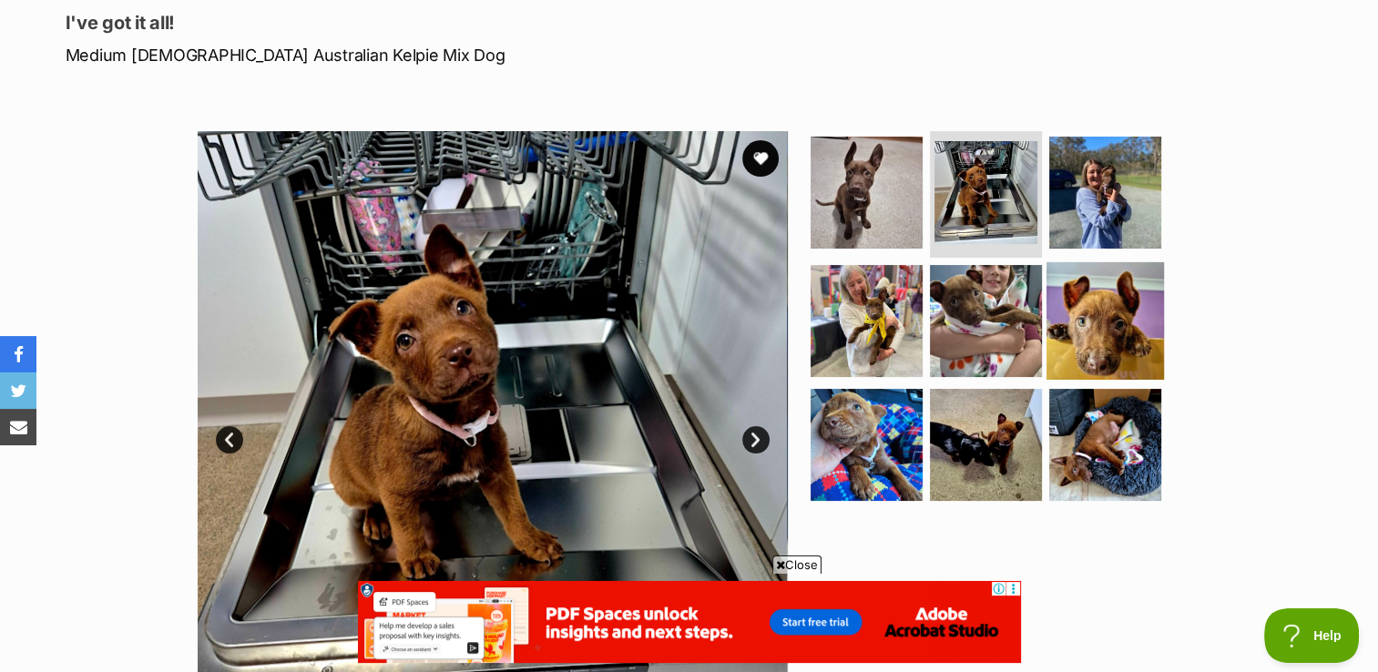
click at [1086, 312] on img at bounding box center [1105, 320] width 117 height 117
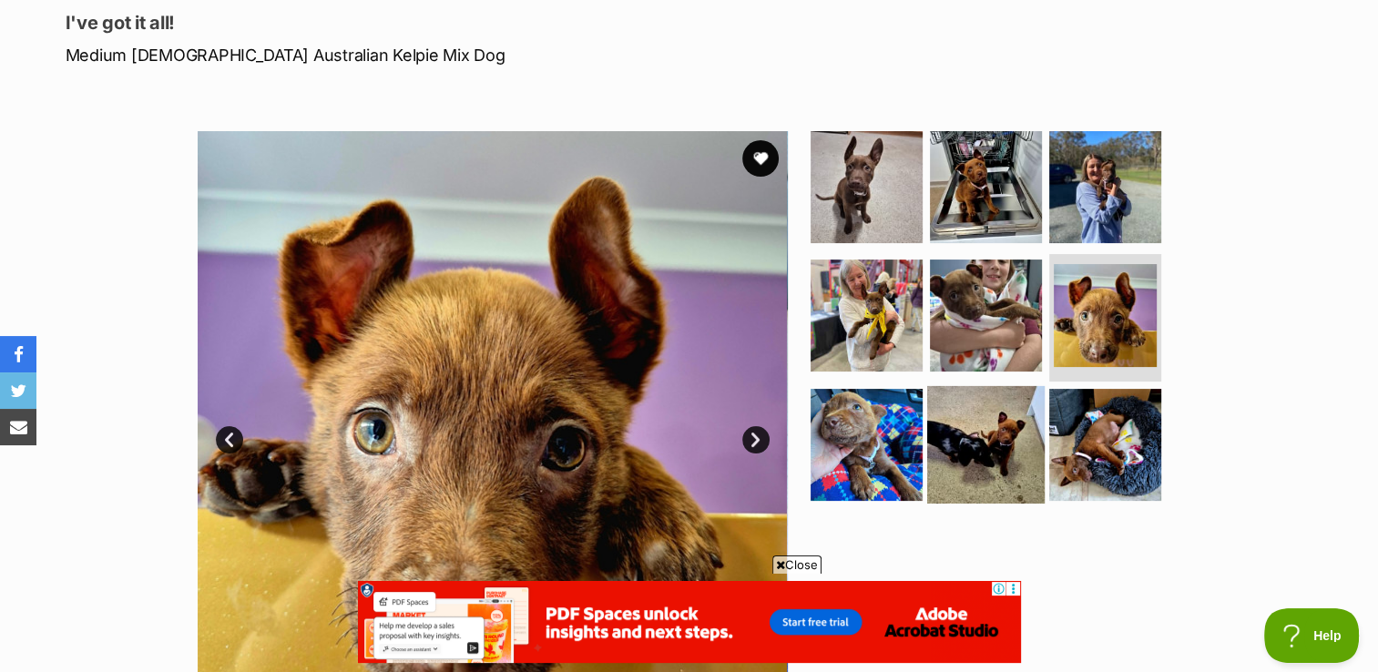
click at [969, 454] on img at bounding box center [985, 444] width 117 height 117
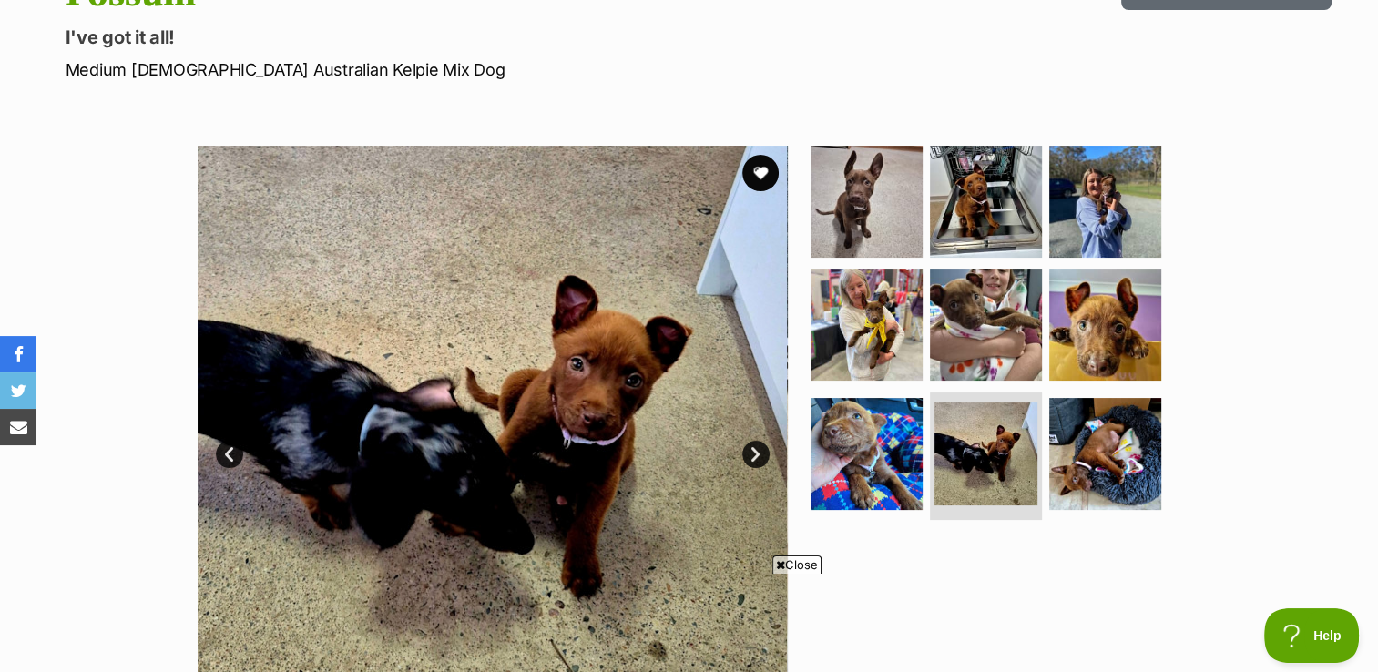
scroll to position [242, 0]
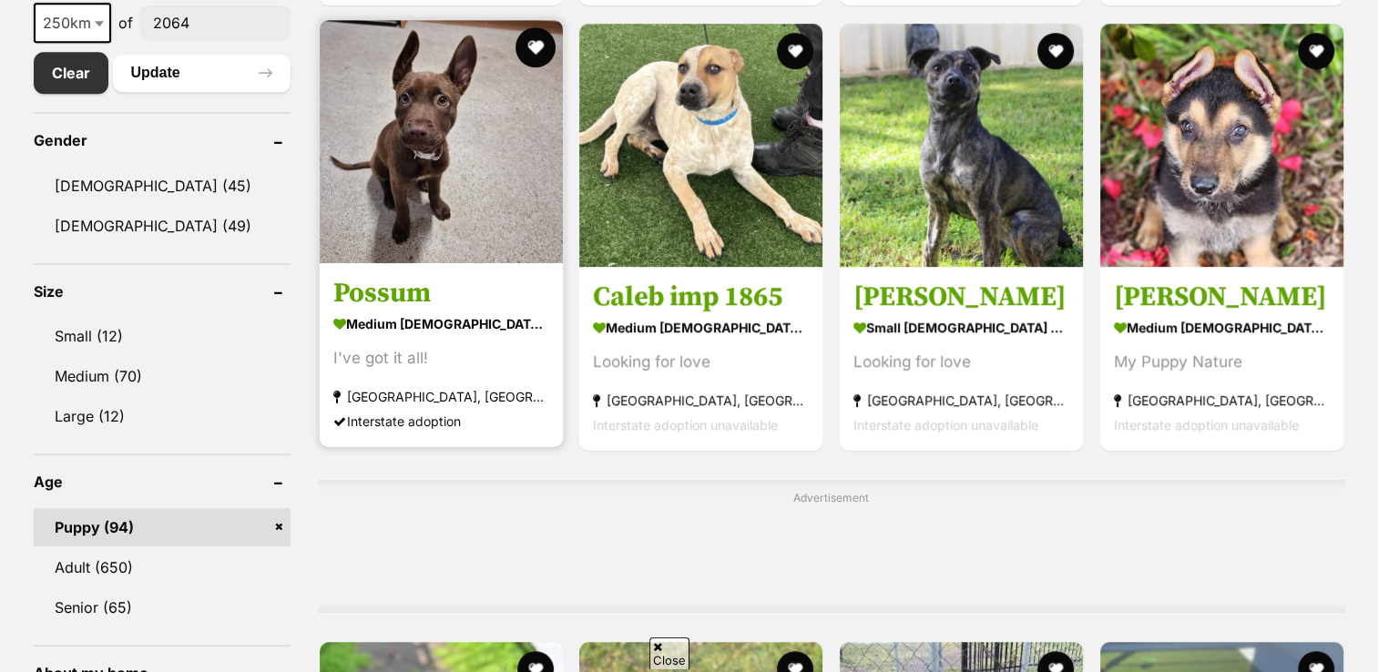
scroll to position [1011, 0]
click at [536, 42] on button "favourite" at bounding box center [535, 47] width 40 height 40
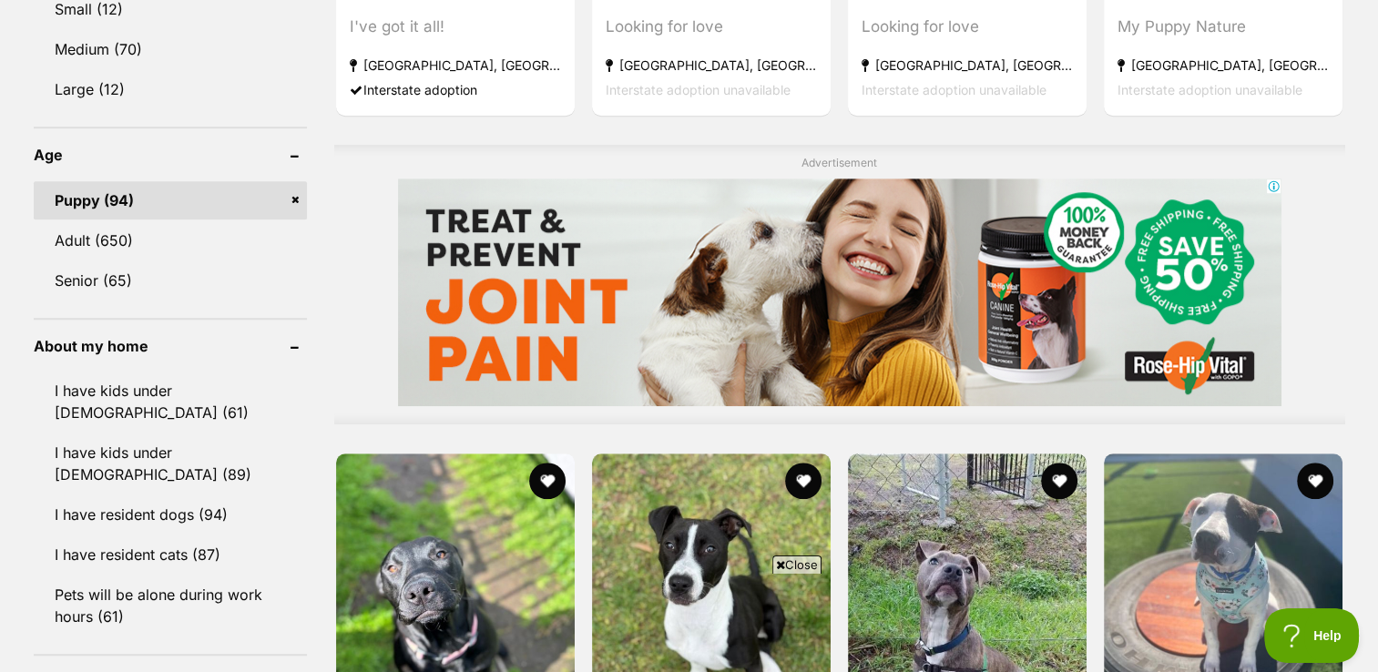
scroll to position [934, 0]
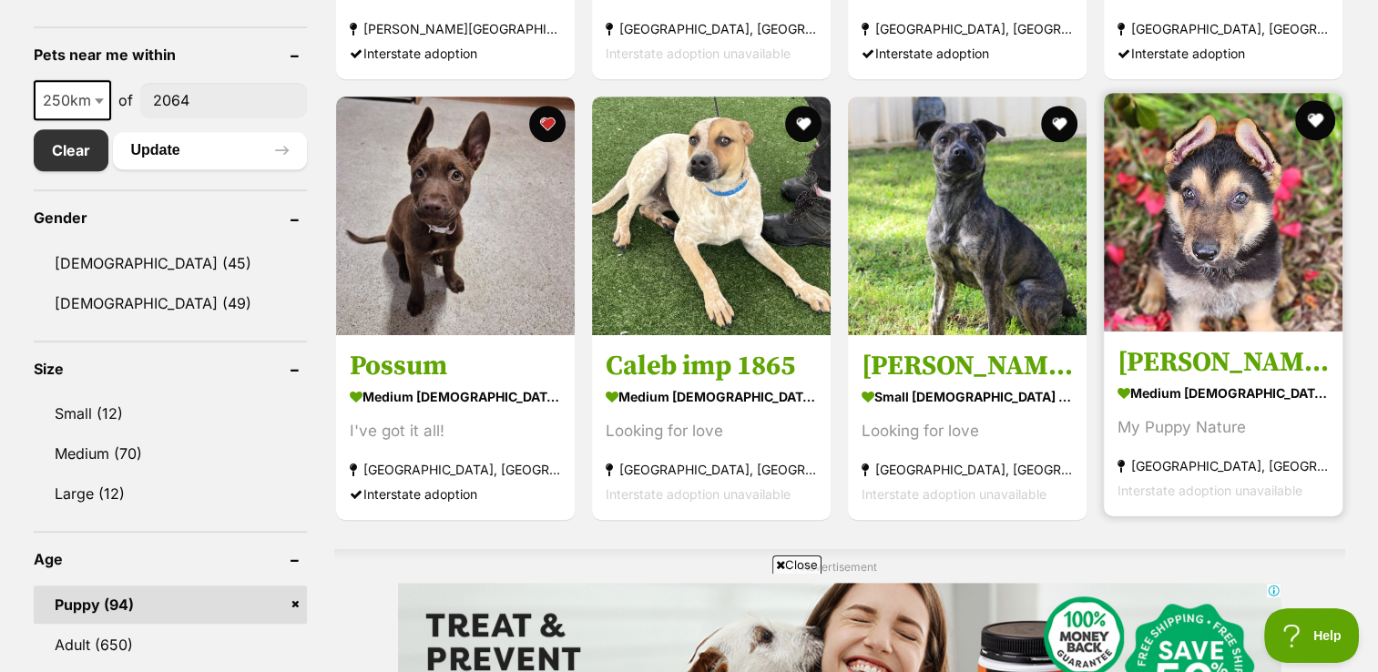
click at [1318, 116] on button "favourite" at bounding box center [1316, 120] width 40 height 40
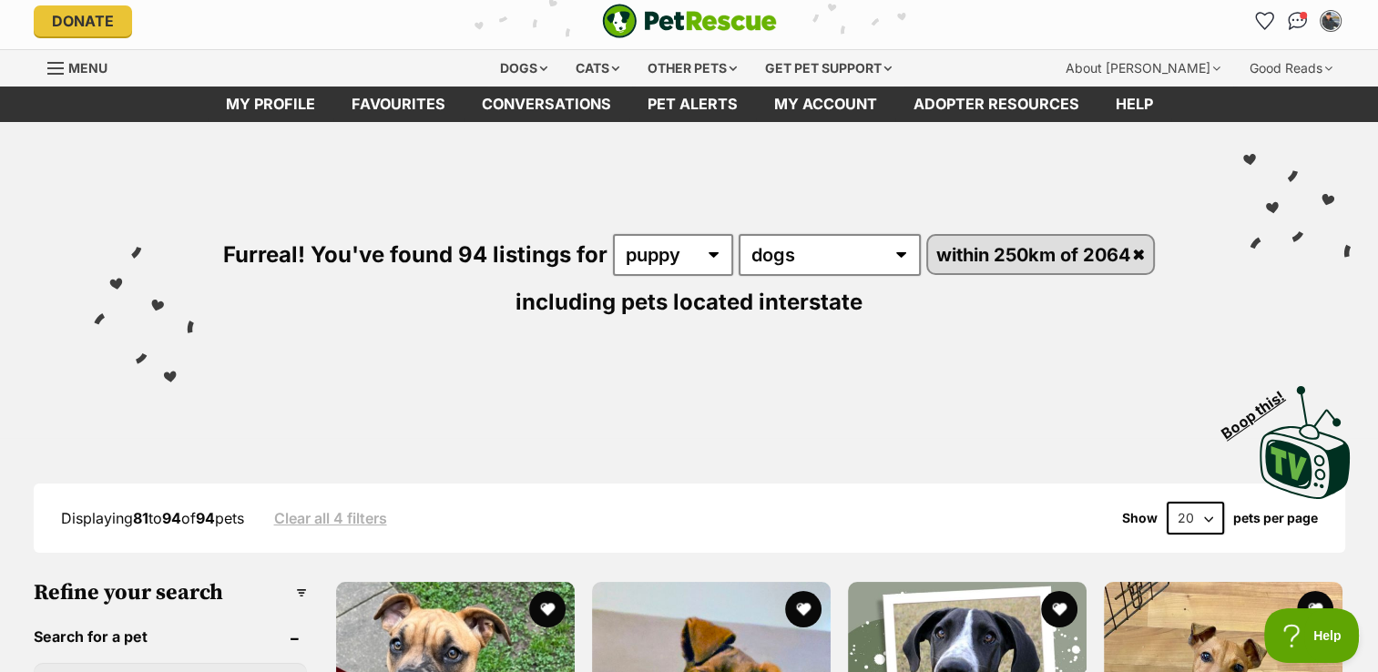
scroll to position [0, 0]
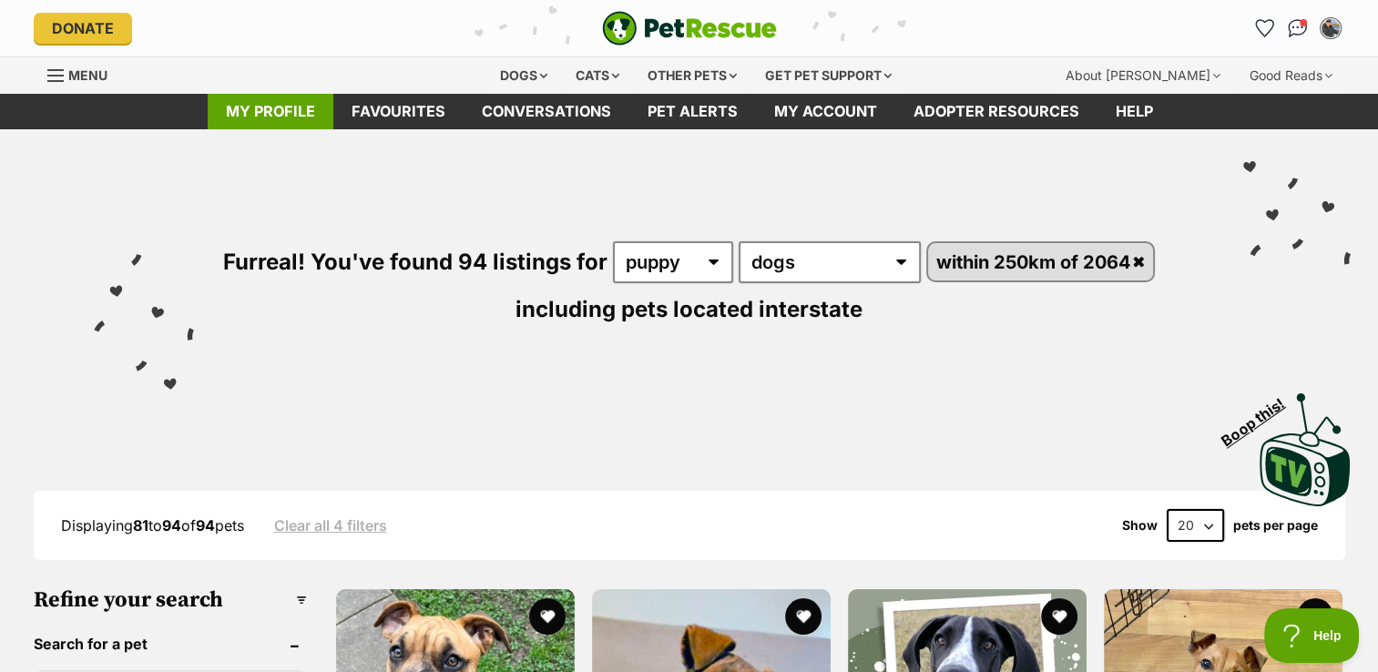
click at [288, 107] on link "My profile" at bounding box center [271, 112] width 126 height 36
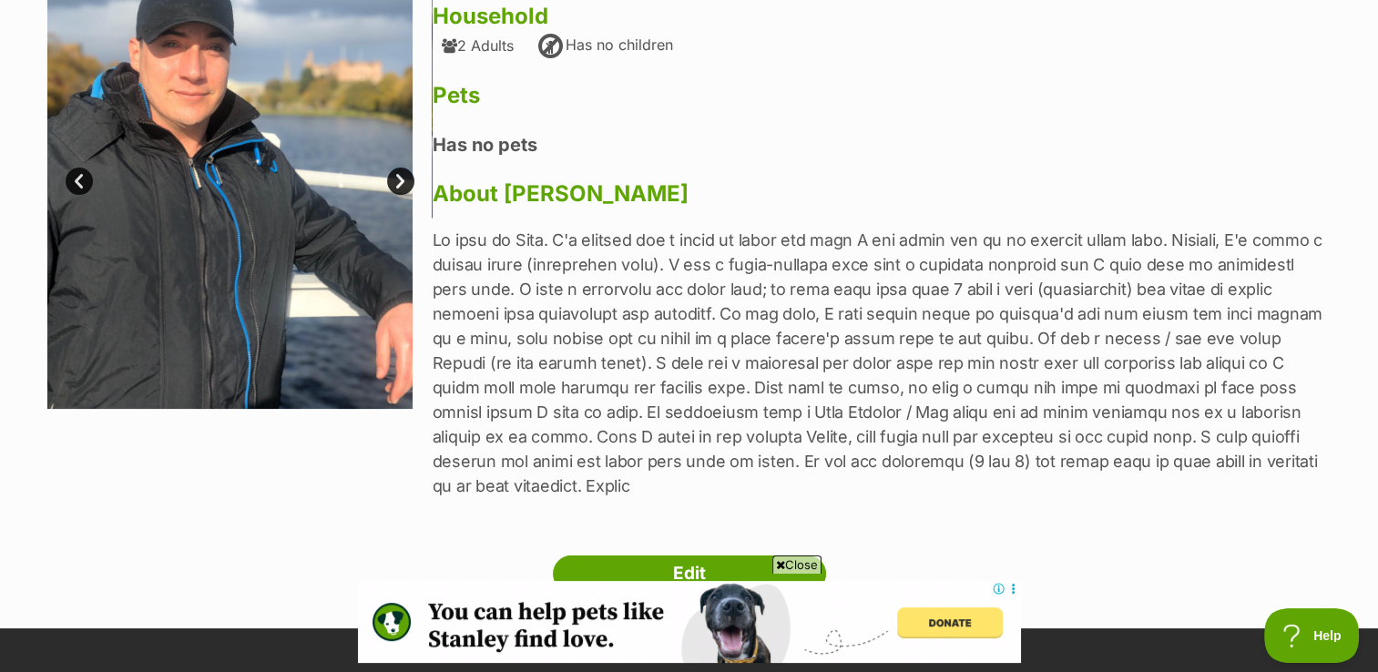
scroll to position [248, 0]
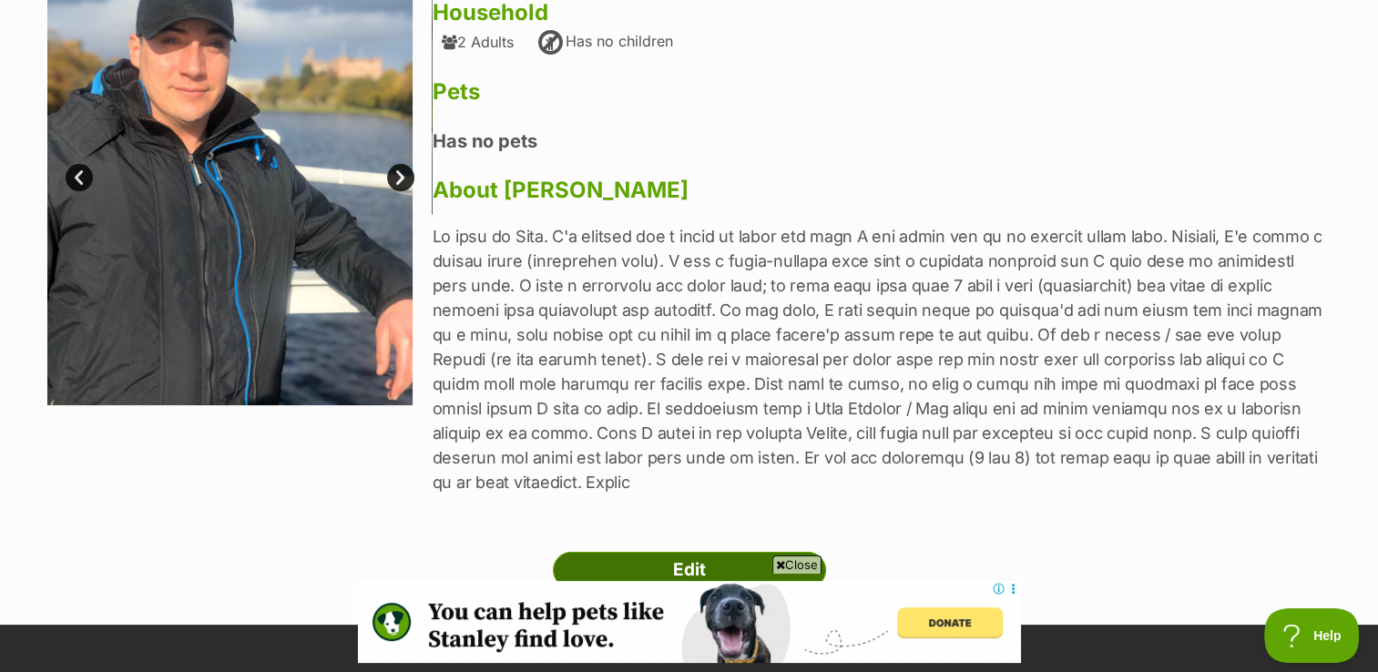
click at [684, 560] on link "Edit" at bounding box center [689, 570] width 273 height 36
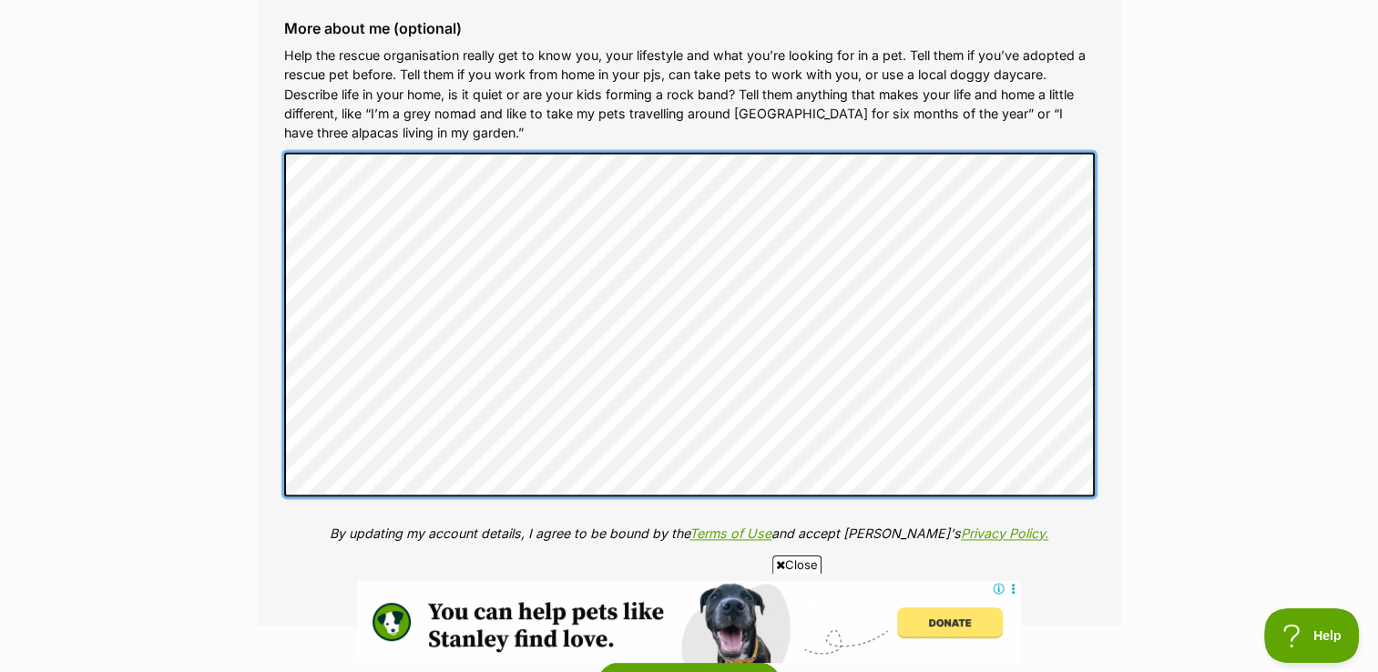
scroll to position [3050, 0]
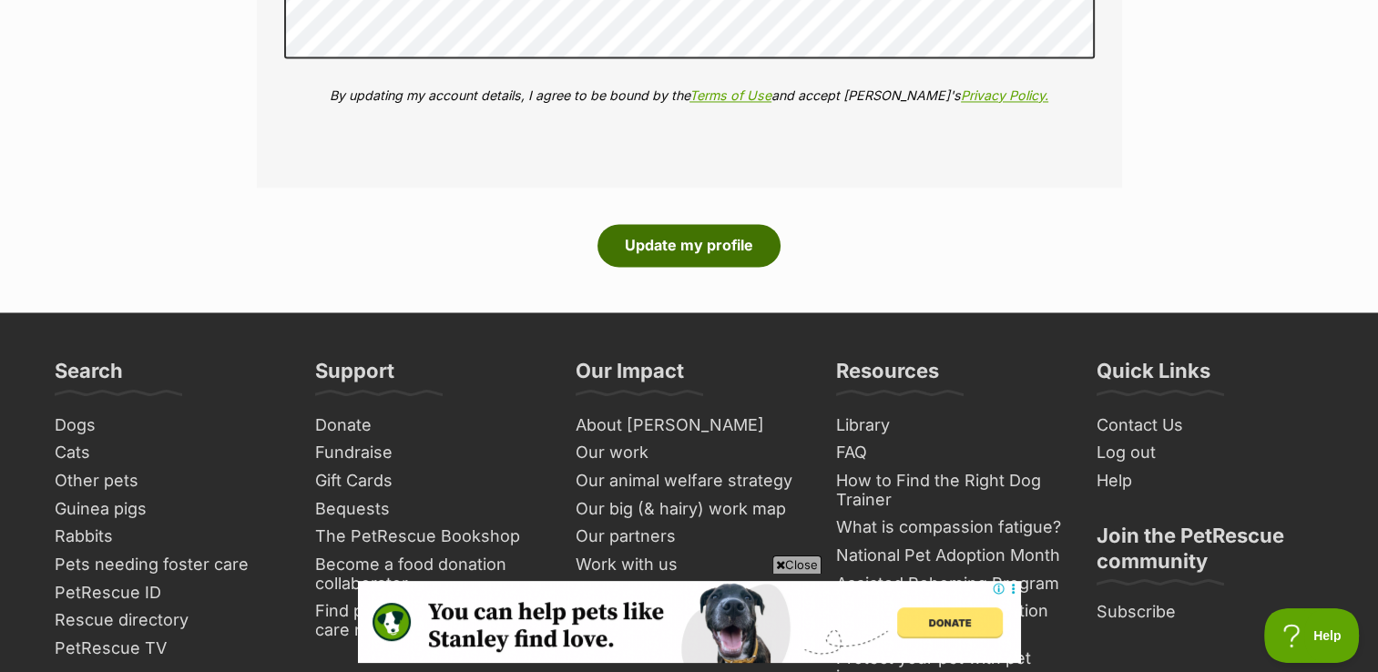
click at [679, 228] on button "Update my profile" at bounding box center [689, 245] width 183 height 42
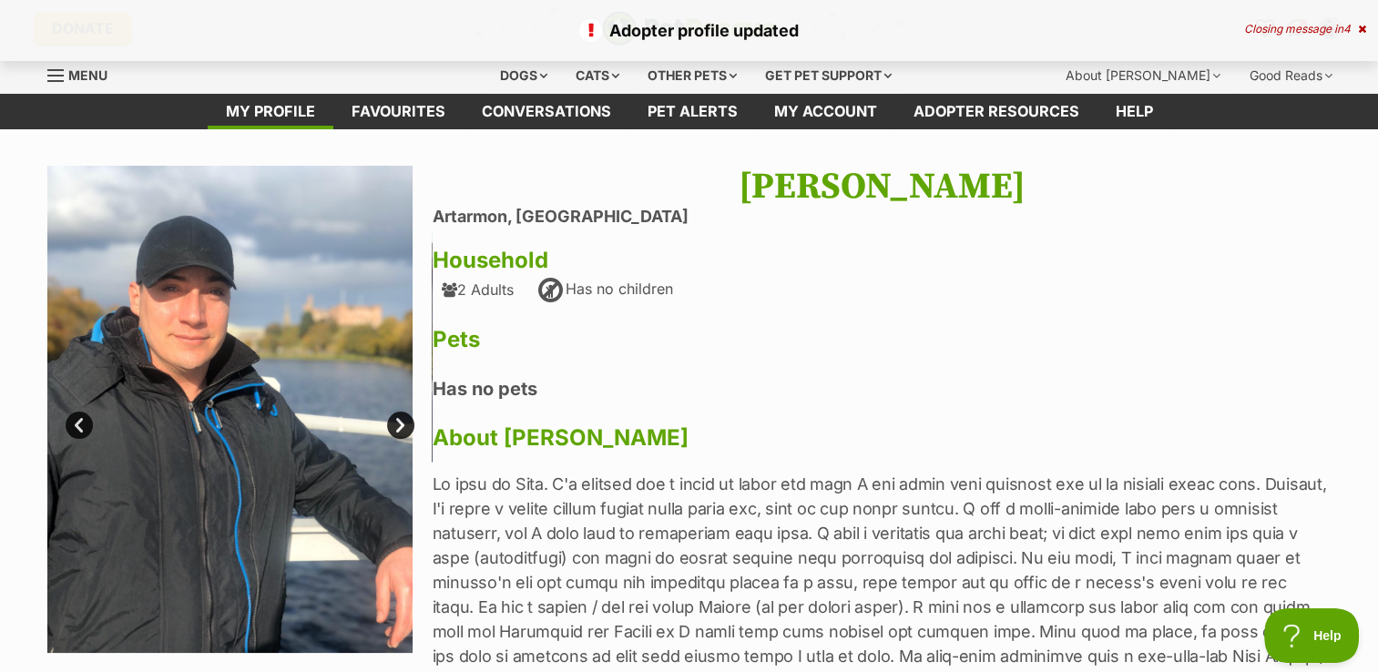
click at [403, 424] on link "Next" at bounding box center [400, 425] width 27 height 27
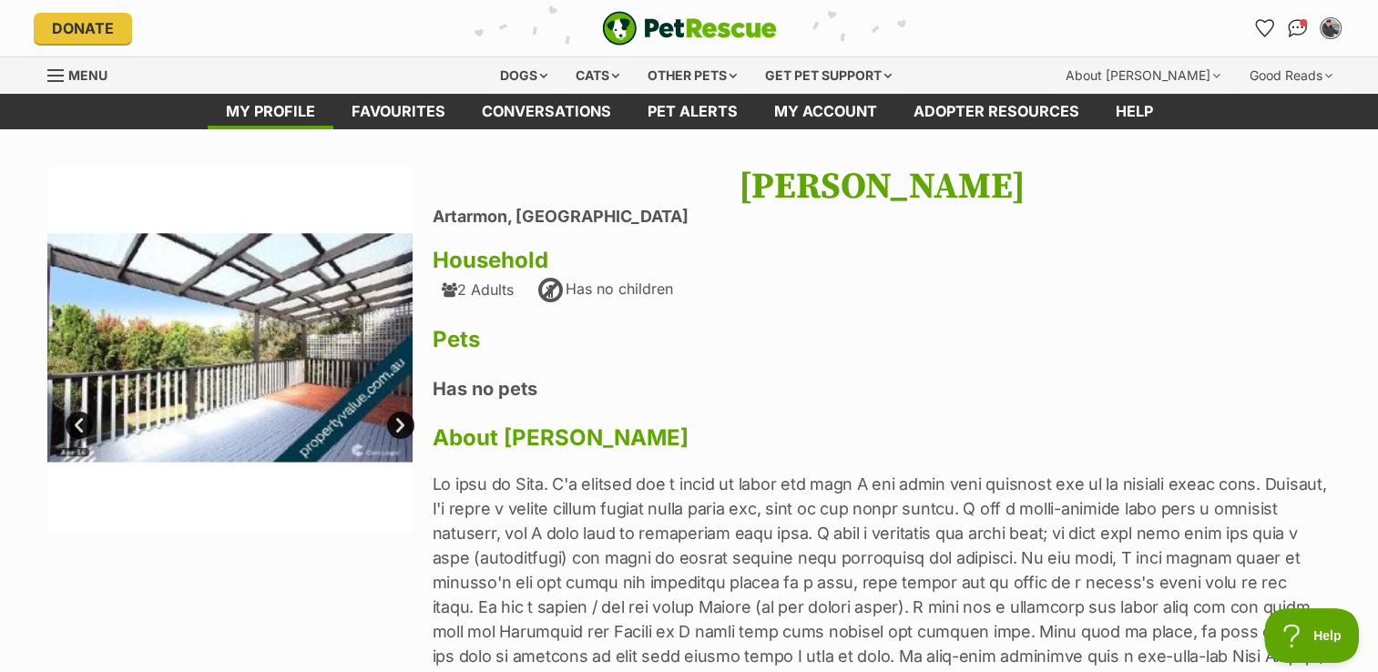
click at [397, 422] on link "Next" at bounding box center [400, 425] width 27 height 27
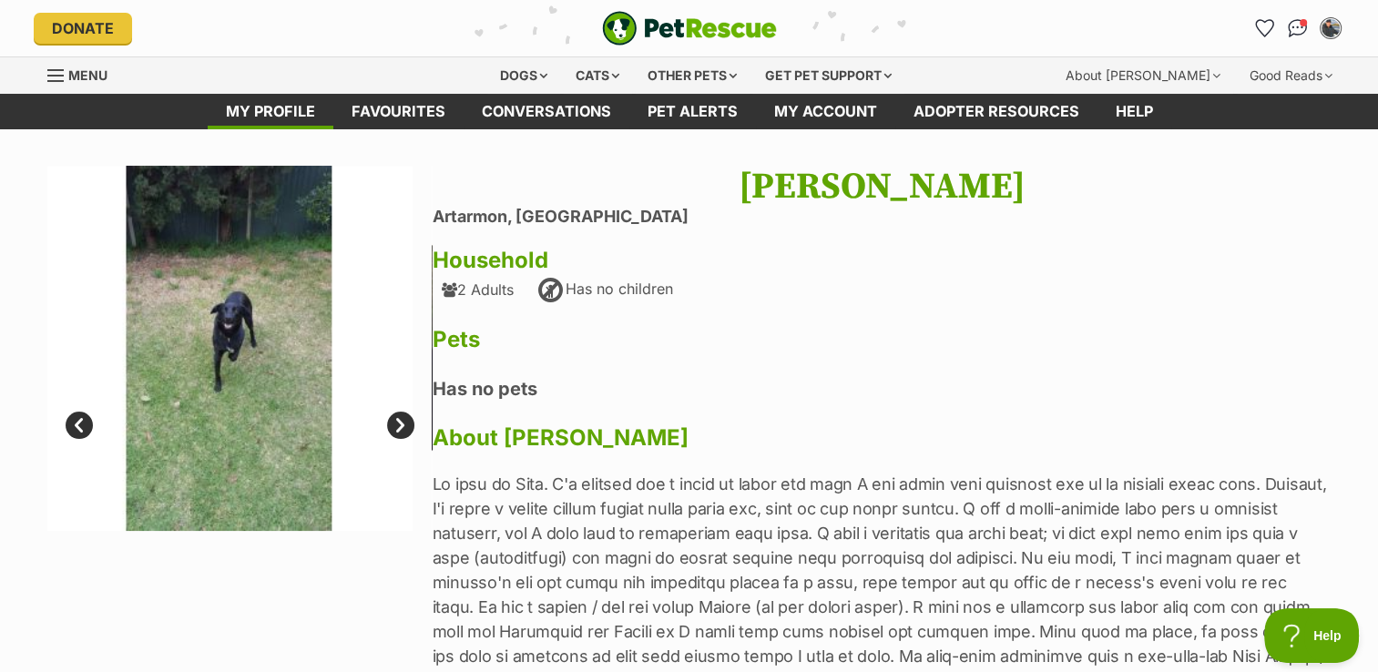
click at [397, 422] on link "Next" at bounding box center [400, 425] width 27 height 27
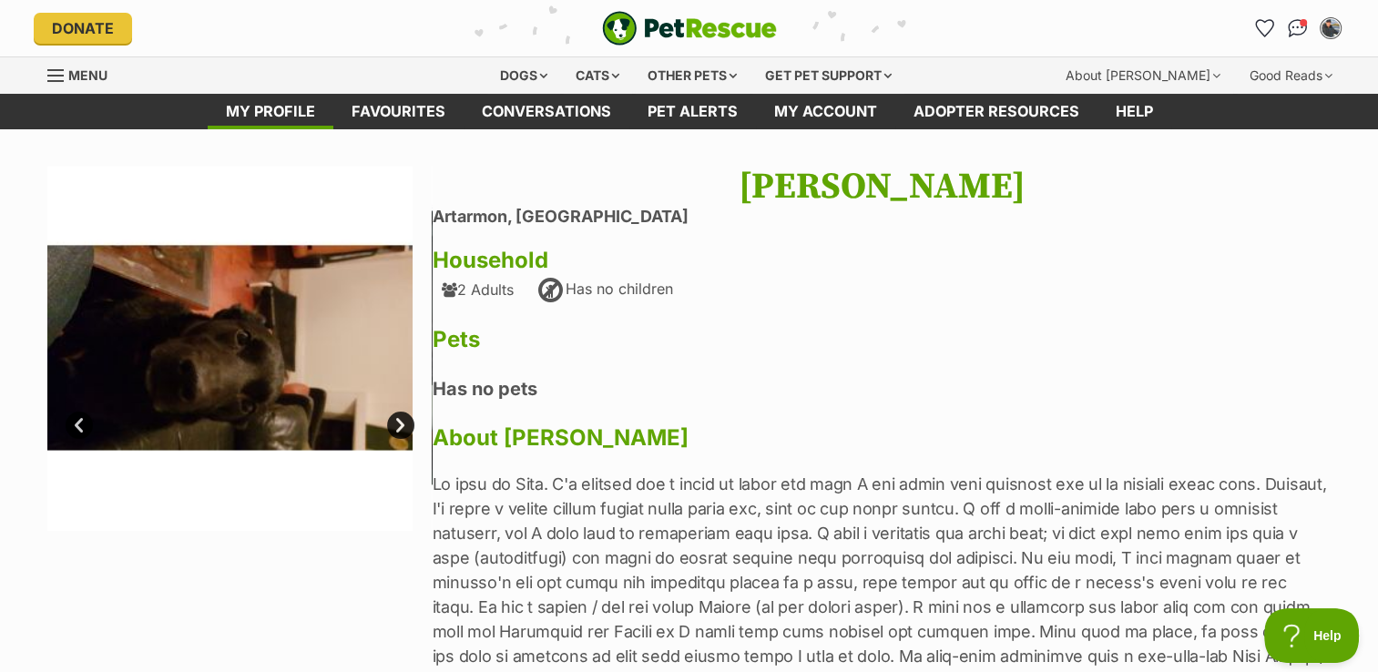
click at [397, 422] on link "Next" at bounding box center [400, 425] width 27 height 27
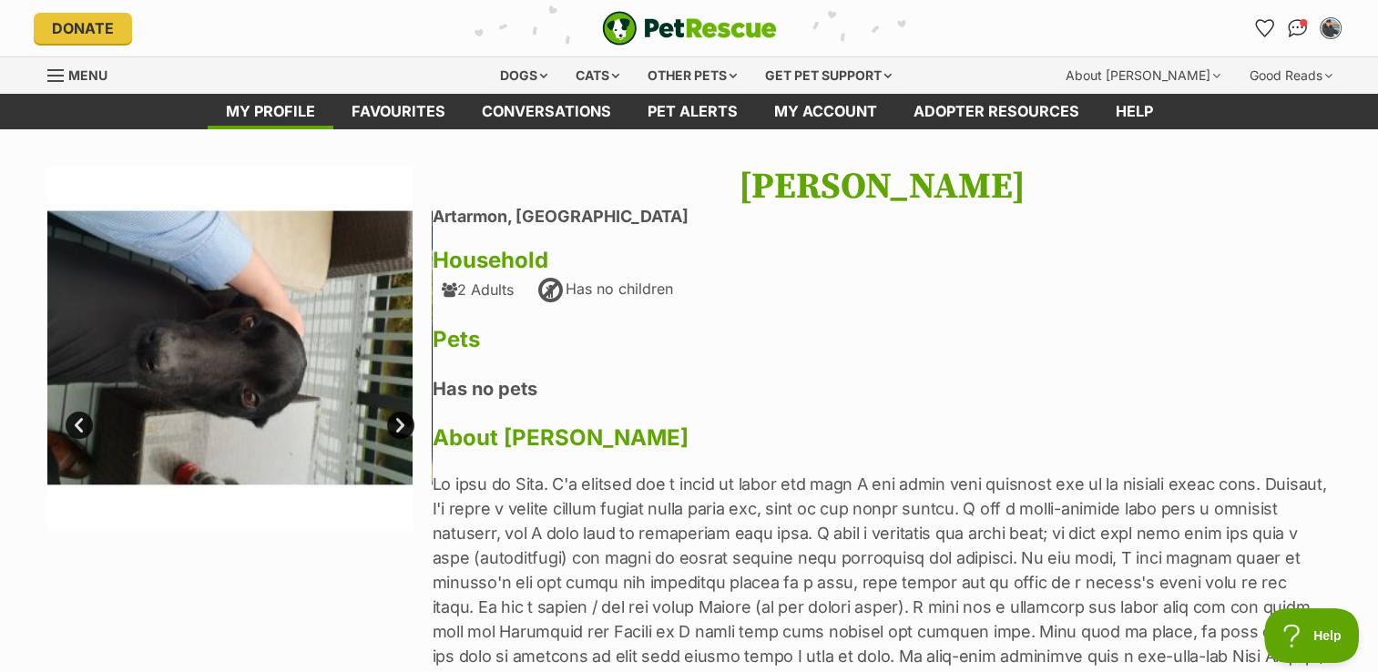
click at [397, 422] on link "Next" at bounding box center [400, 425] width 27 height 27
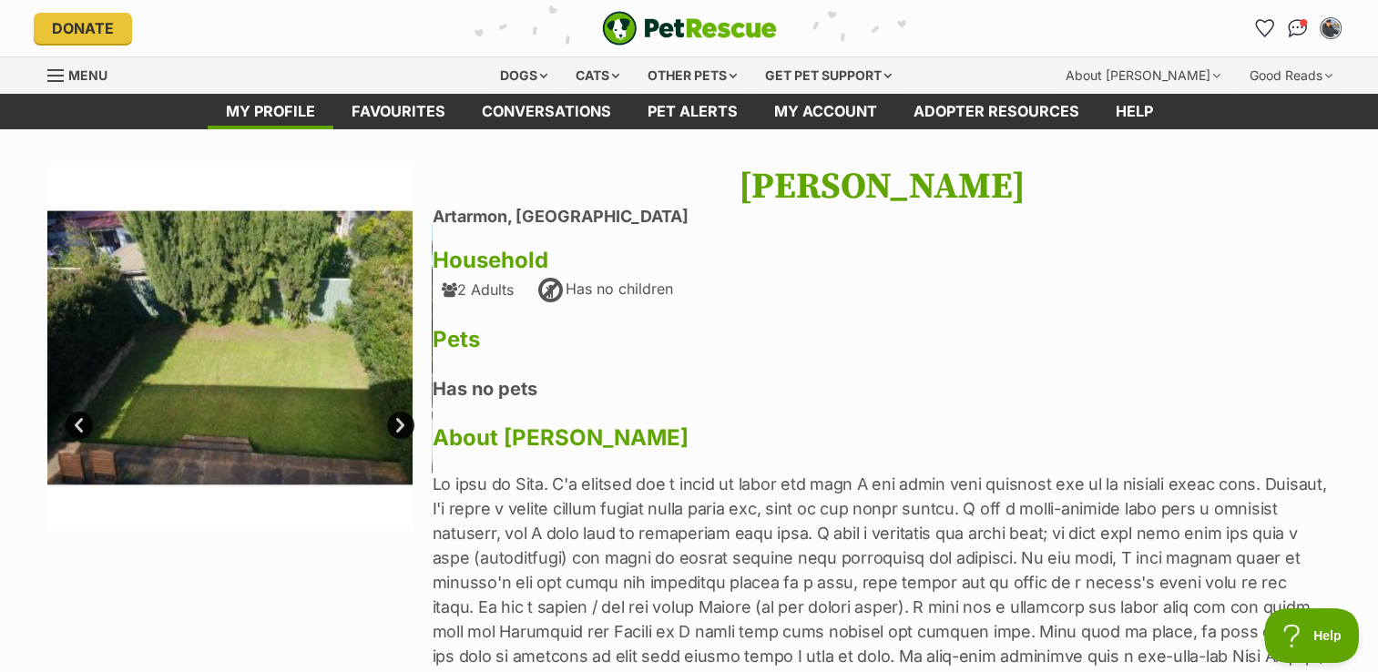
click at [397, 422] on link "Next" at bounding box center [400, 425] width 27 height 27
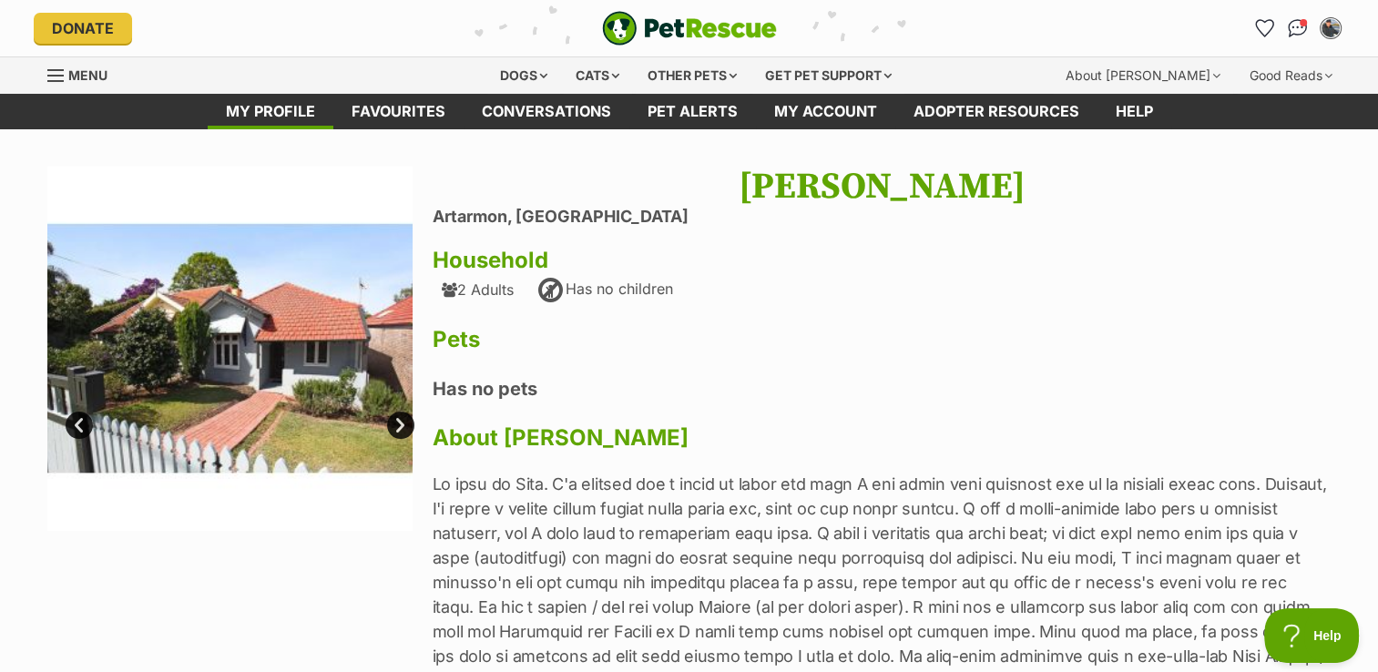
click at [397, 422] on link "Next" at bounding box center [400, 425] width 27 height 27
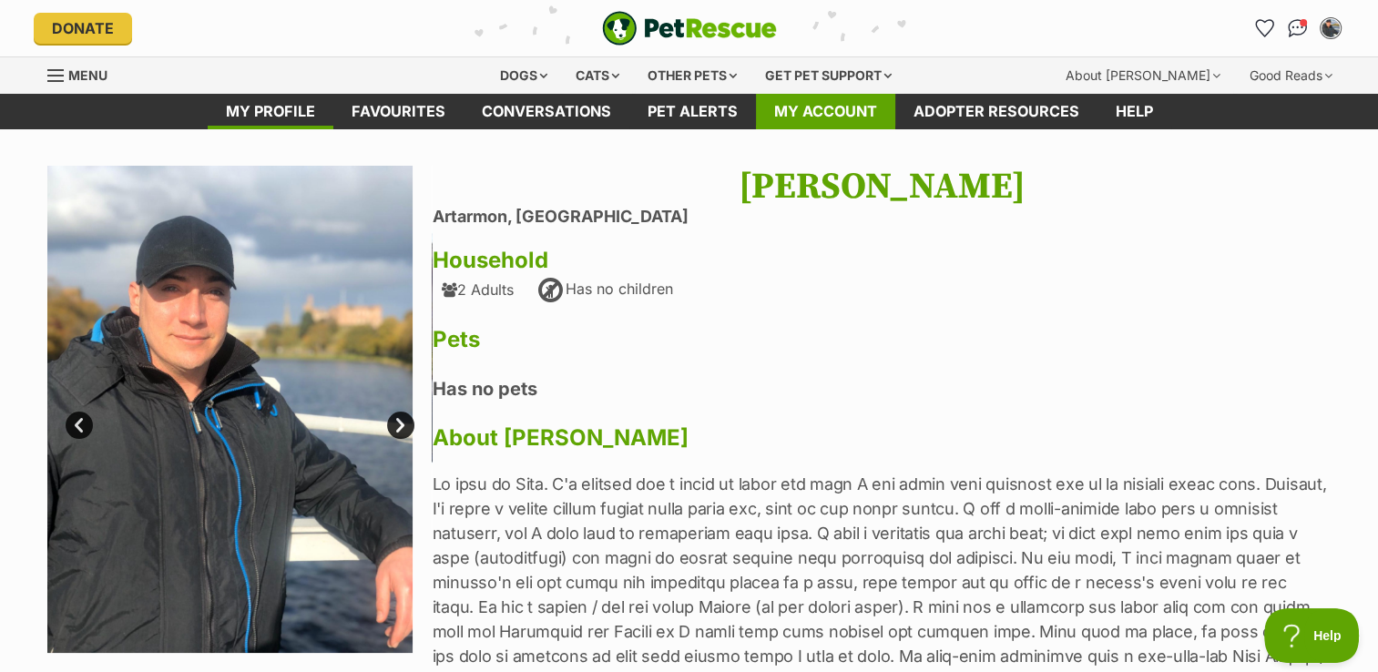
click at [802, 112] on link "My account" at bounding box center [825, 112] width 139 height 36
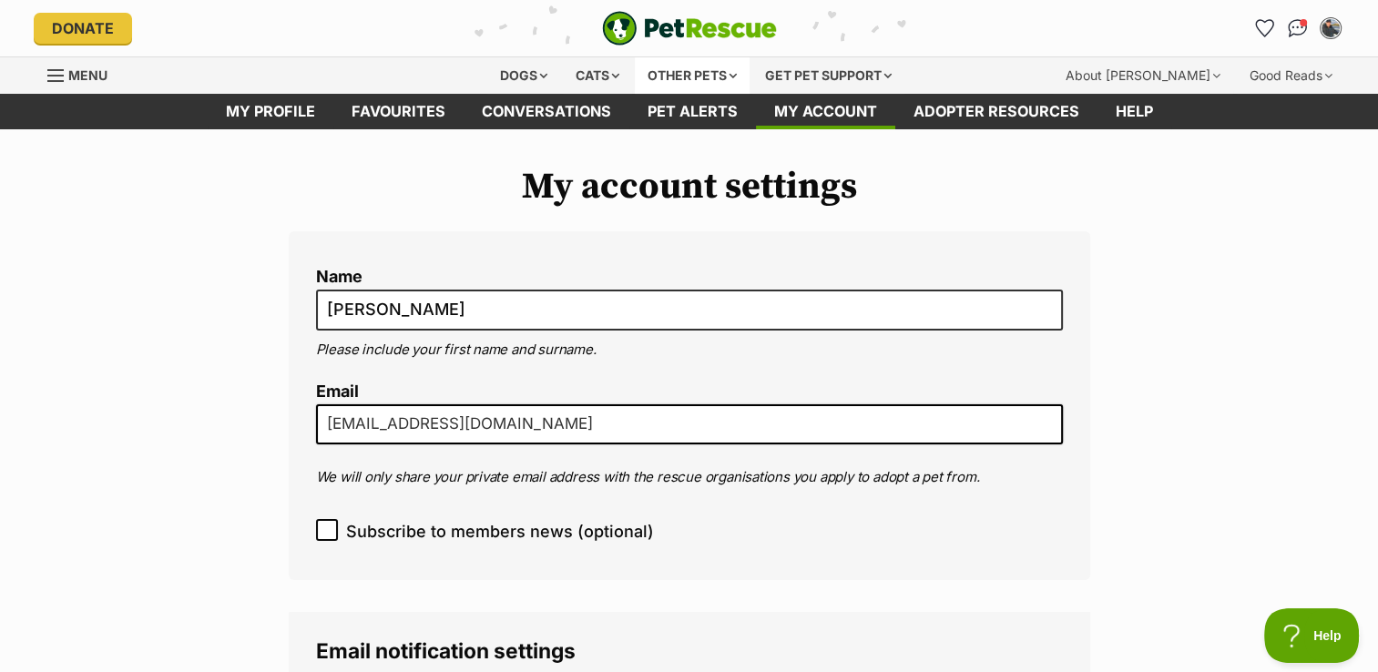
click at [682, 74] on div "Other pets" at bounding box center [692, 75] width 115 height 36
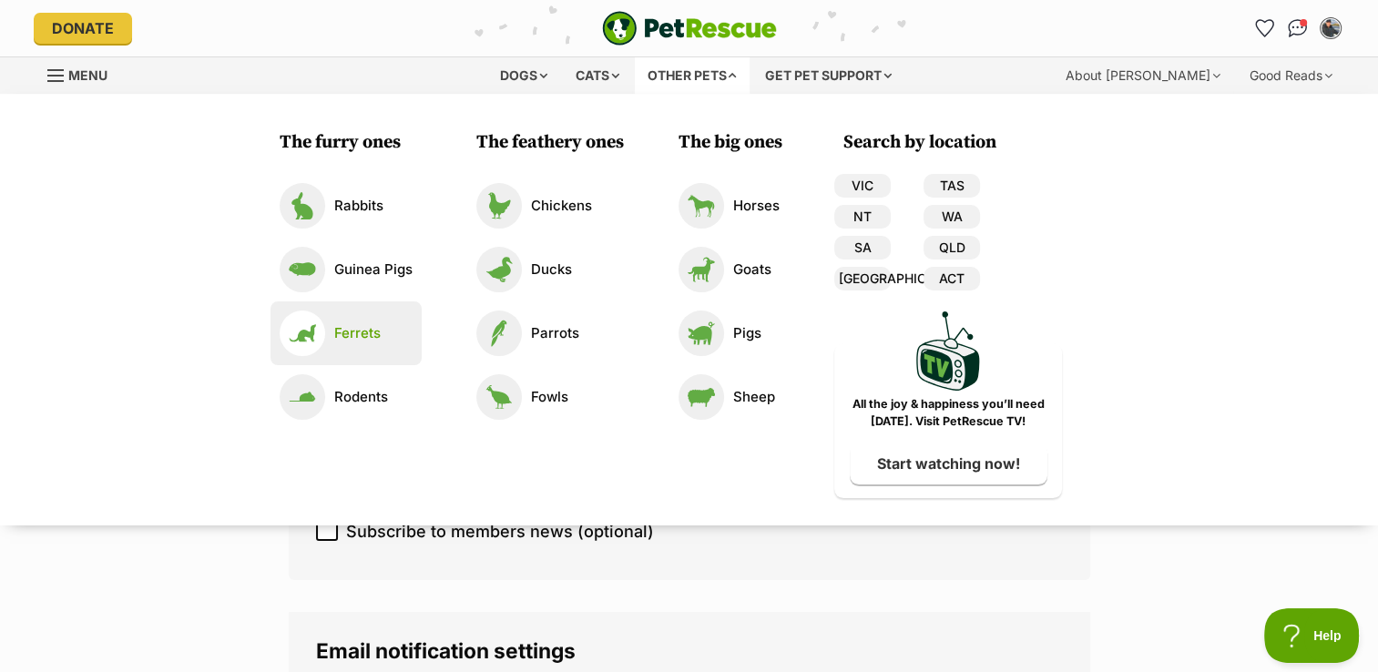
click at [357, 335] on p "Ferrets" at bounding box center [357, 333] width 46 height 21
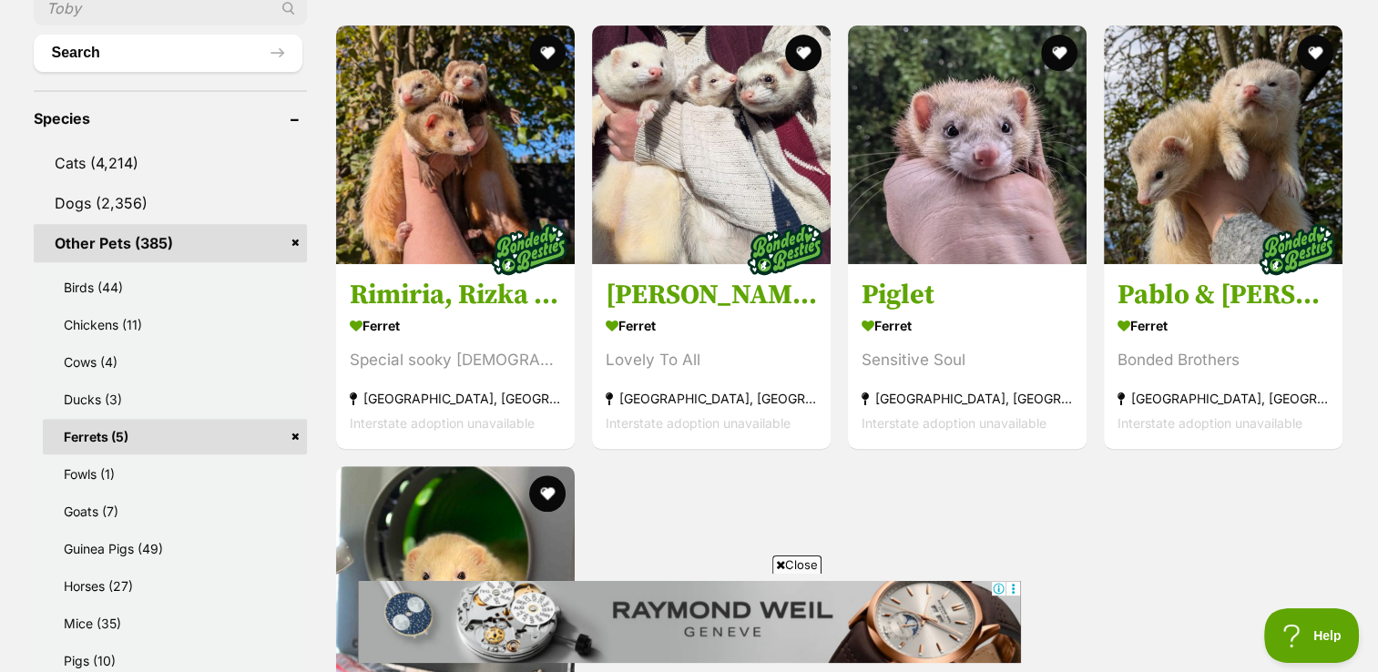
scroll to position [701, 0]
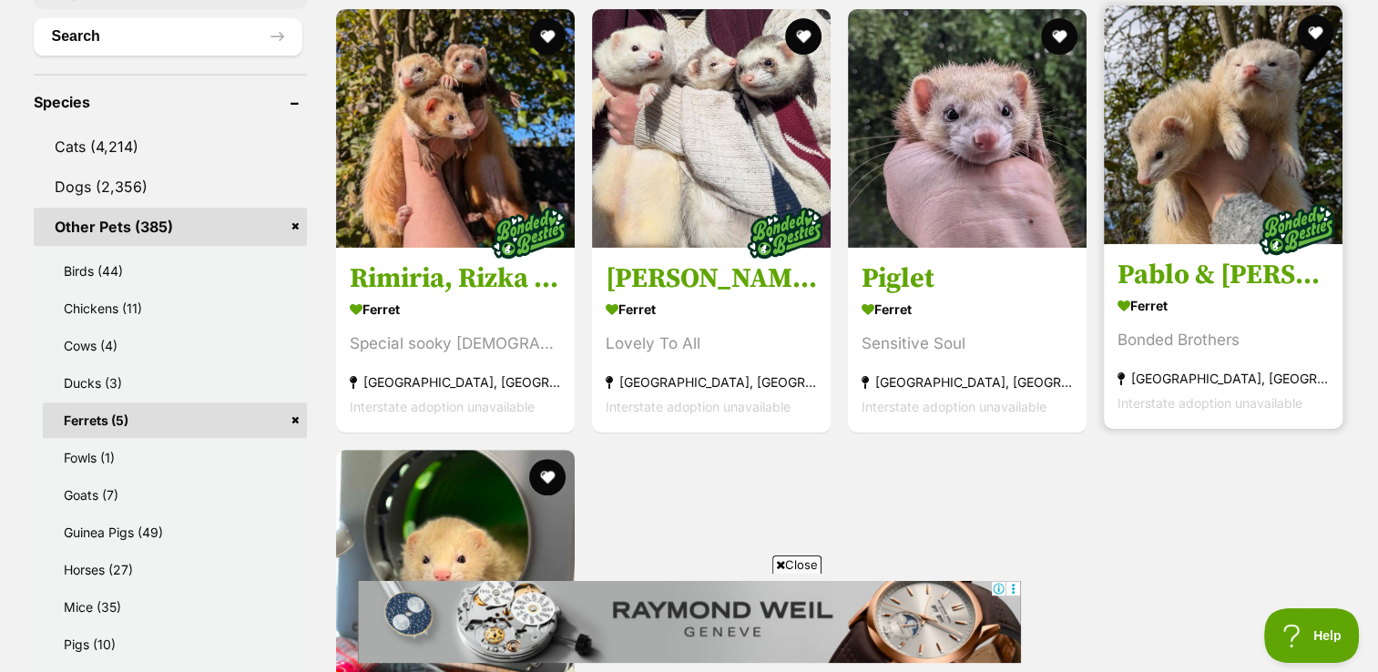
click at [1211, 140] on img at bounding box center [1223, 124] width 239 height 239
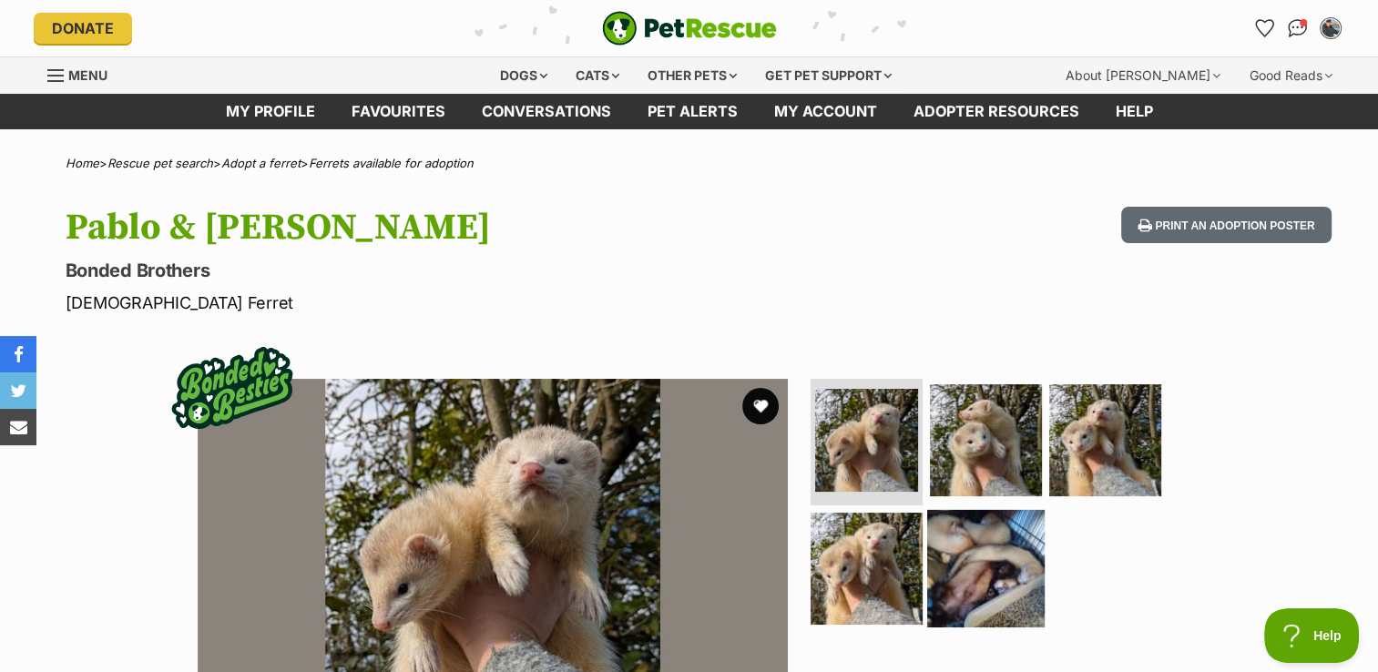
click at [980, 554] on img at bounding box center [985, 568] width 117 height 117
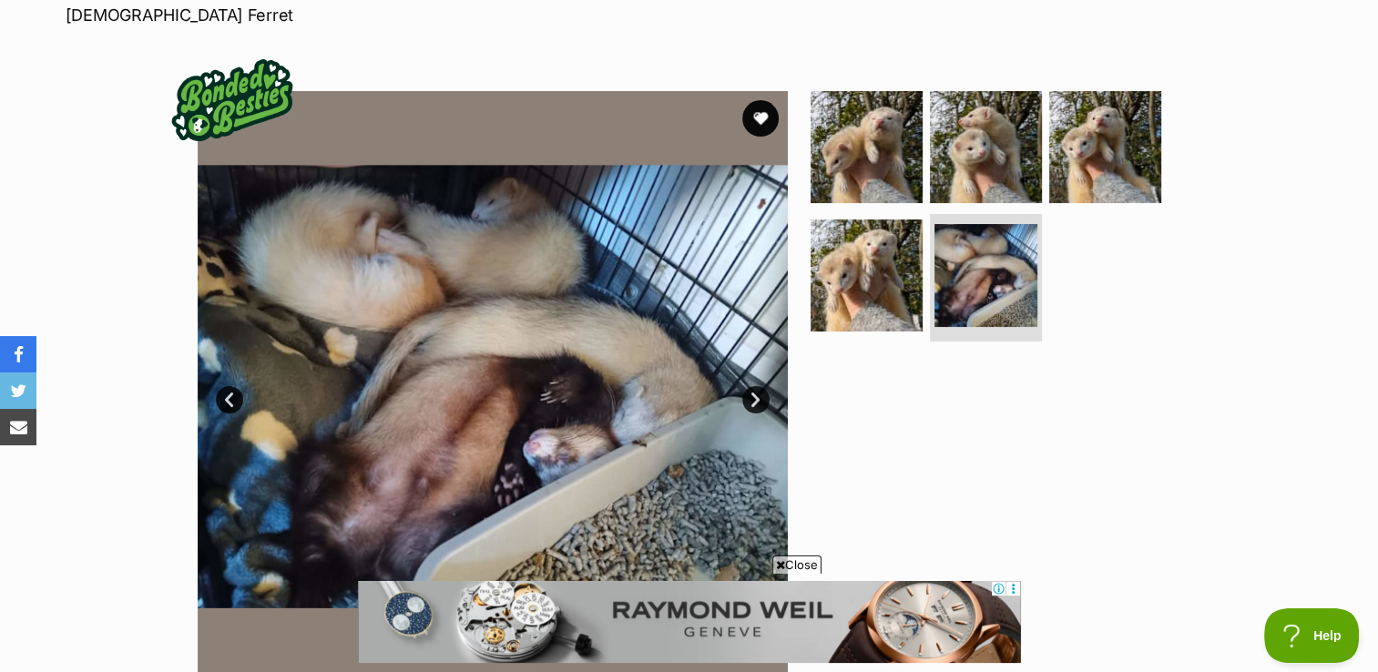
scroll to position [271, 0]
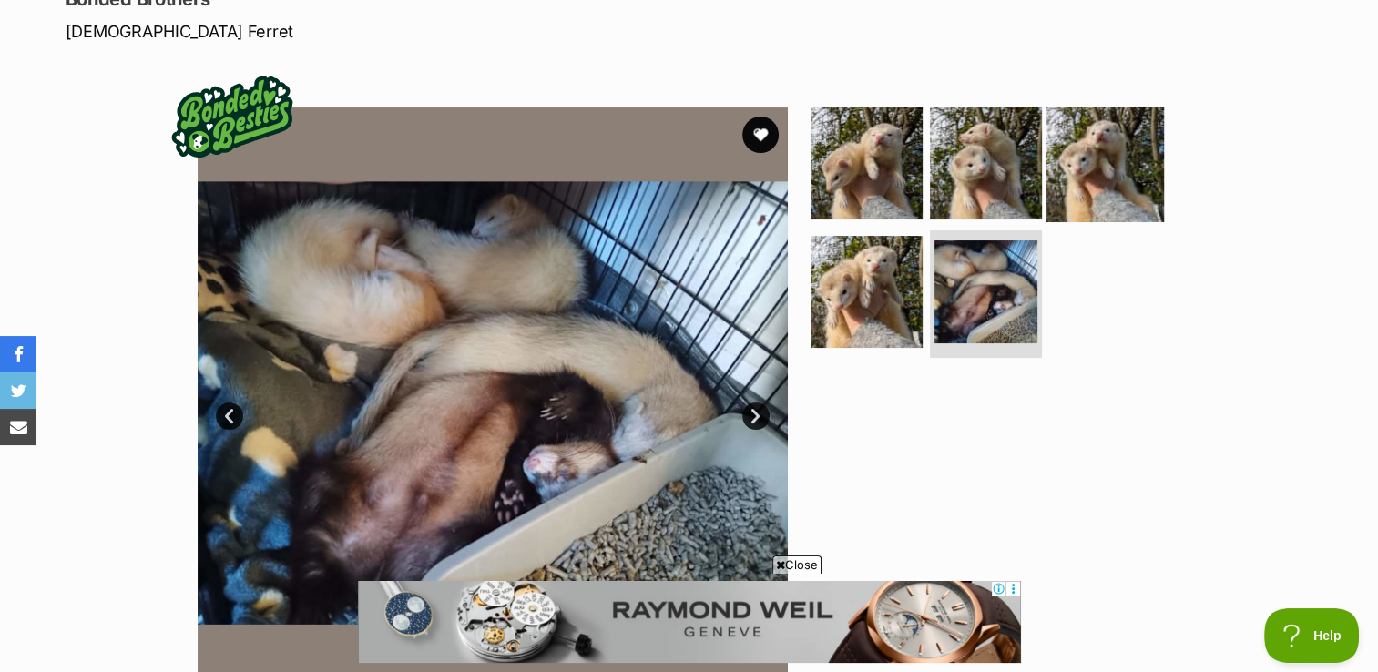
click at [1124, 170] on img at bounding box center [1105, 162] width 117 height 117
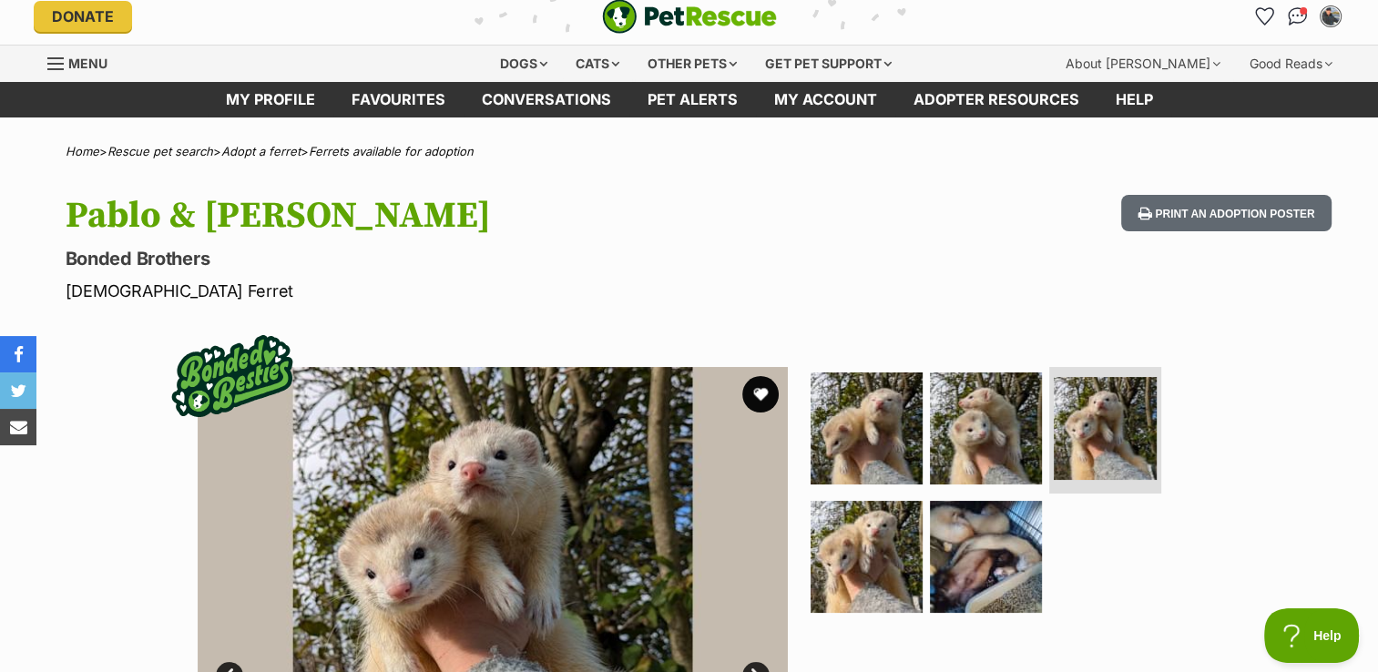
scroll to position [0, 0]
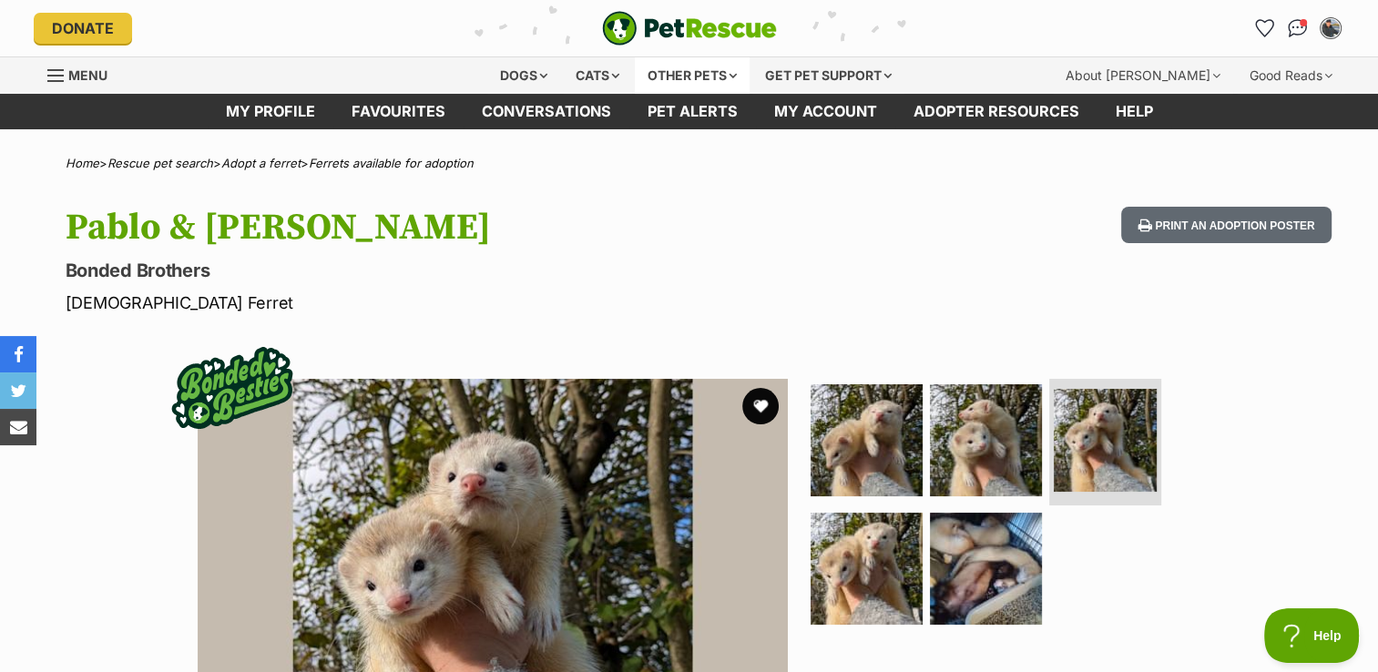
click at [705, 73] on div "Other pets" at bounding box center [692, 75] width 115 height 36
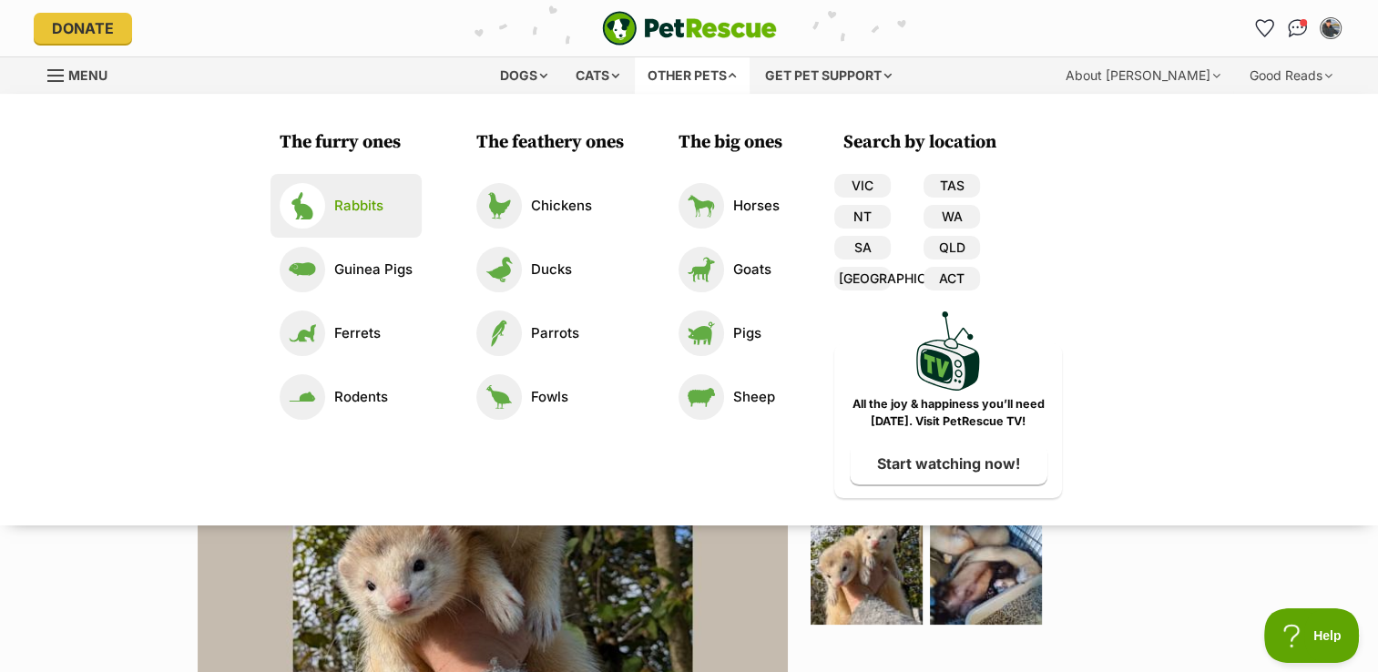
click at [361, 212] on p "Rabbits" at bounding box center [358, 206] width 49 height 21
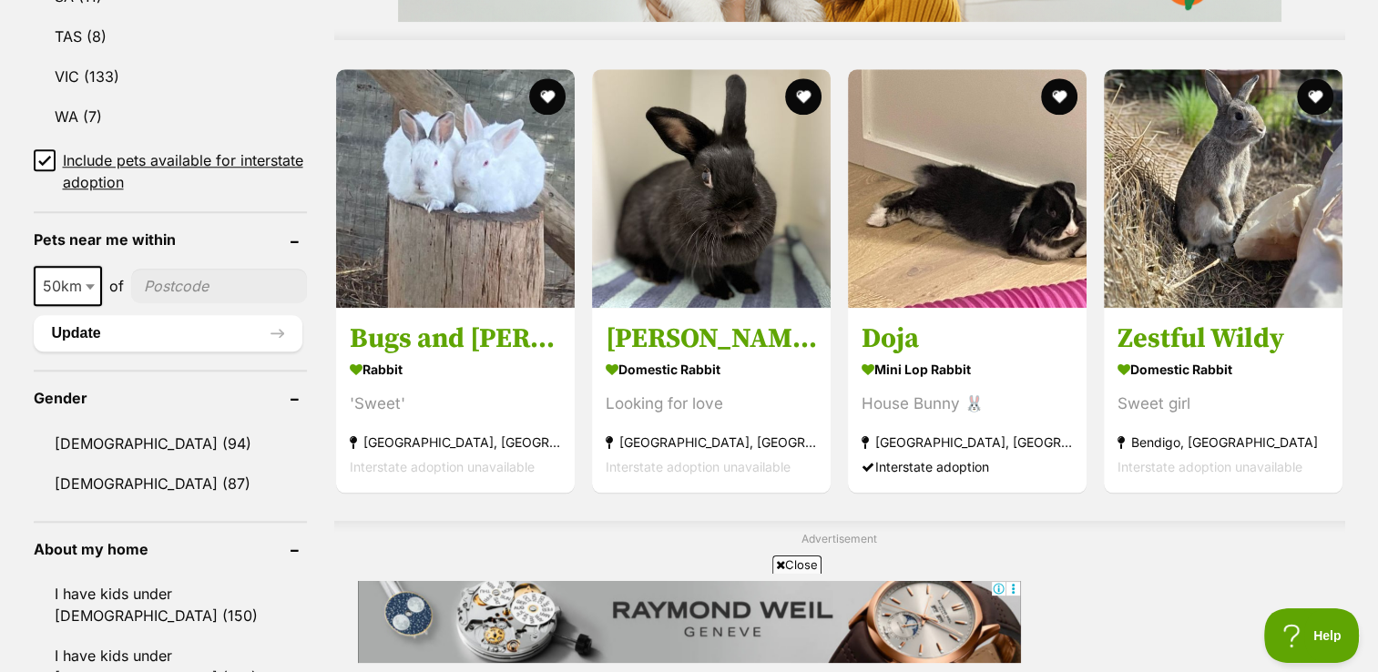
scroll to position [1763, 0]
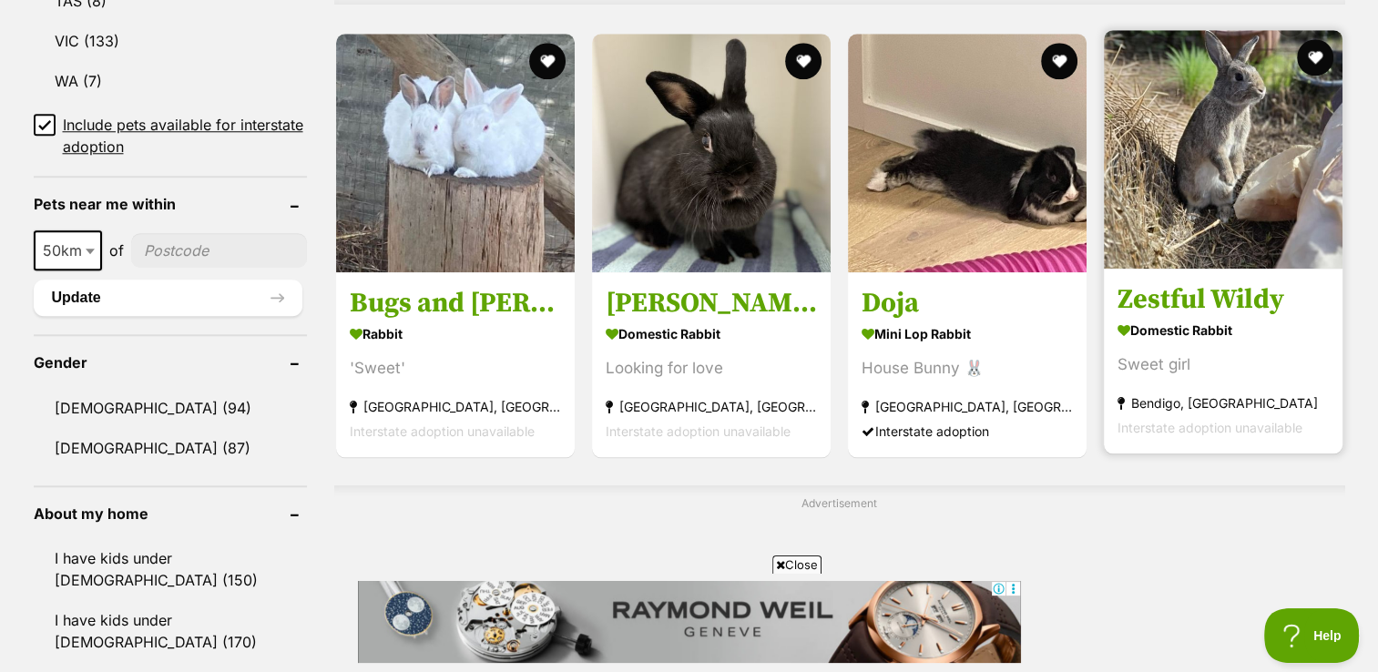
click at [1229, 163] on img at bounding box center [1223, 149] width 239 height 239
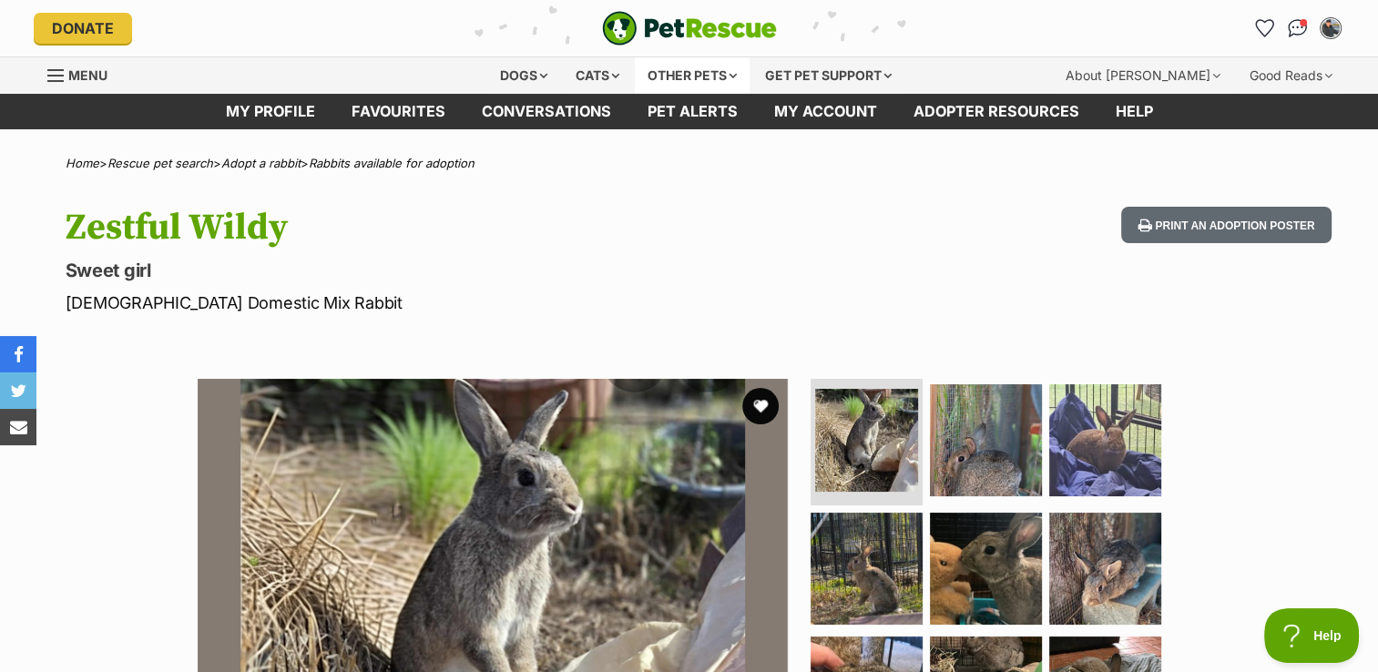
click at [714, 69] on div "Other pets" at bounding box center [692, 75] width 115 height 36
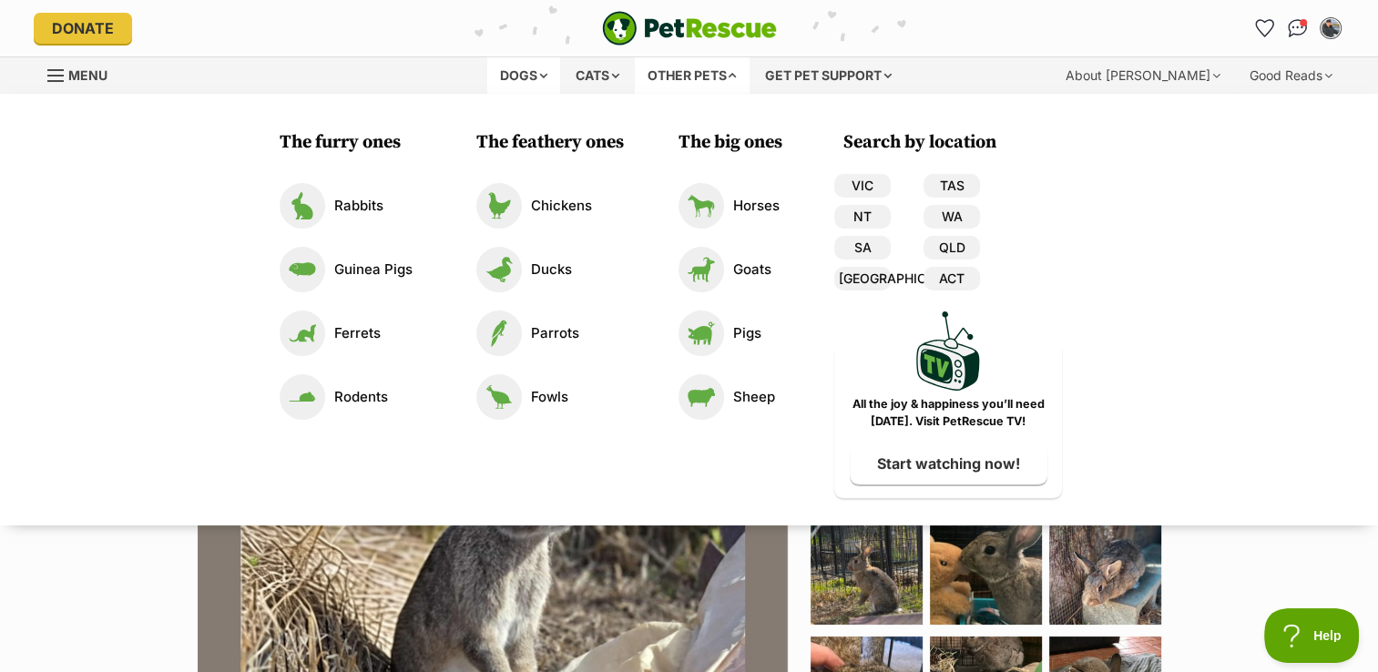
click at [522, 72] on div "Dogs" at bounding box center [523, 75] width 73 height 36
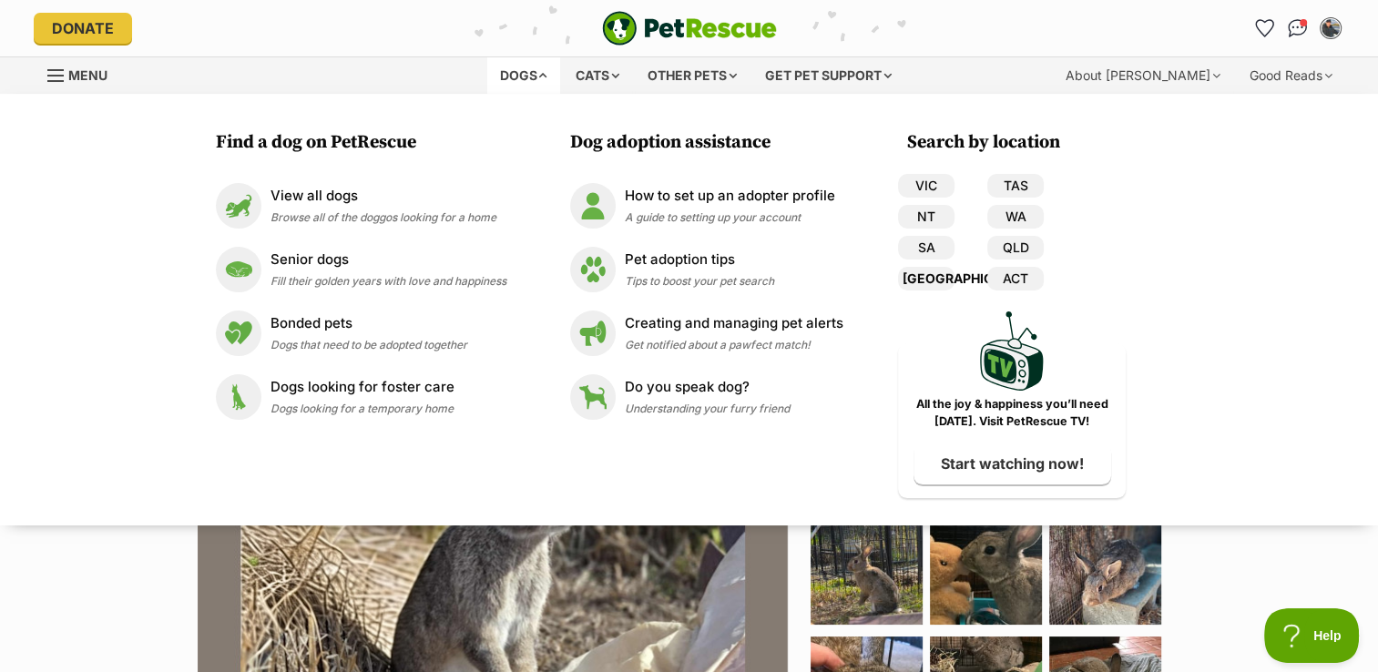
click at [922, 273] on link "[GEOGRAPHIC_DATA]" at bounding box center [926, 279] width 56 height 24
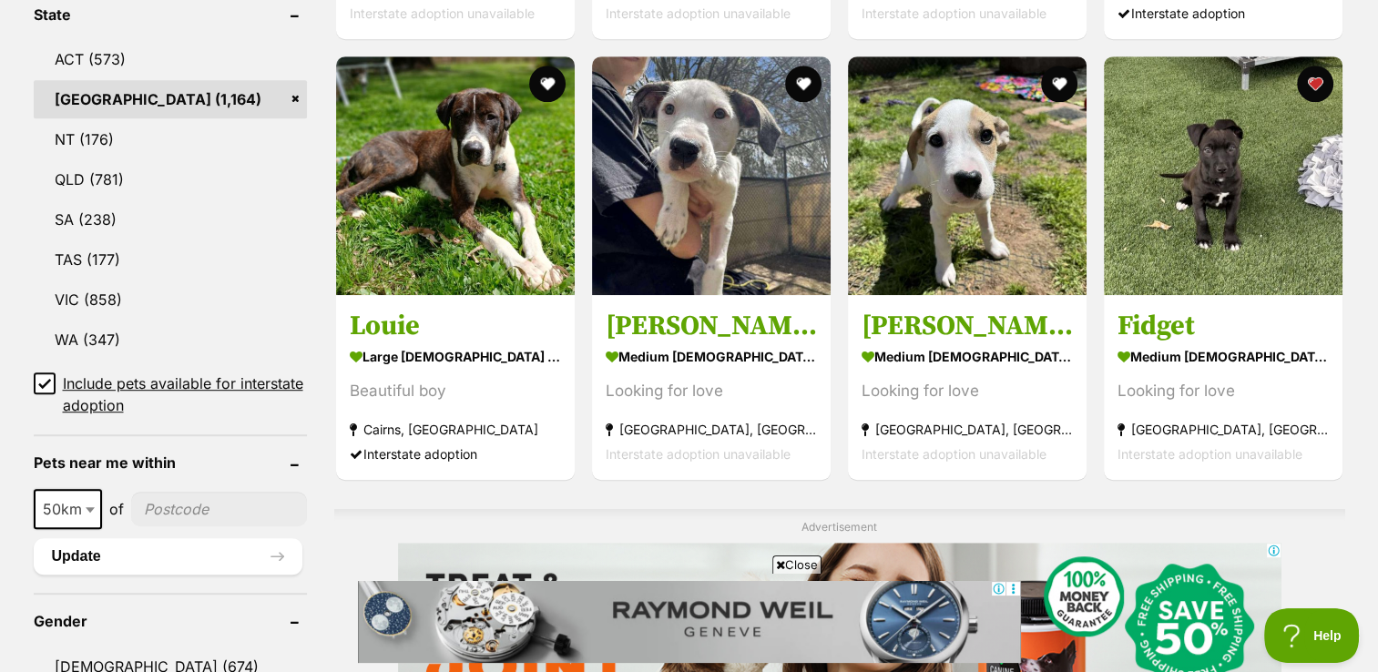
scroll to position [985, 0]
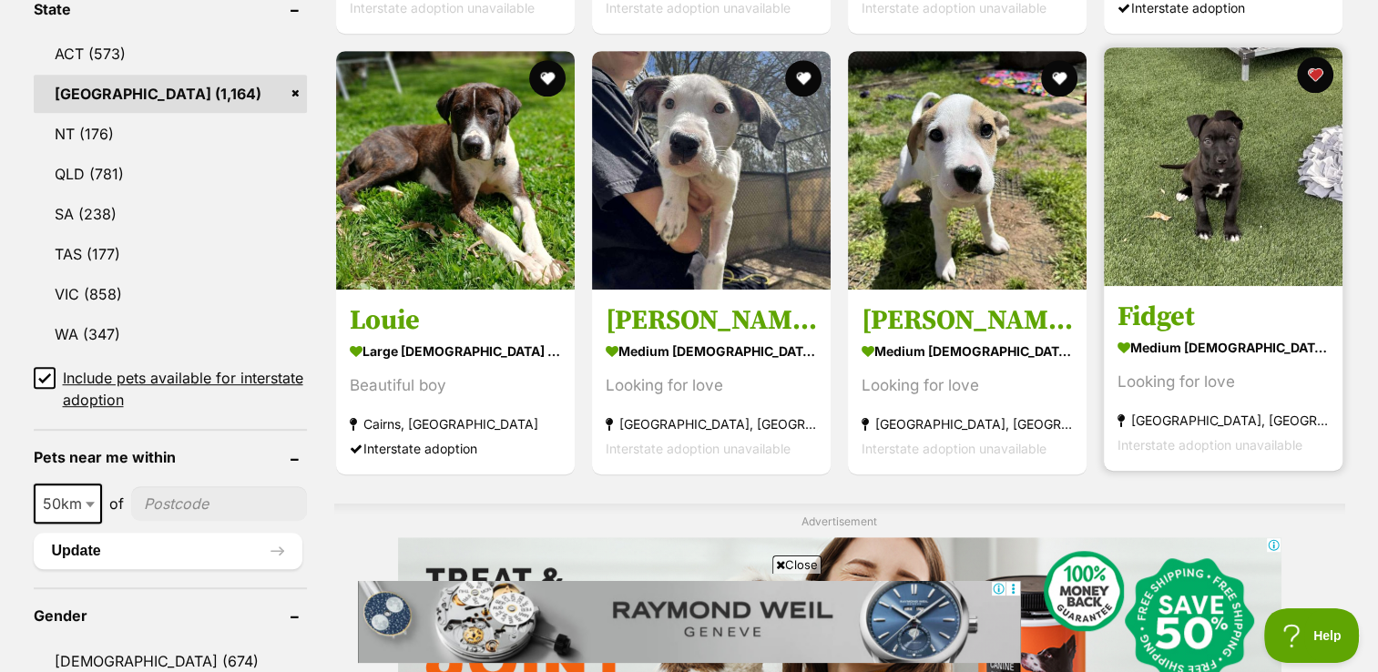
click at [1221, 173] on img at bounding box center [1223, 166] width 239 height 239
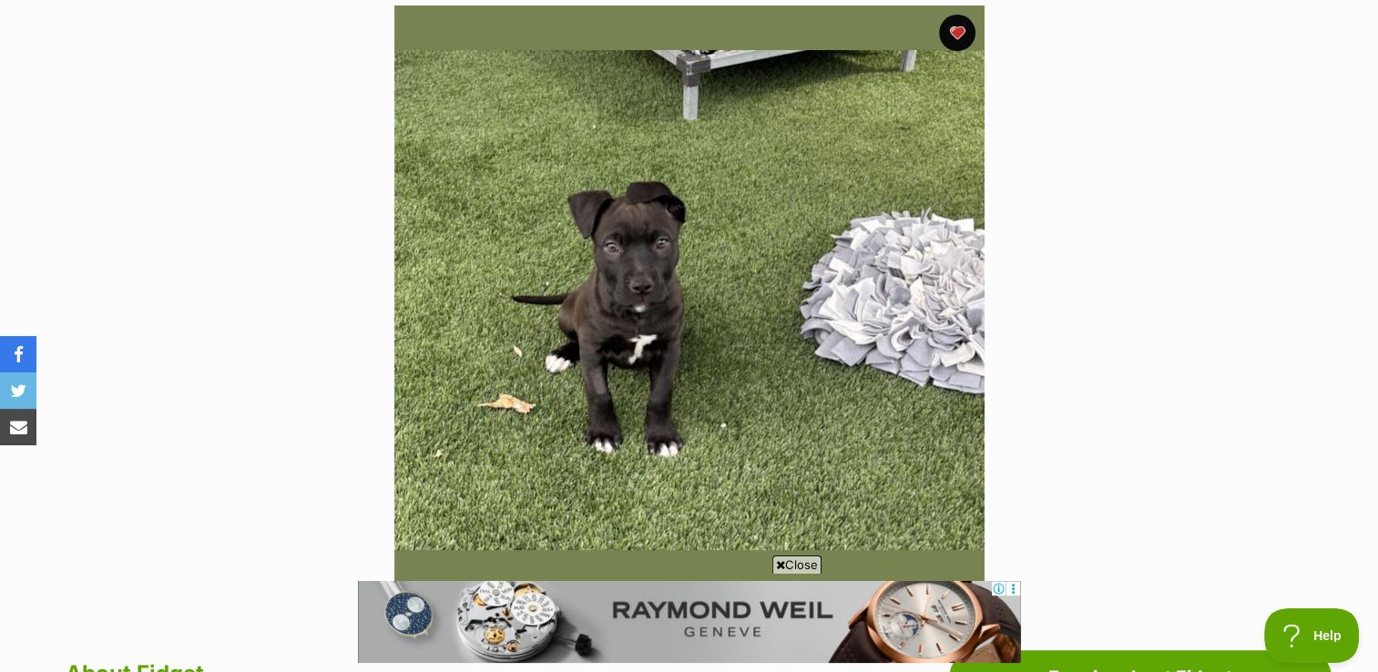
scroll to position [360, 0]
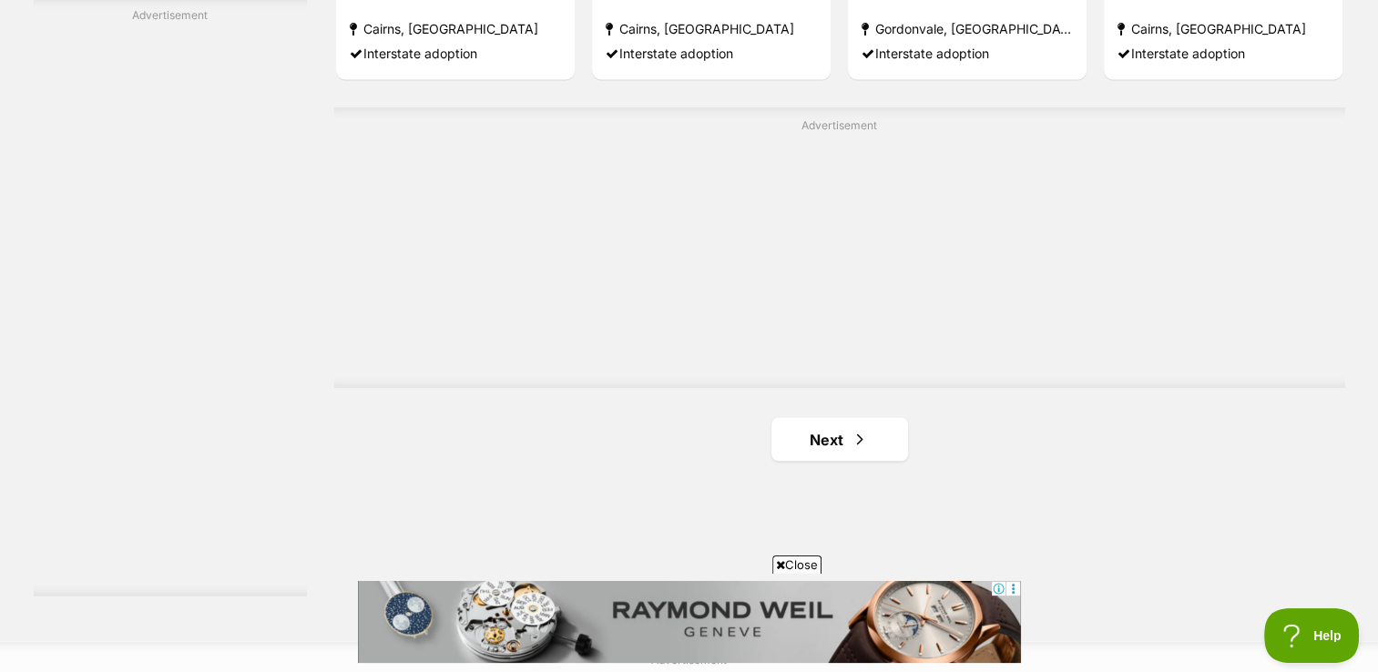
scroll to position [3242, 0]
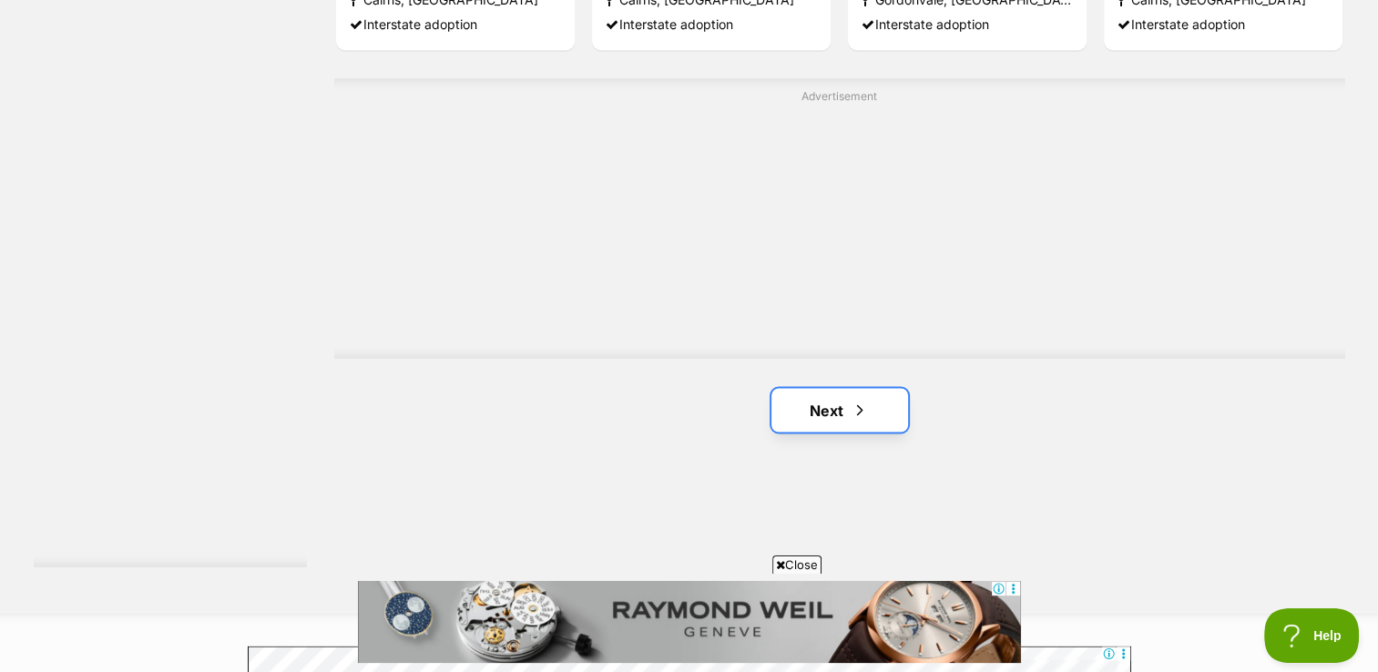
click at [862, 404] on span "Next page" at bounding box center [860, 410] width 18 height 22
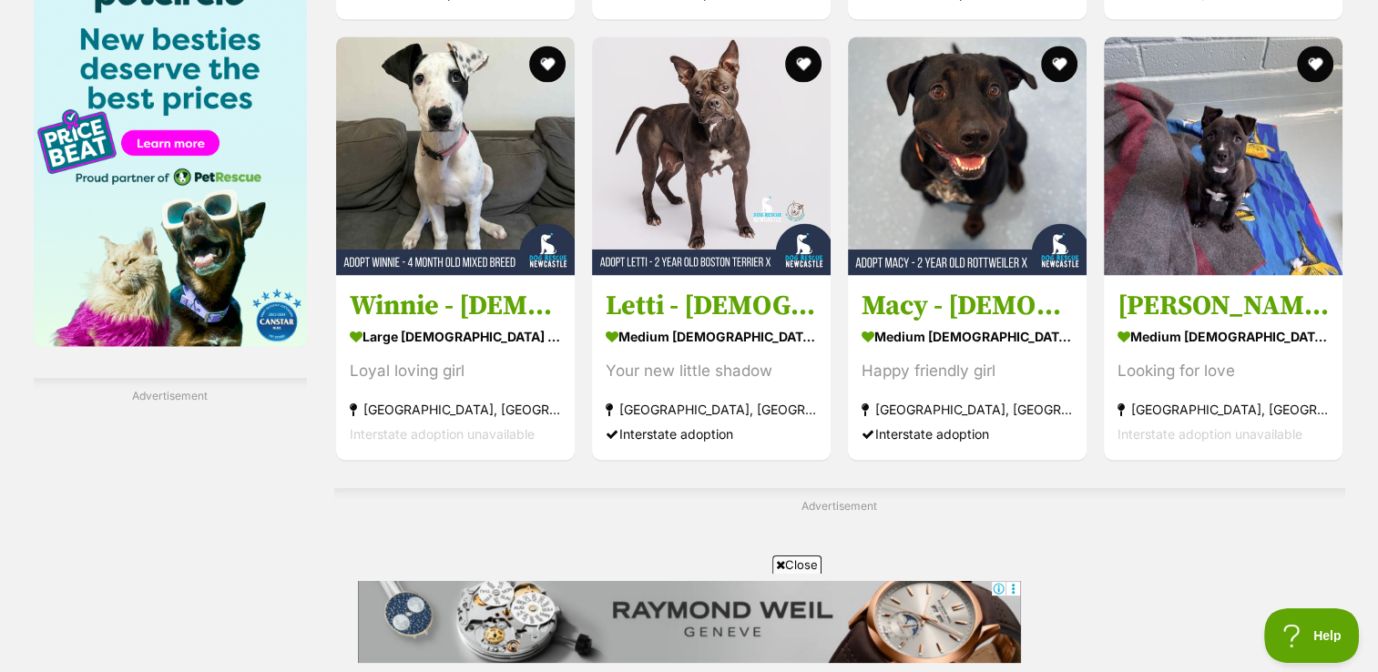
scroll to position [2856, 0]
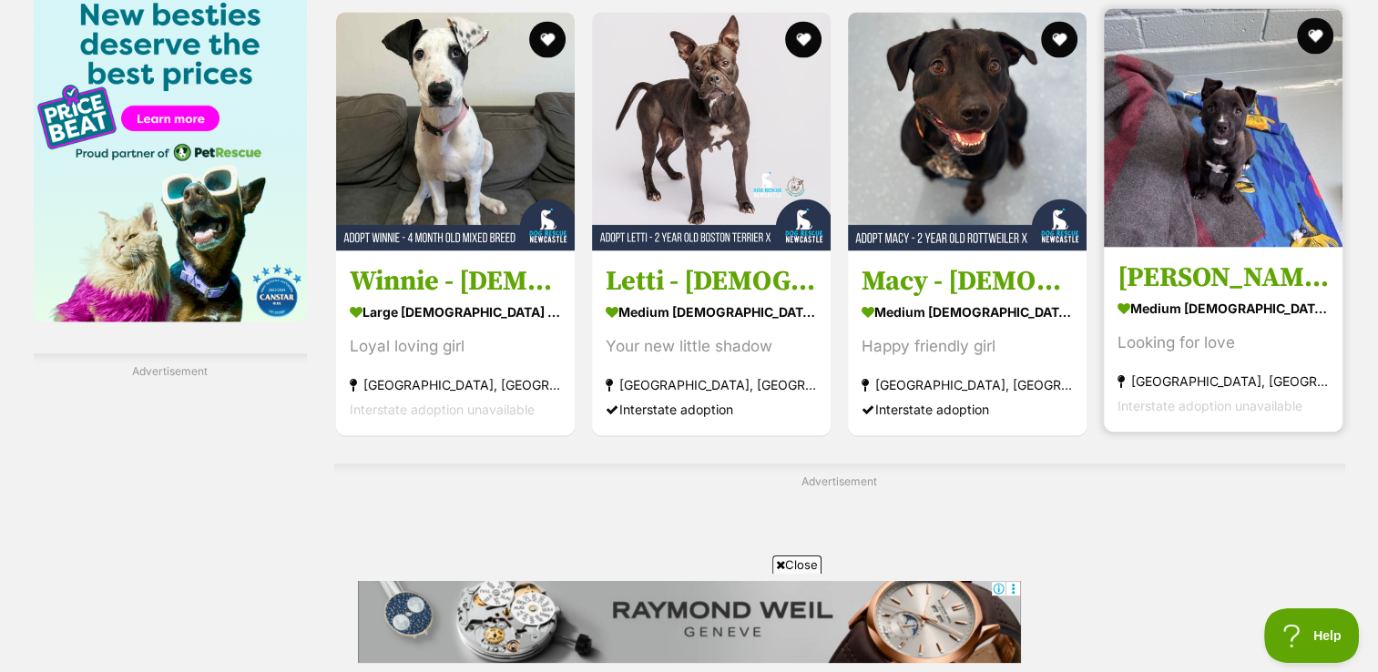
click at [1222, 151] on img at bounding box center [1223, 127] width 239 height 239
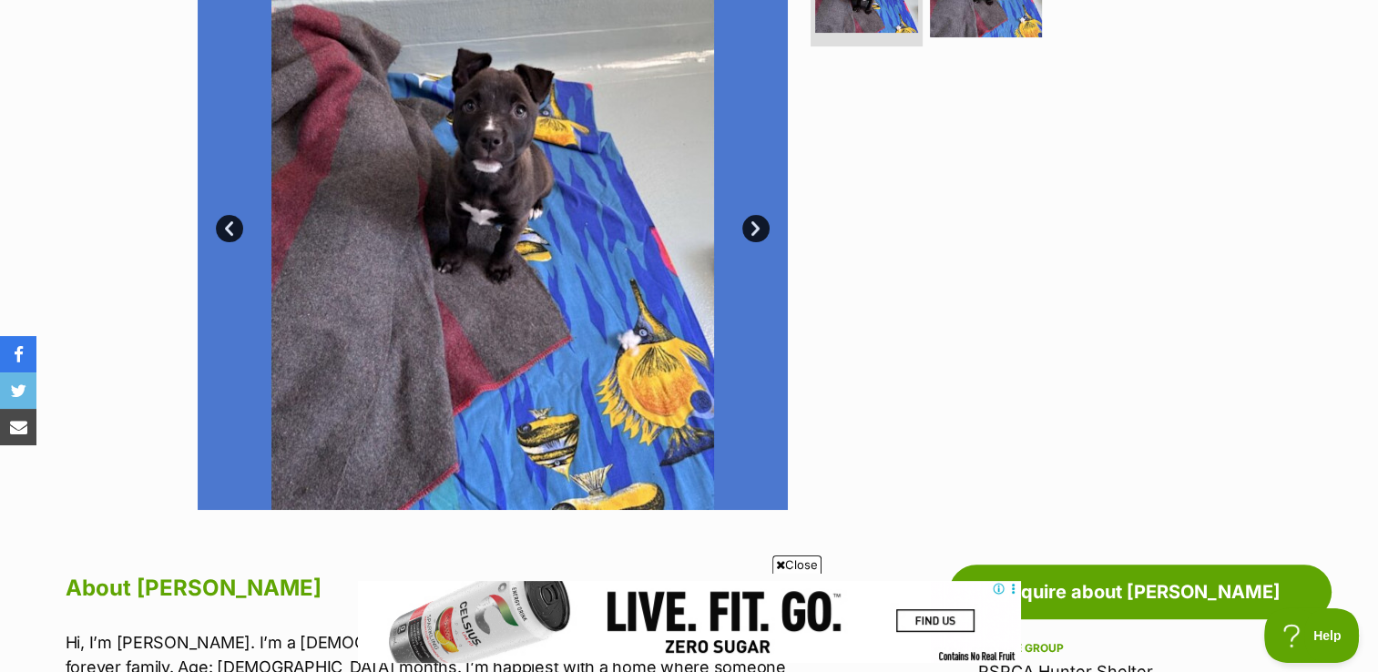
scroll to position [313, 0]
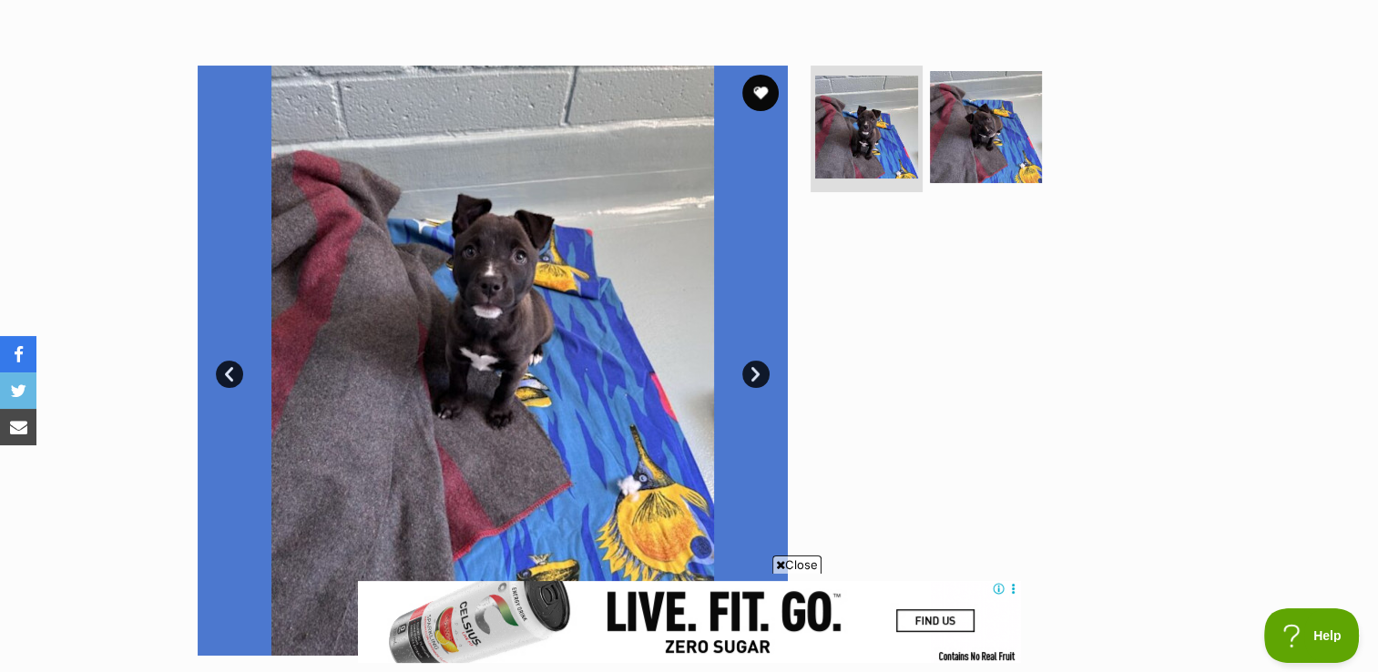
click at [758, 374] on link "Next" at bounding box center [755, 374] width 27 height 27
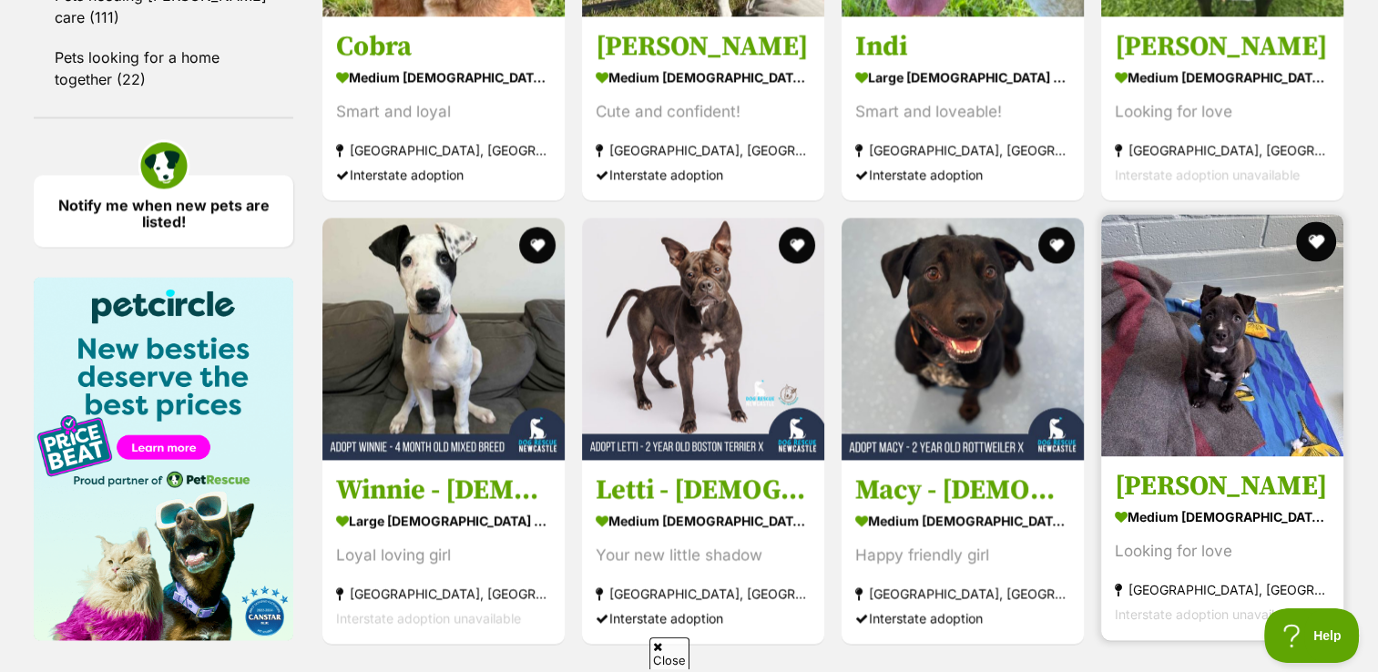
click at [1318, 233] on button "favourite" at bounding box center [1316, 241] width 40 height 40
